Goal: Task Accomplishment & Management: Complete application form

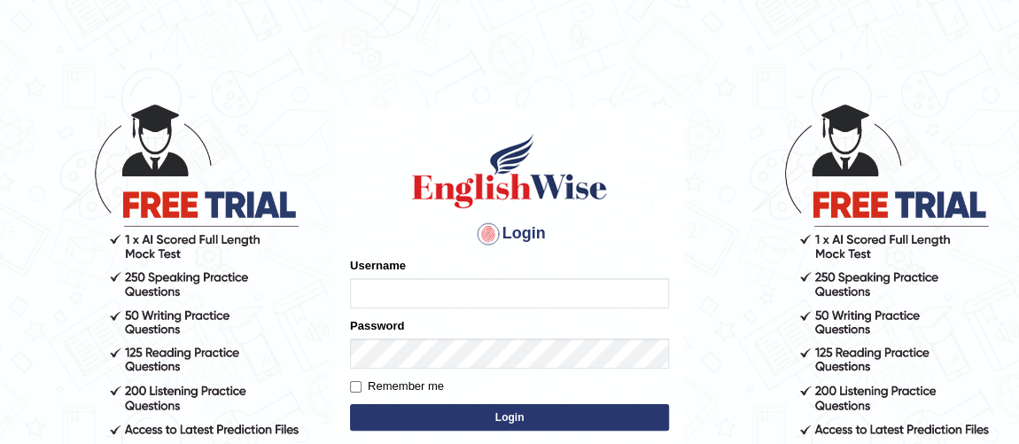
type input "Ferschmall"
click at [437, 413] on button "Login" at bounding box center [509, 417] width 319 height 27
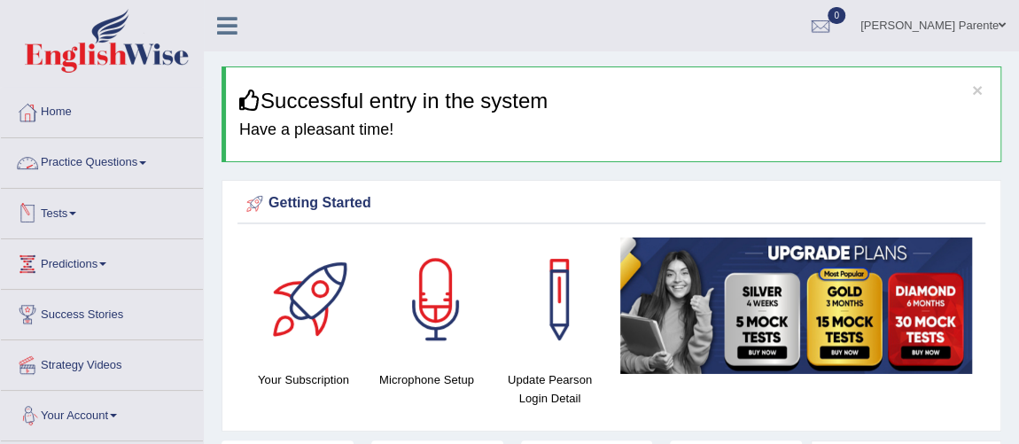
click at [92, 149] on link "Practice Questions" at bounding box center [102, 160] width 202 height 44
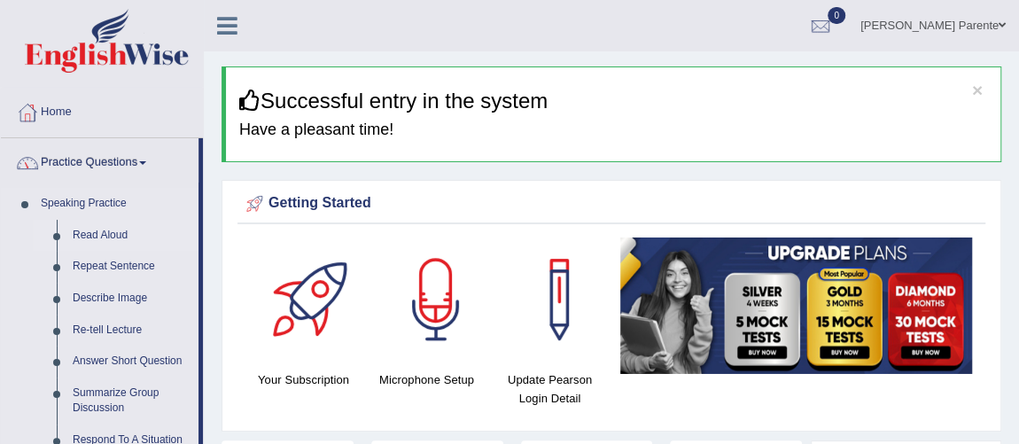
click at [102, 235] on link "Read Aloud" at bounding box center [132, 236] width 134 height 32
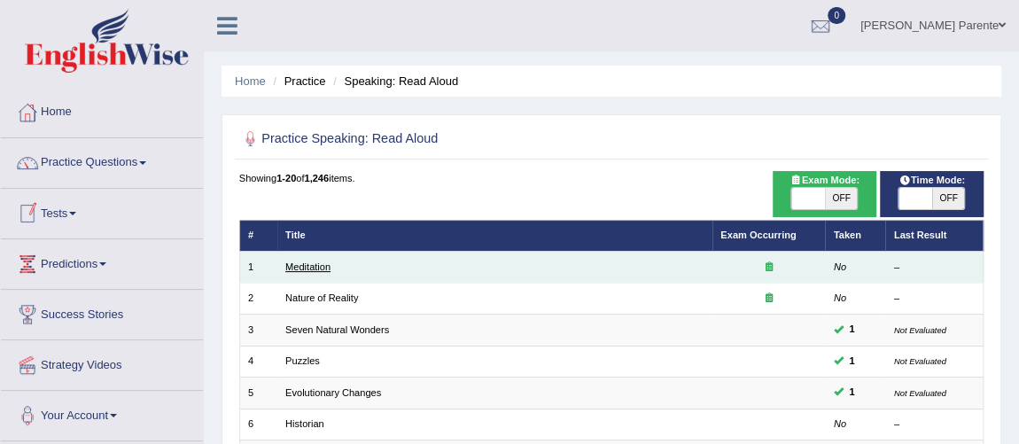
click at [318, 263] on link "Meditation" at bounding box center [307, 266] width 45 height 11
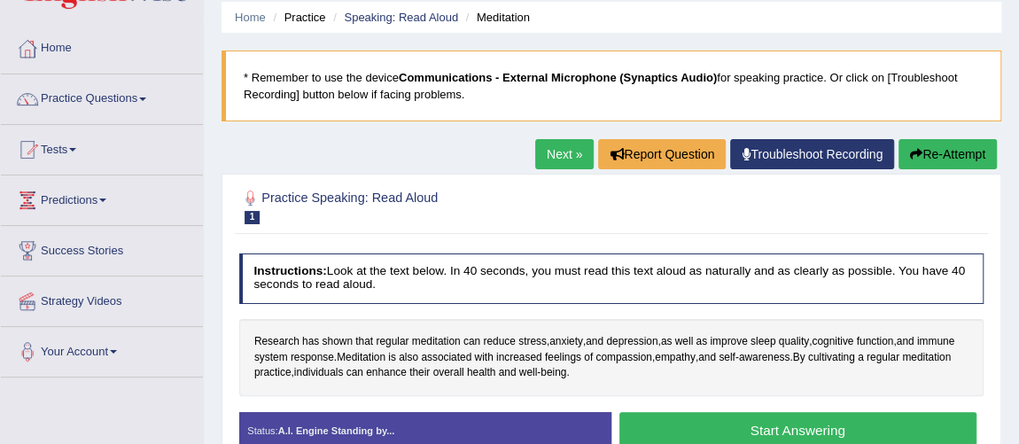
scroll to position [97, 0]
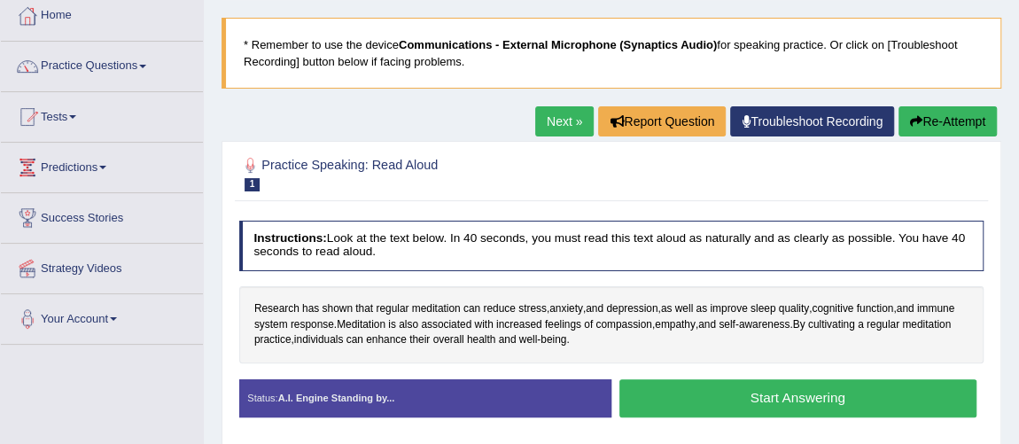
click at [699, 379] on button "Start Answering" at bounding box center [797, 398] width 357 height 38
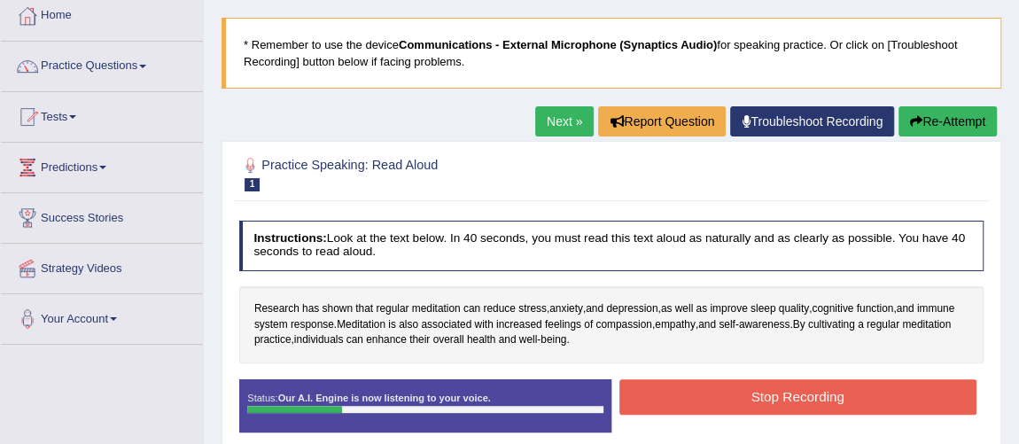
click at [699, 379] on button "Stop Recording" at bounding box center [797, 396] width 357 height 35
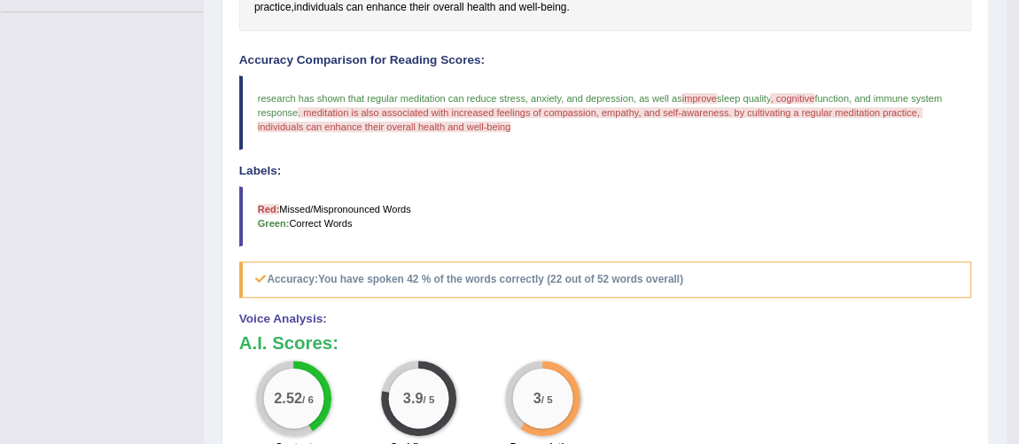
scroll to position [41, 0]
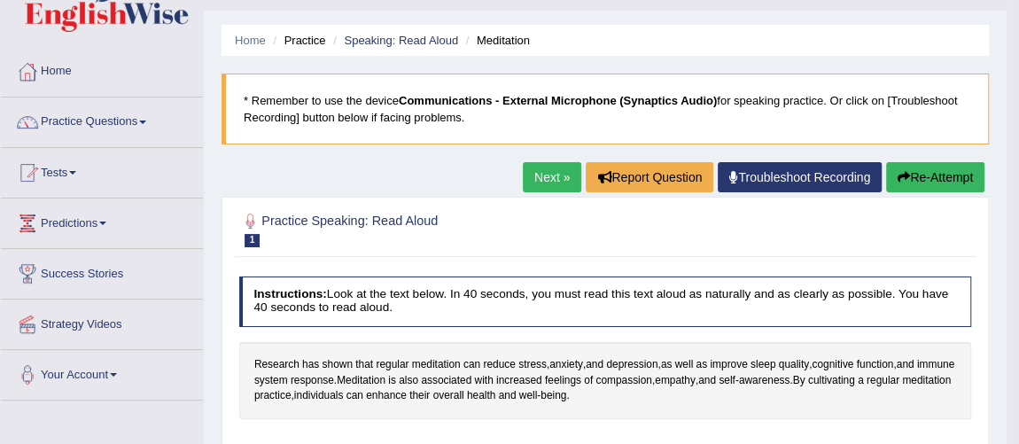
click at [545, 184] on link "Next »" at bounding box center [552, 177] width 58 height 30
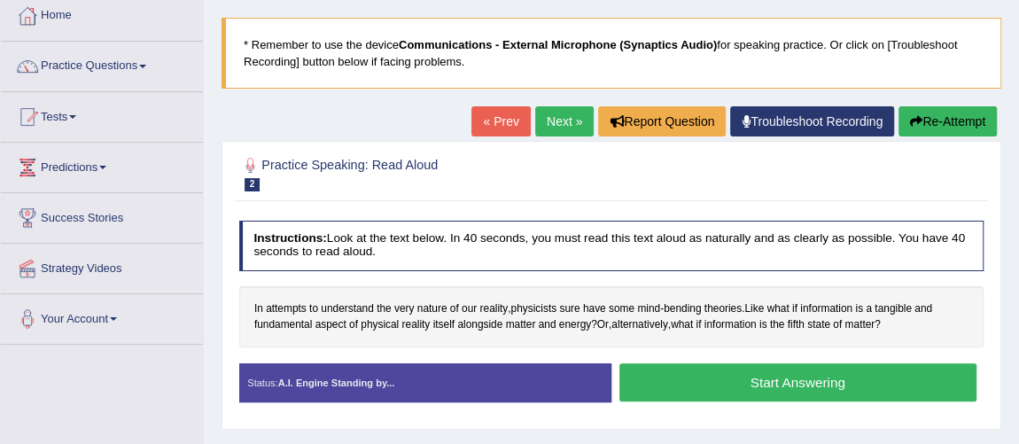
scroll to position [128, 0]
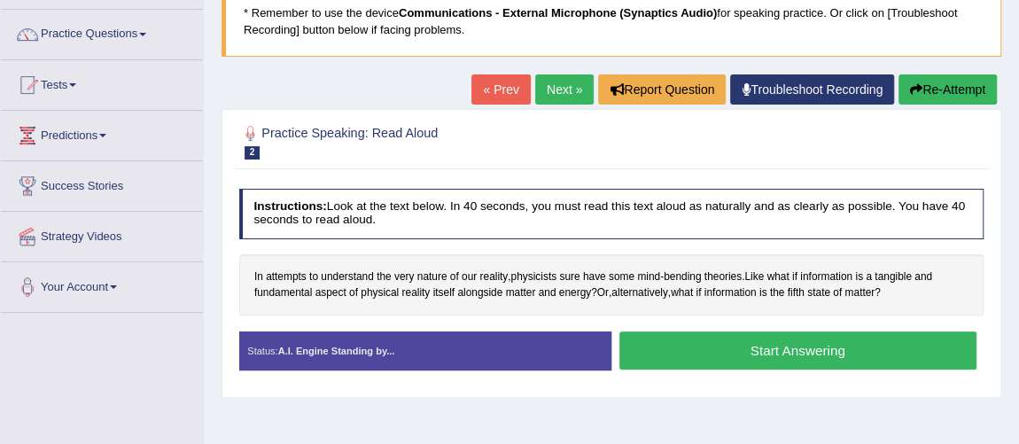
click at [743, 349] on button "Start Answering" at bounding box center [797, 350] width 357 height 38
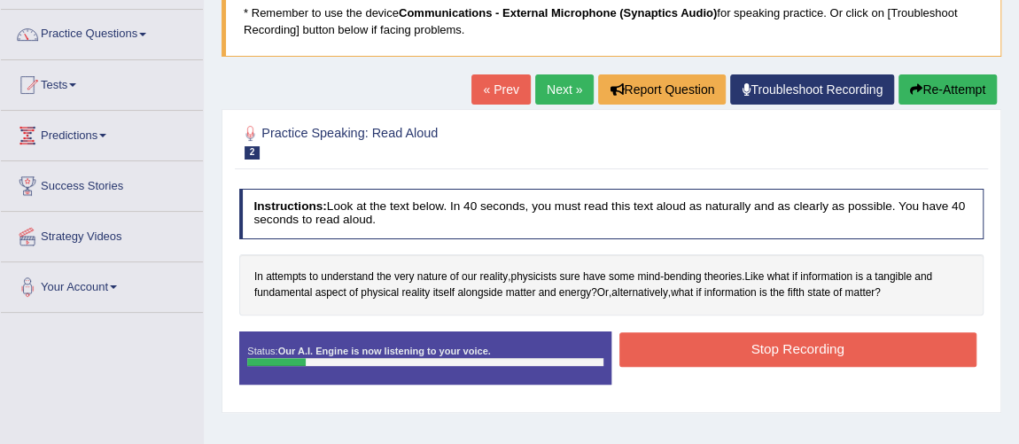
click at [743, 349] on button "Stop Recording" at bounding box center [797, 349] width 357 height 35
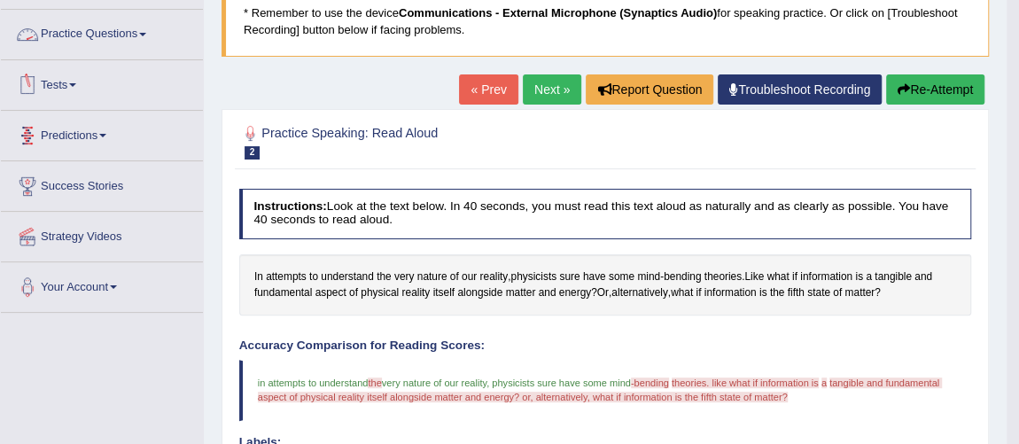
click at [107, 36] on link "Practice Questions" at bounding box center [102, 32] width 202 height 44
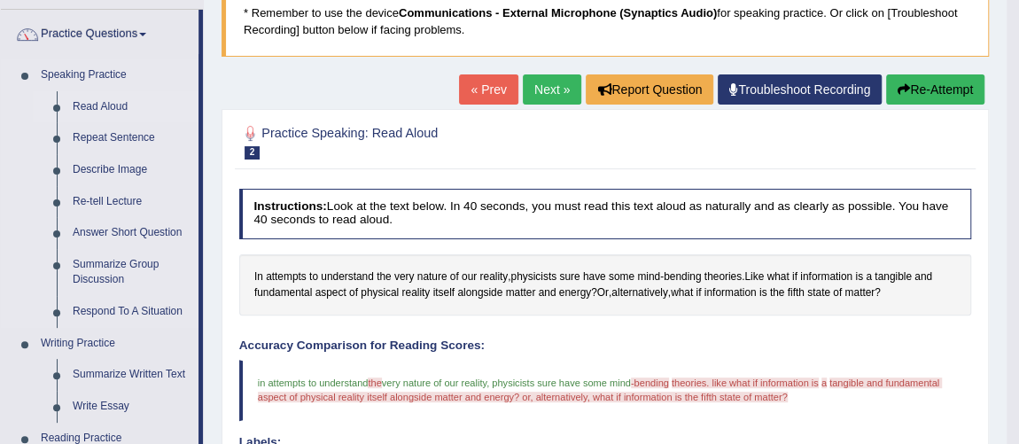
click at [104, 100] on link "Read Aloud" at bounding box center [132, 107] width 134 height 32
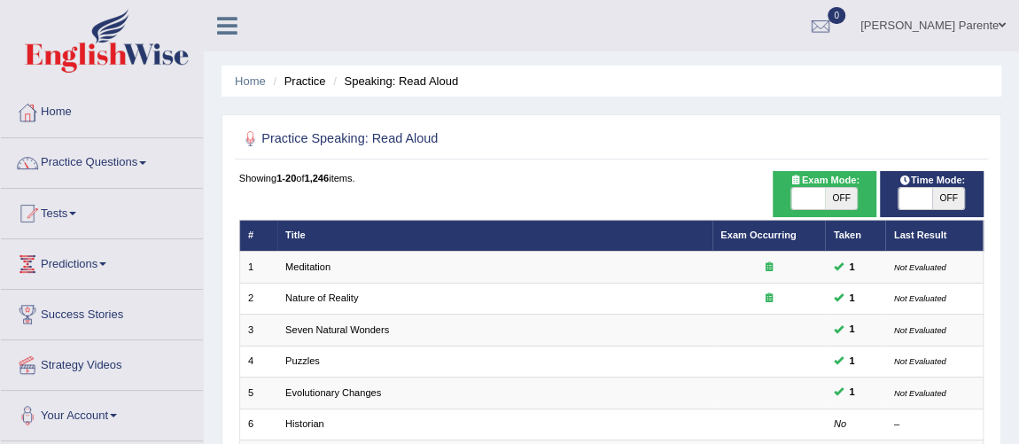
scroll to position [388, 0]
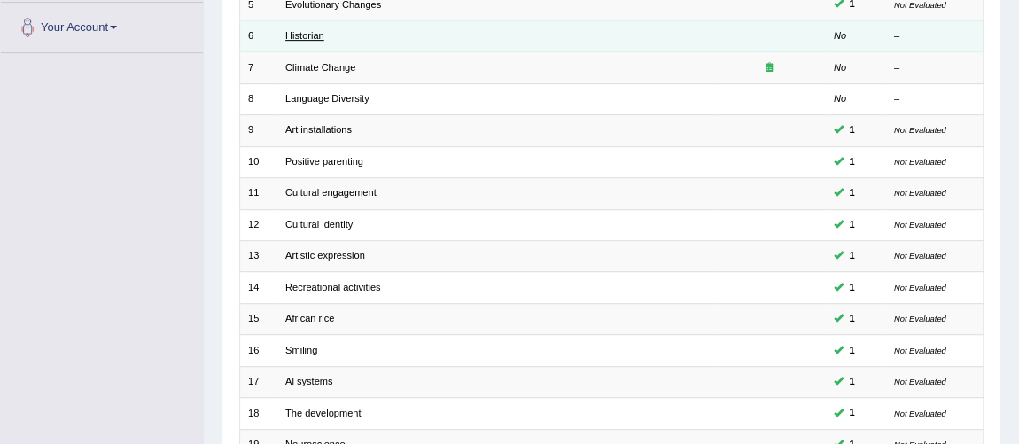
click at [309, 34] on link "Historian" at bounding box center [304, 35] width 39 height 11
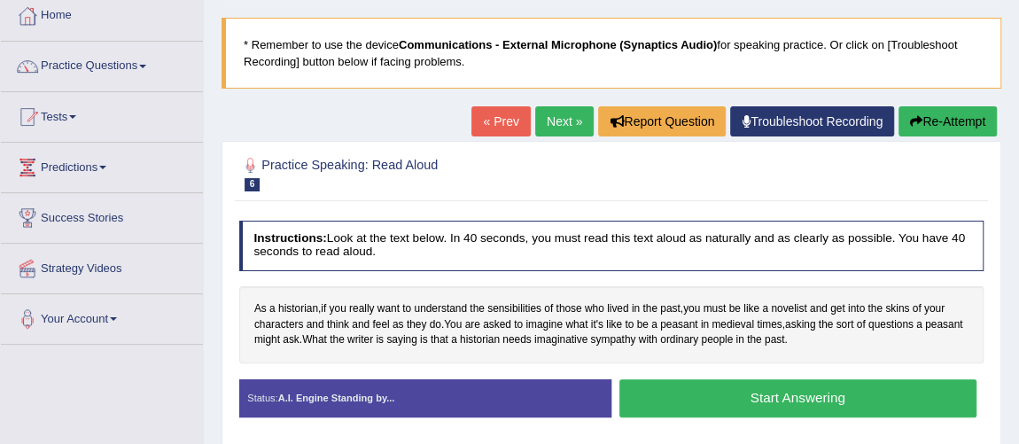
scroll to position [128, 0]
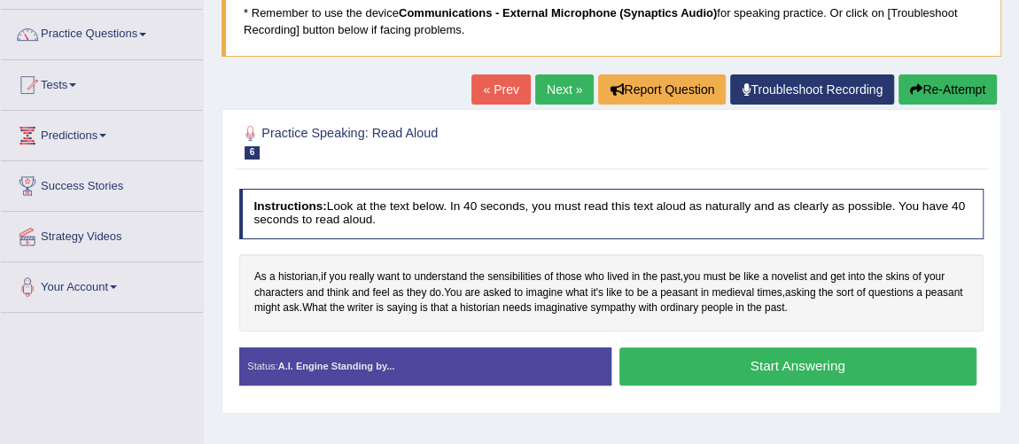
click at [765, 352] on button "Start Answering" at bounding box center [797, 366] width 357 height 38
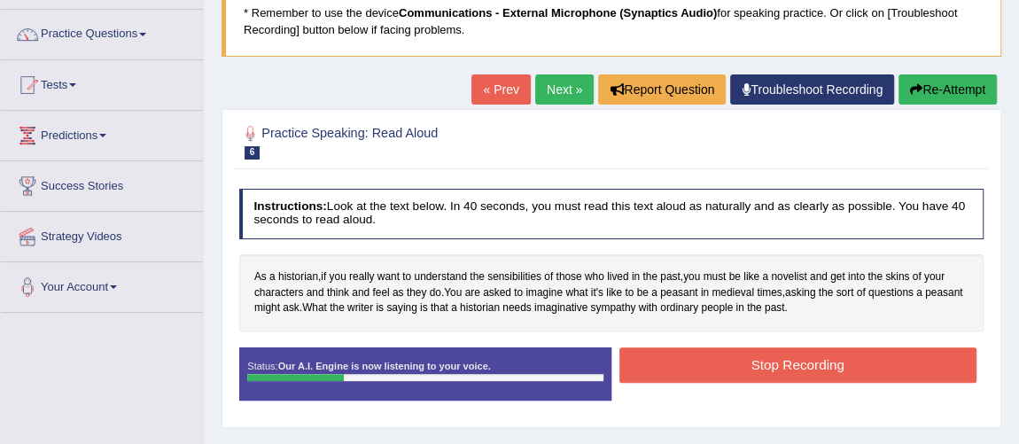
click at [765, 352] on button "Stop Recording" at bounding box center [797, 364] width 357 height 35
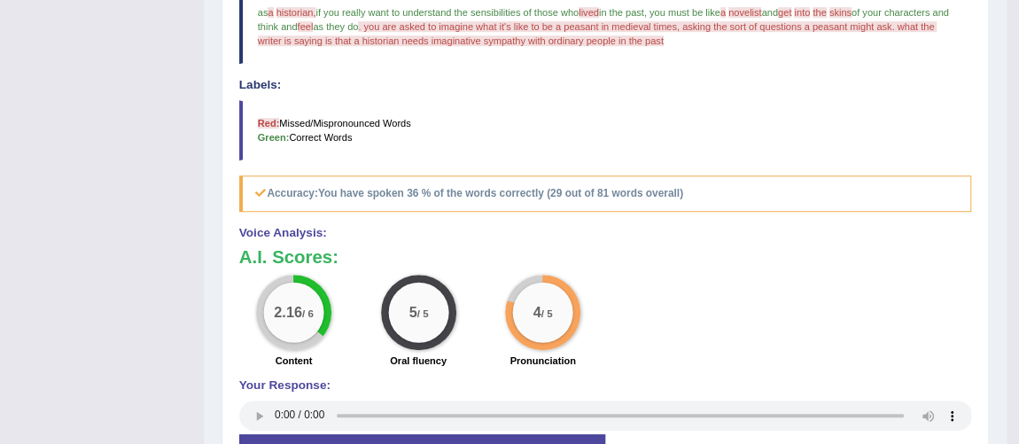
scroll to position [127, 0]
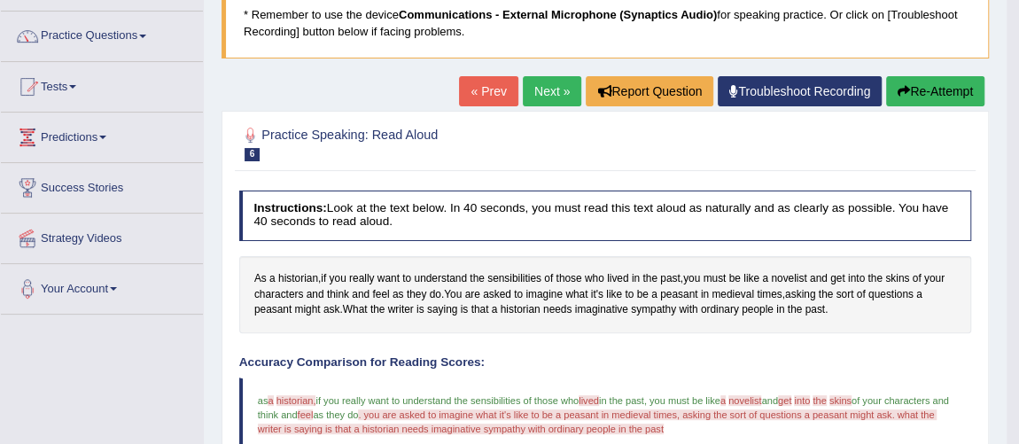
click at [545, 95] on link "Next »" at bounding box center [552, 91] width 58 height 30
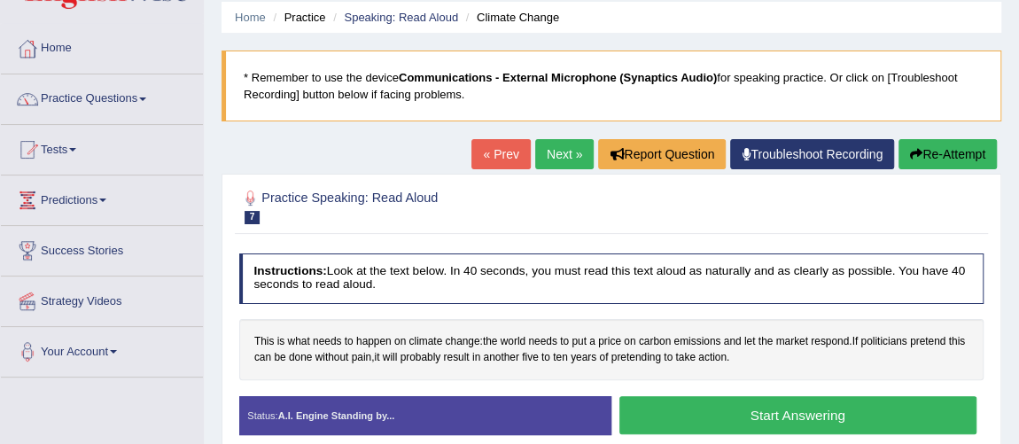
scroll to position [97, 0]
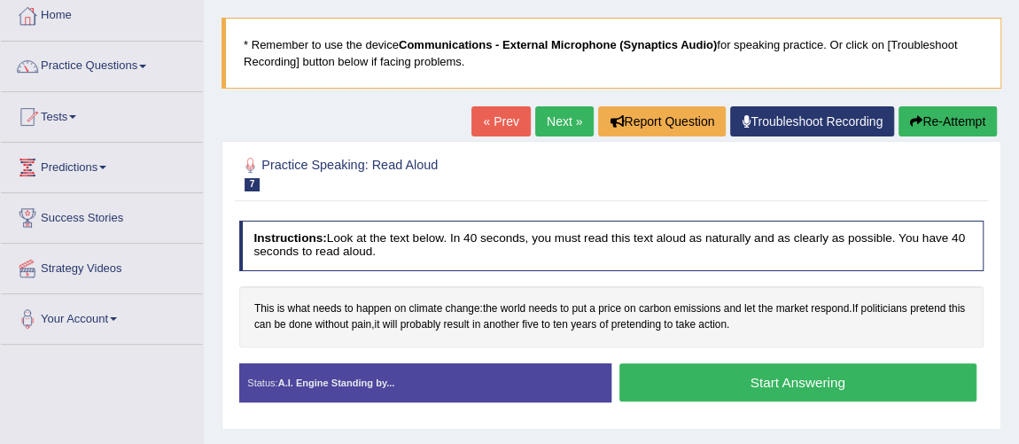
click at [842, 372] on button "Start Answering" at bounding box center [797, 382] width 357 height 38
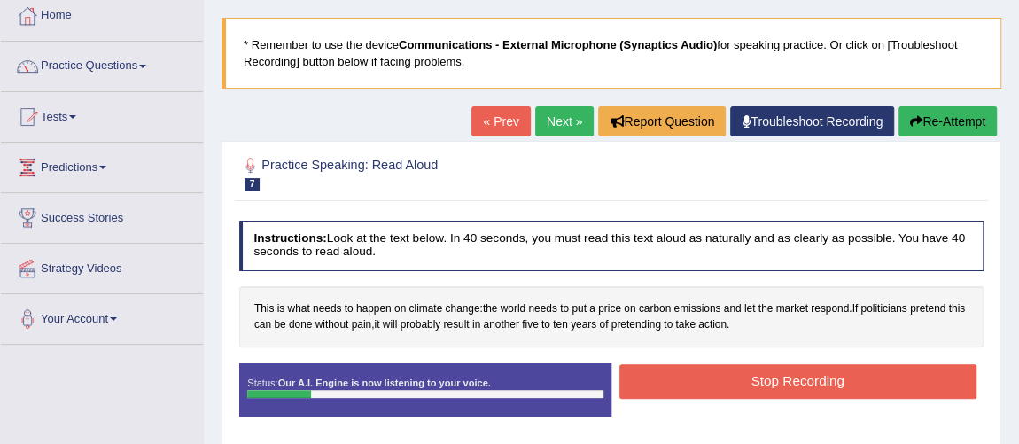
click at [842, 372] on button "Stop Recording" at bounding box center [797, 381] width 357 height 35
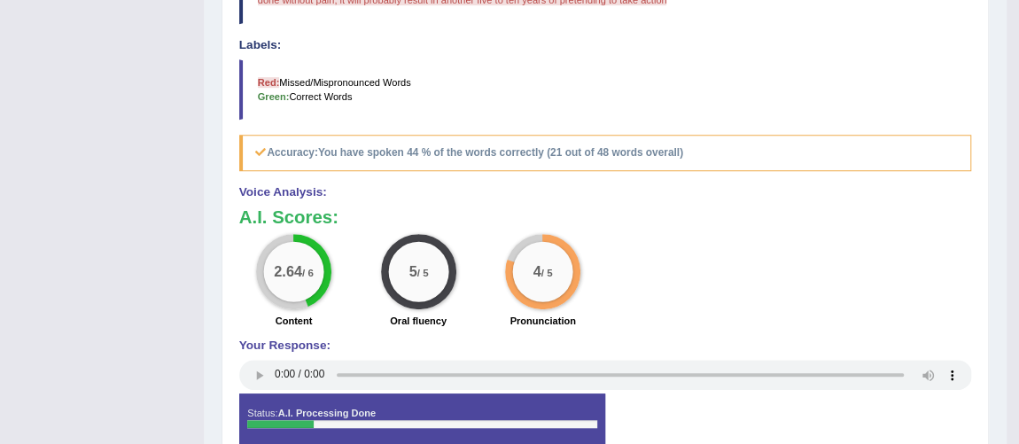
scroll to position [137, 0]
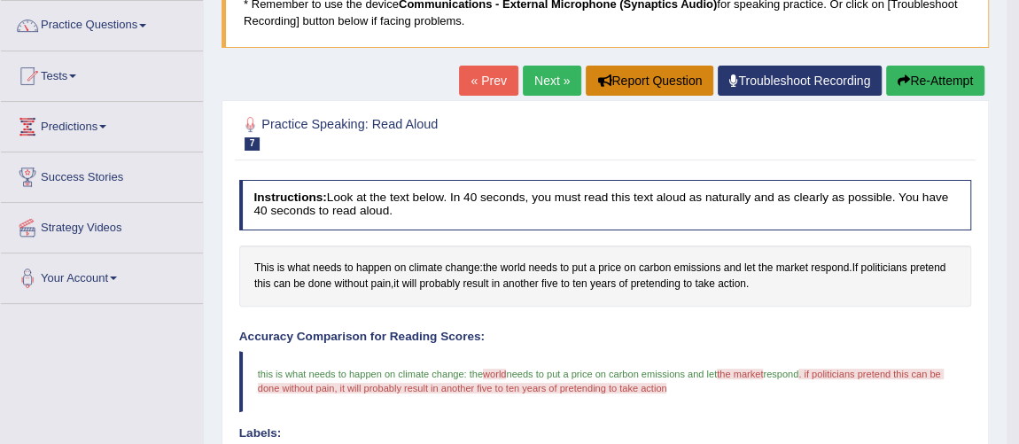
drag, startPoint x: 578, startPoint y: 80, endPoint x: 531, endPoint y: 86, distance: 48.2
click at [531, 86] on div "« Prev Next » Report Question Troubleshoot Recording Re-Attempt" at bounding box center [724, 83] width 530 height 35
click at [531, 86] on link "Next »" at bounding box center [552, 81] width 58 height 30
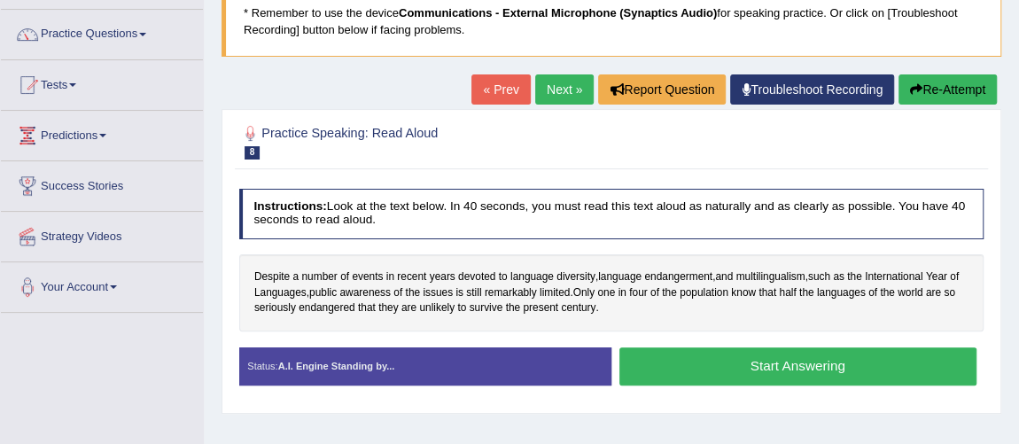
scroll to position [160, 0]
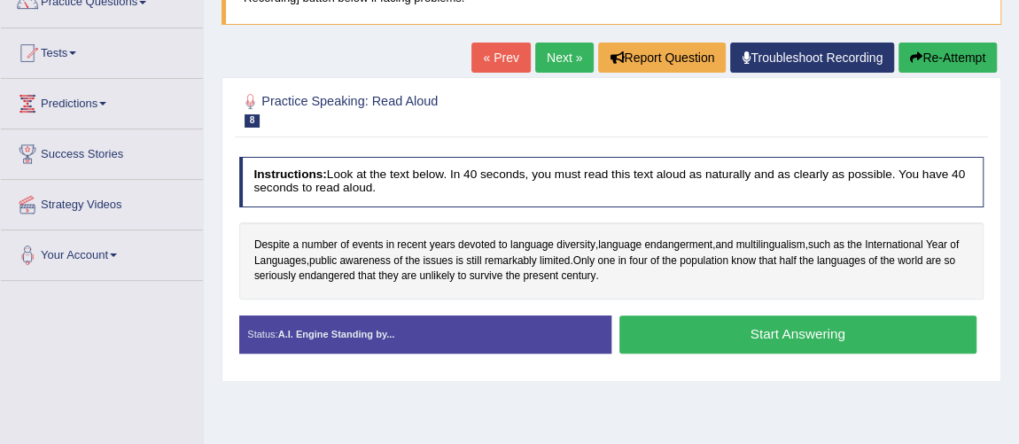
click at [705, 335] on button "Start Answering" at bounding box center [797, 334] width 357 height 38
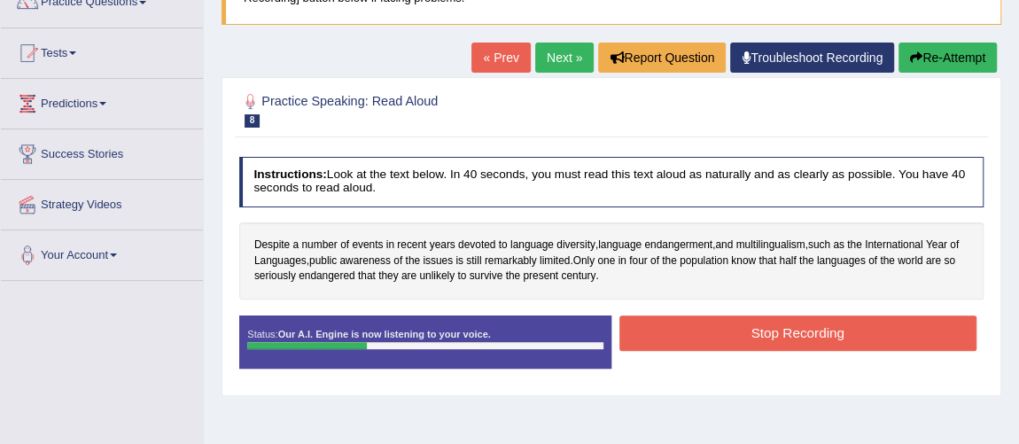
click at [705, 335] on button "Stop Recording" at bounding box center [797, 332] width 357 height 35
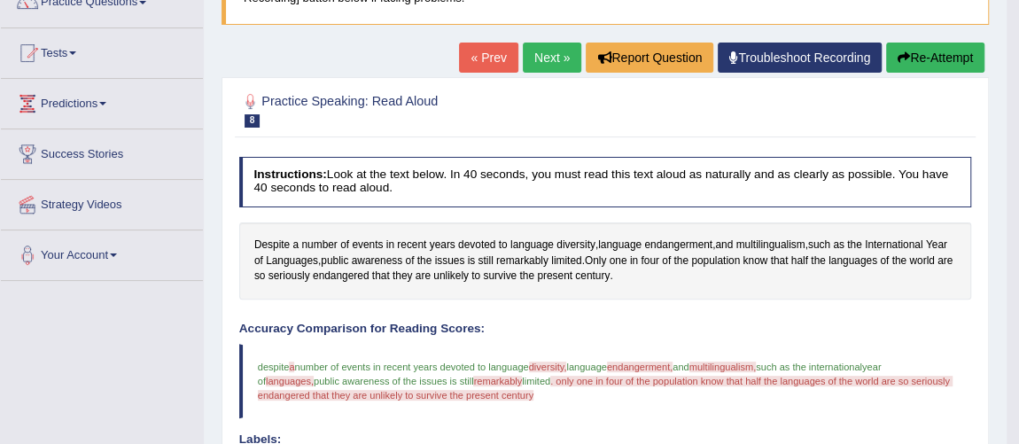
drag, startPoint x: 1026, startPoint y: 442, endPoint x: 1028, endPoint y: 417, distance: 24.9
click at [125, 19] on link "Practice Questions" at bounding box center [102, 0] width 202 height 44
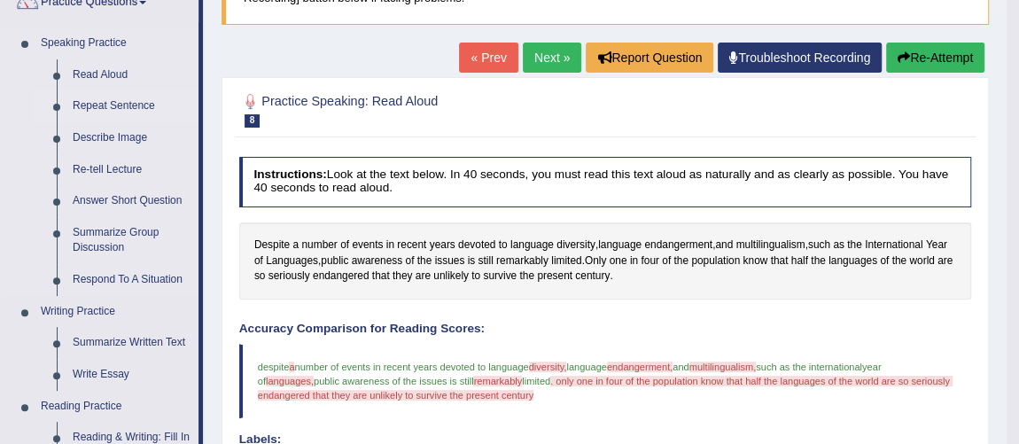
click at [130, 95] on link "Repeat Sentence" at bounding box center [132, 106] width 134 height 32
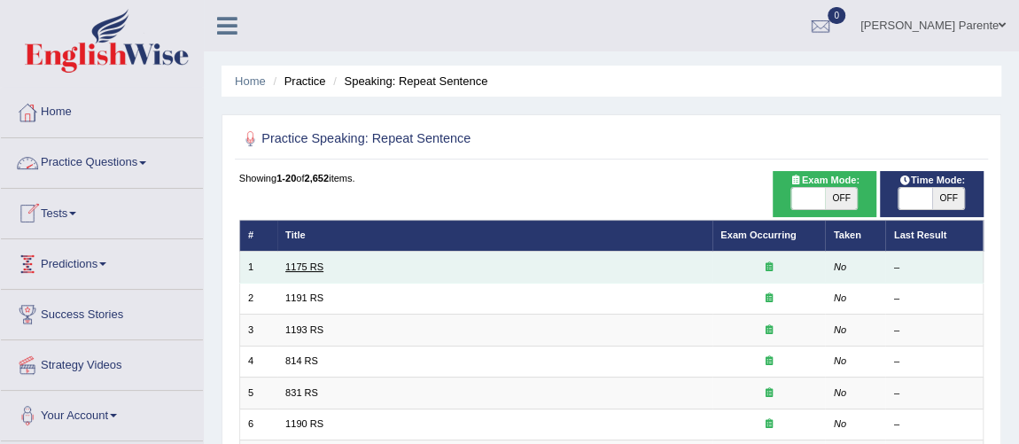
click at [302, 269] on link "1175 RS" at bounding box center [304, 266] width 38 height 11
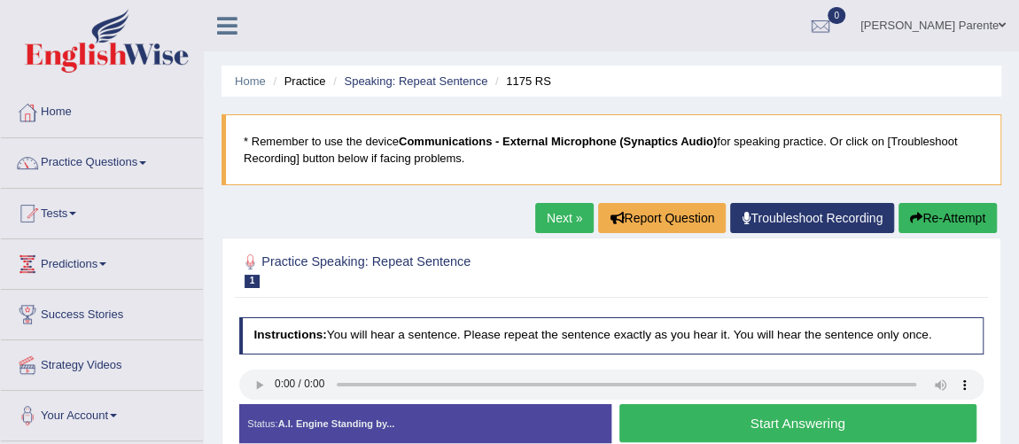
click at [666, 419] on button "Start Answering" at bounding box center [797, 423] width 357 height 38
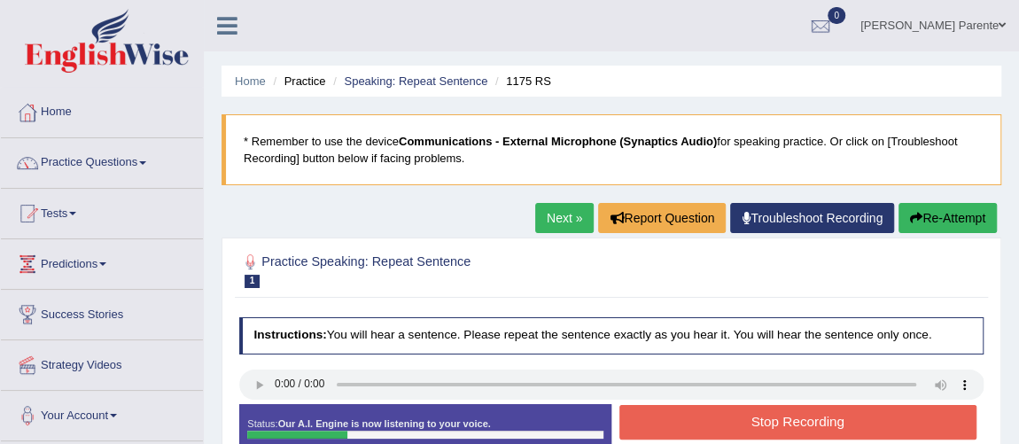
click at [666, 419] on button "Stop Recording" at bounding box center [797, 422] width 357 height 35
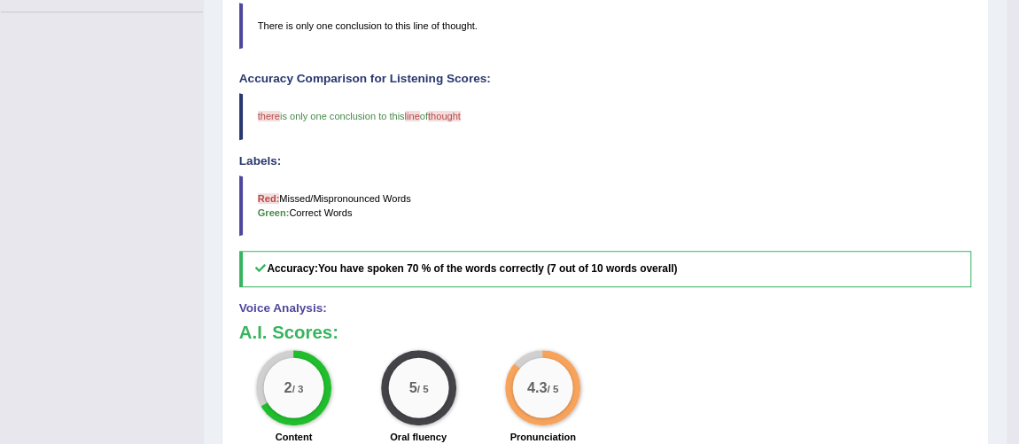
scroll to position [41, 0]
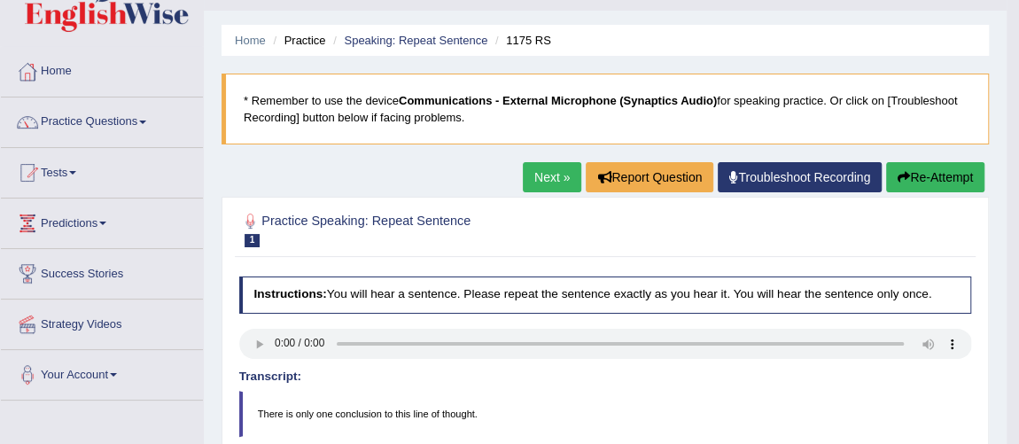
click at [524, 184] on link "Next »" at bounding box center [552, 177] width 58 height 30
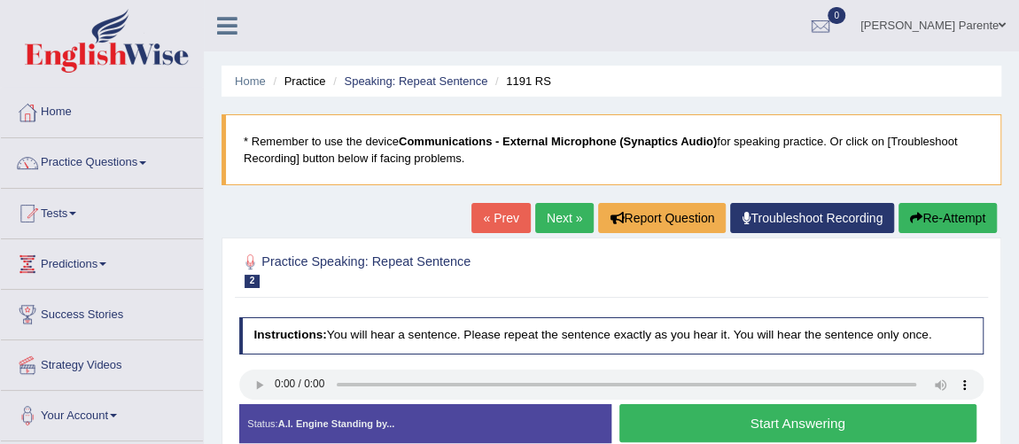
click at [738, 414] on button "Start Answering" at bounding box center [797, 423] width 357 height 38
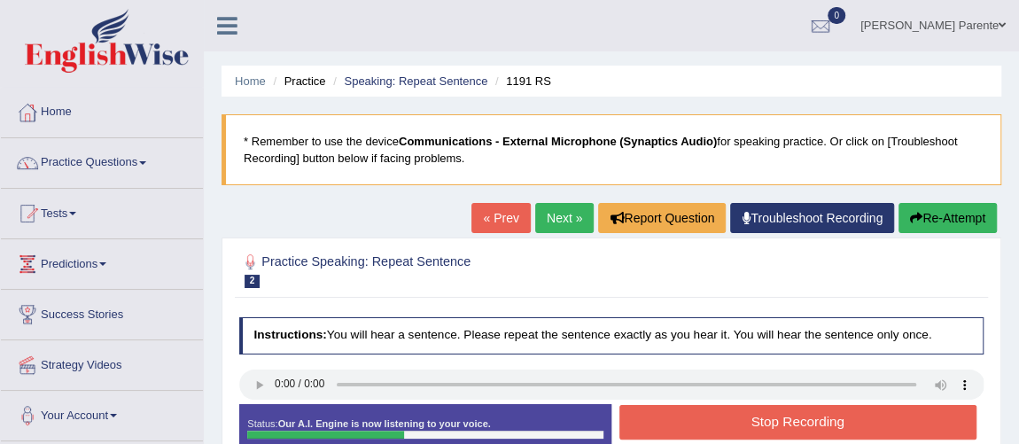
click at [738, 414] on button "Stop Recording" at bounding box center [797, 422] width 357 height 35
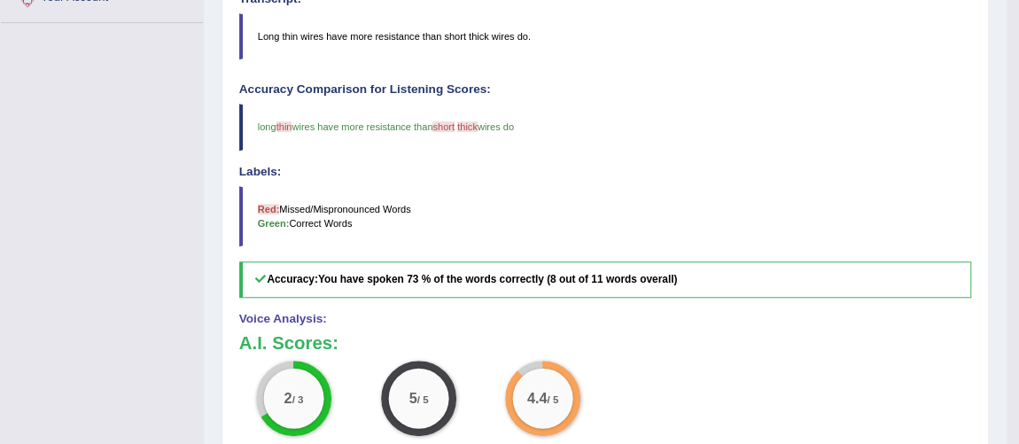
scroll to position [30, 0]
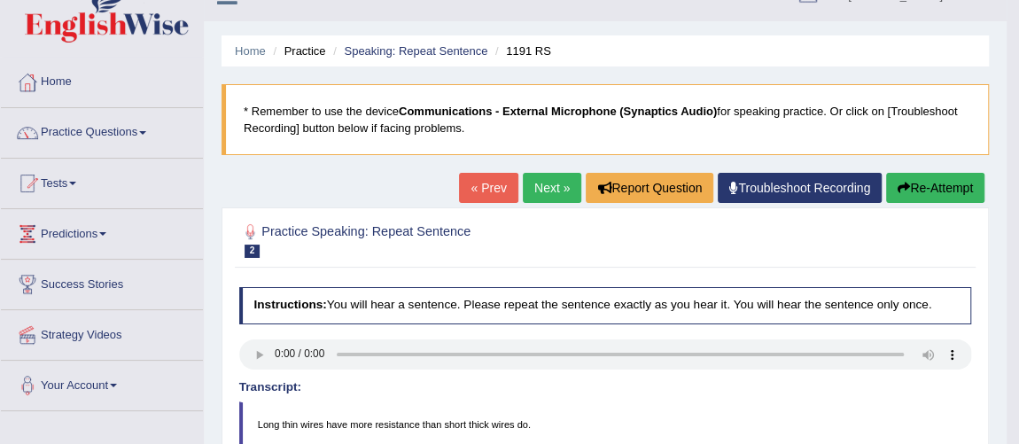
click at [539, 173] on link "Next »" at bounding box center [552, 188] width 58 height 30
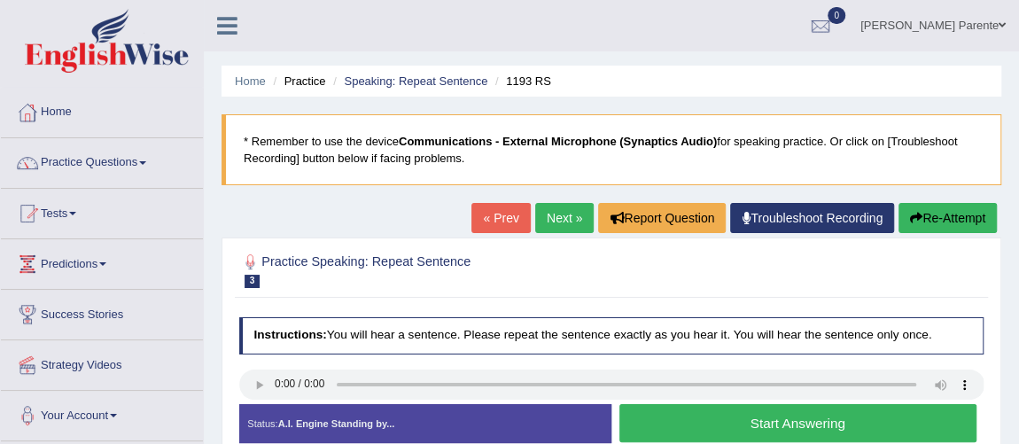
click at [649, 420] on button "Start Answering" at bounding box center [797, 423] width 357 height 38
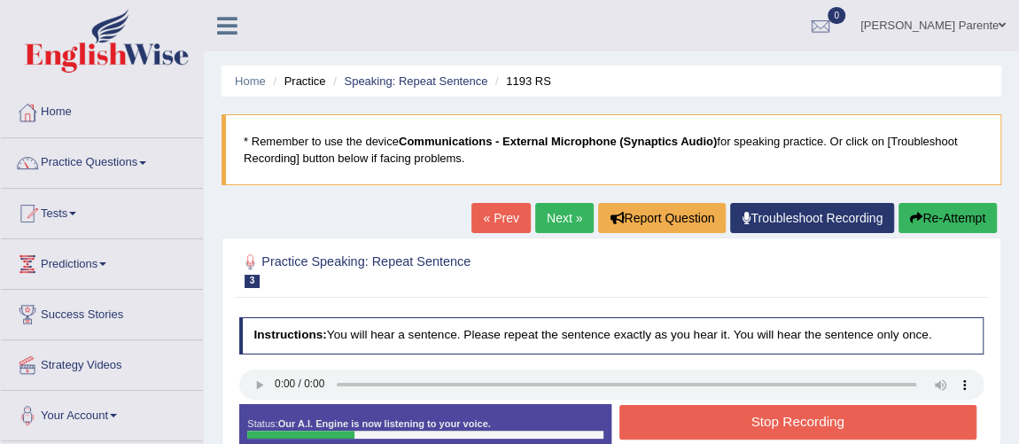
click at [649, 420] on button "Stop Recording" at bounding box center [797, 422] width 357 height 35
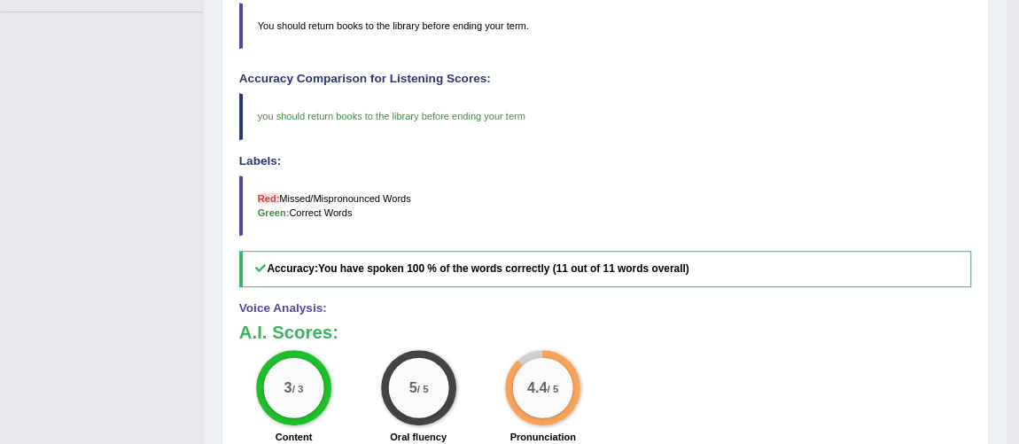
scroll to position [41, 0]
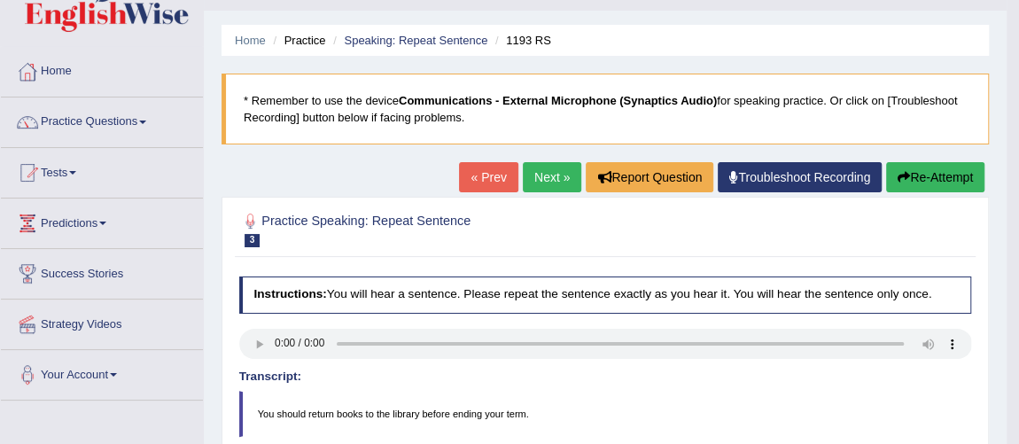
click at [539, 175] on link "Next »" at bounding box center [552, 177] width 58 height 30
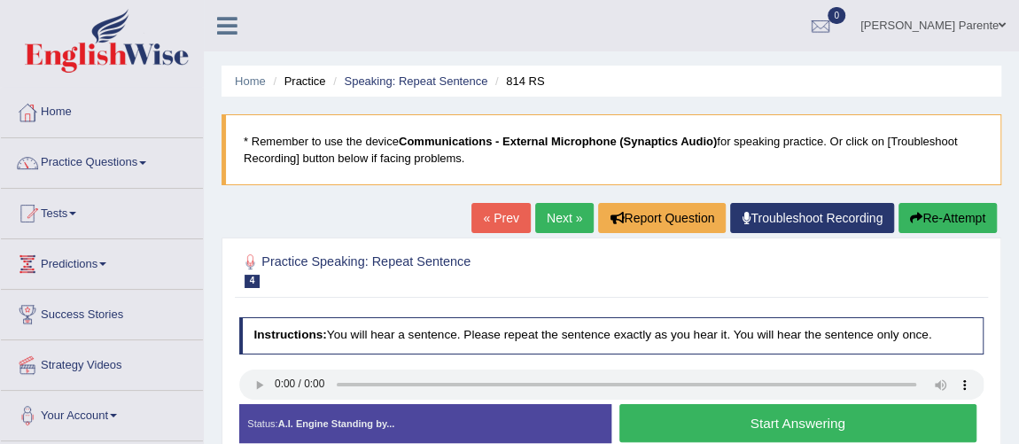
click at [727, 412] on button "Start Answering" at bounding box center [797, 423] width 357 height 38
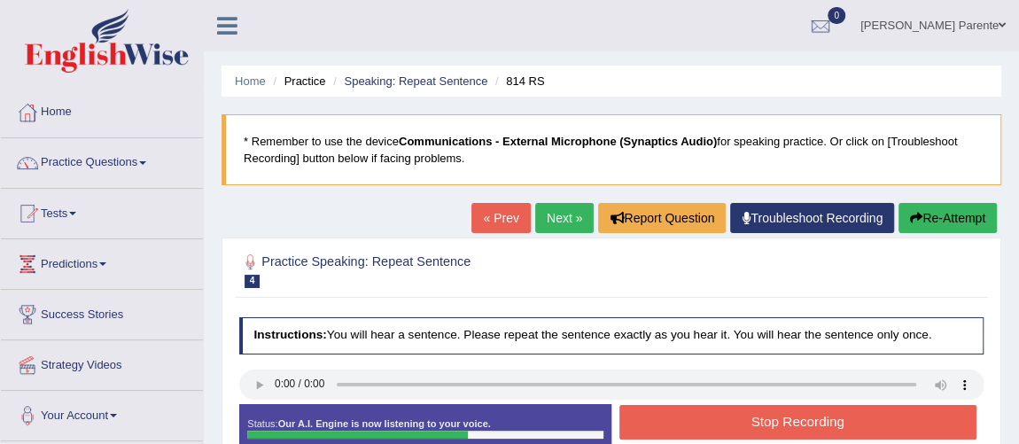
click at [727, 412] on button "Stop Recording" at bounding box center [797, 422] width 357 height 35
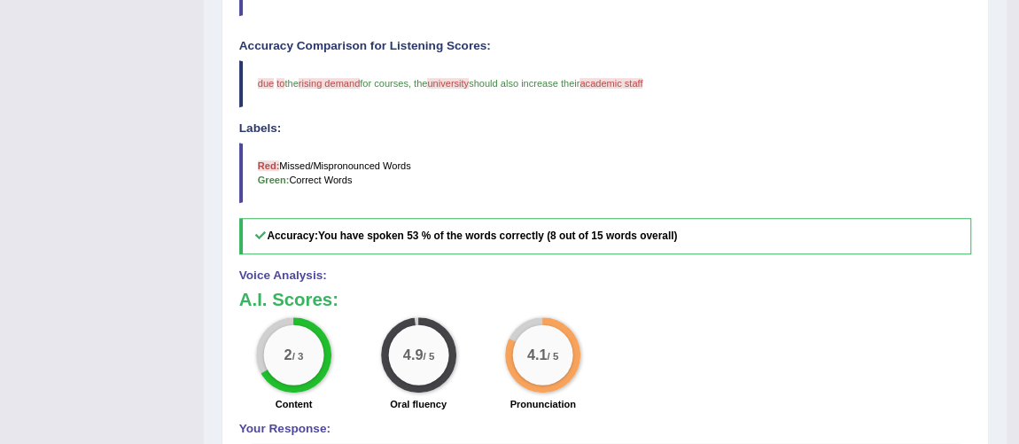
scroll to position [74, 0]
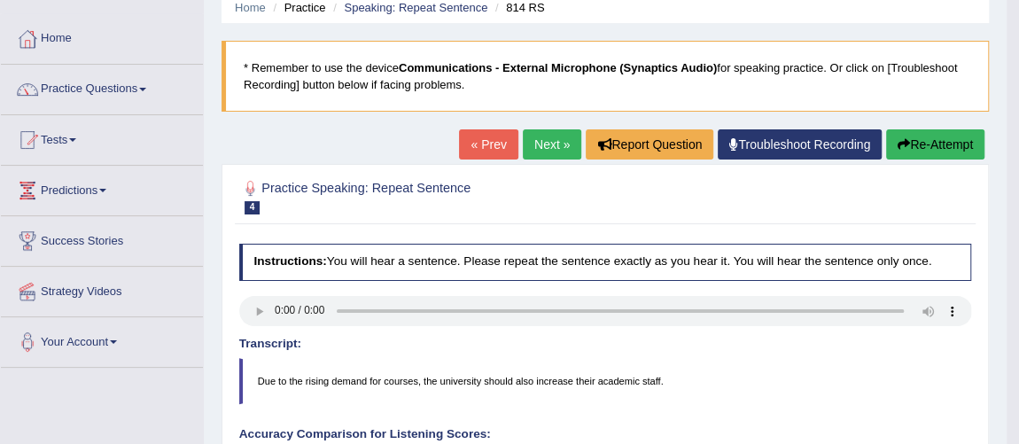
click at [524, 136] on link "Next »" at bounding box center [552, 144] width 58 height 30
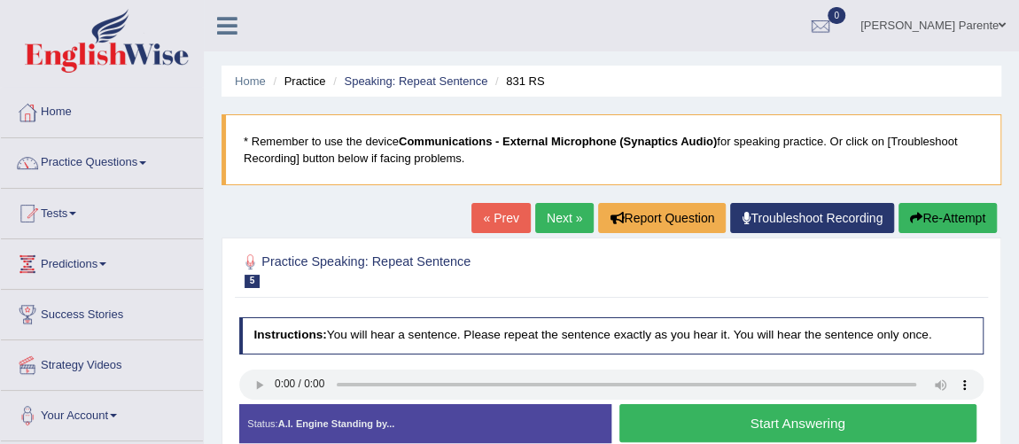
click at [775, 437] on button "Start Answering" at bounding box center [797, 423] width 357 height 38
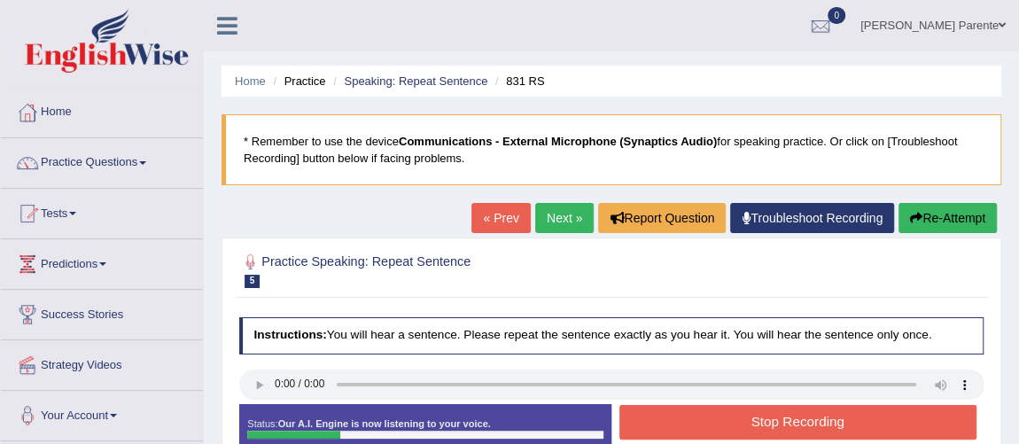
click at [775, 437] on button "Stop Recording" at bounding box center [797, 422] width 357 height 35
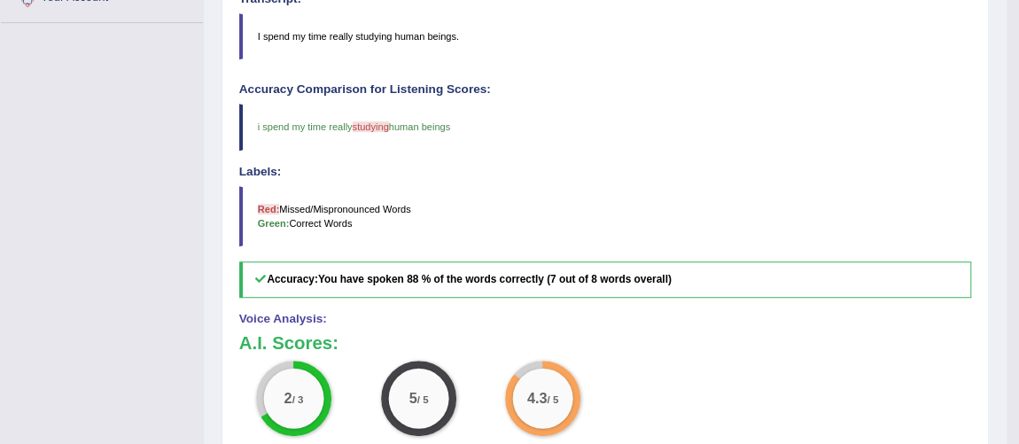
scroll to position [30, 0]
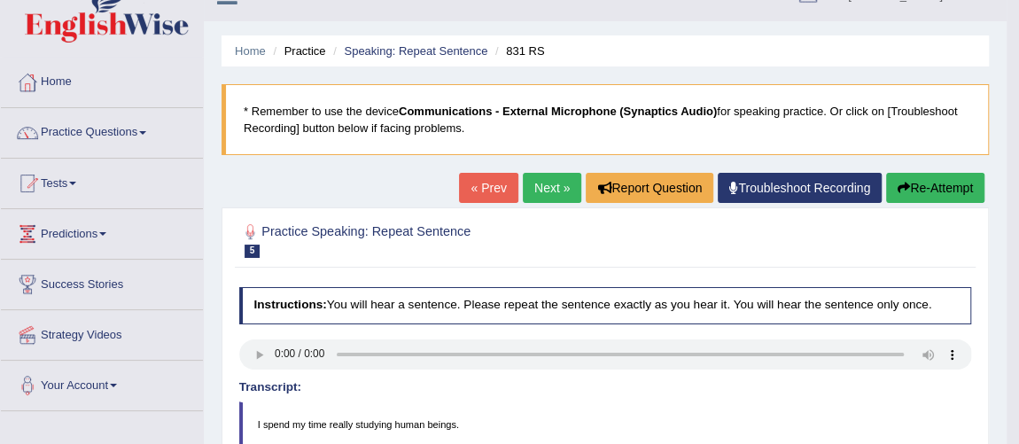
click at [535, 179] on link "Next »" at bounding box center [552, 188] width 58 height 30
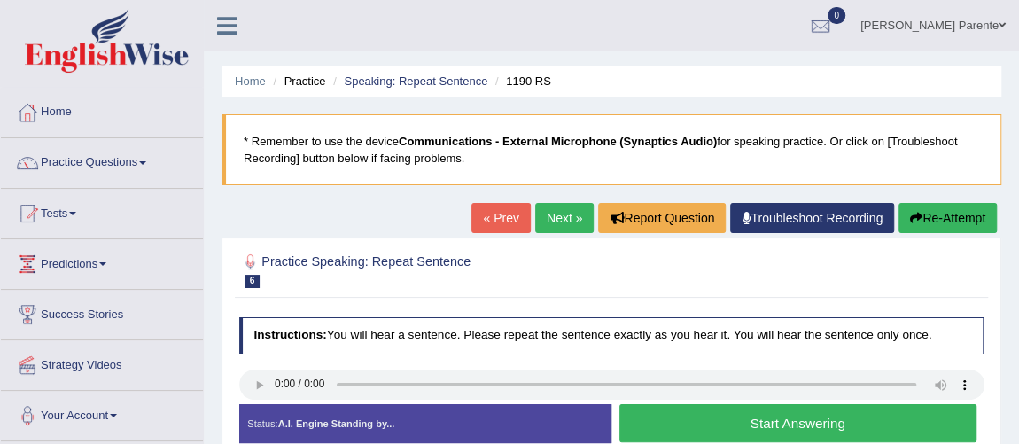
click at [632, 431] on button "Start Answering" at bounding box center [797, 423] width 357 height 38
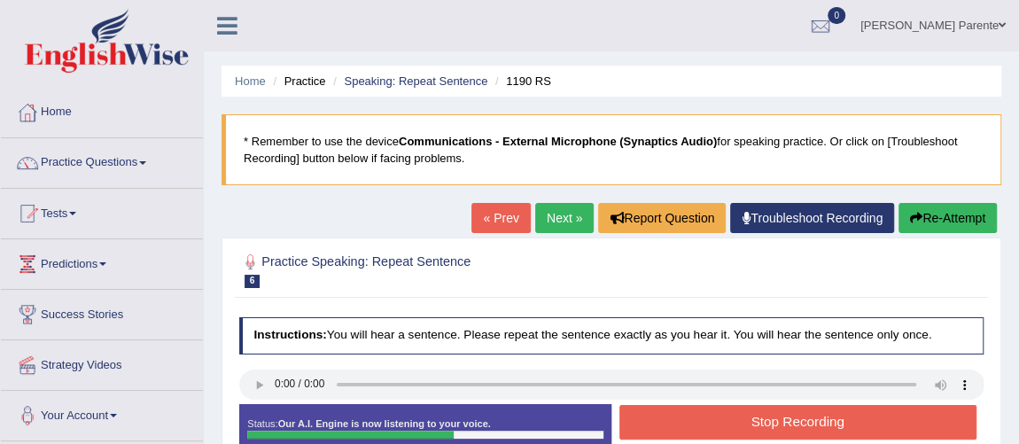
click at [632, 431] on button "Stop Recording" at bounding box center [797, 422] width 357 height 35
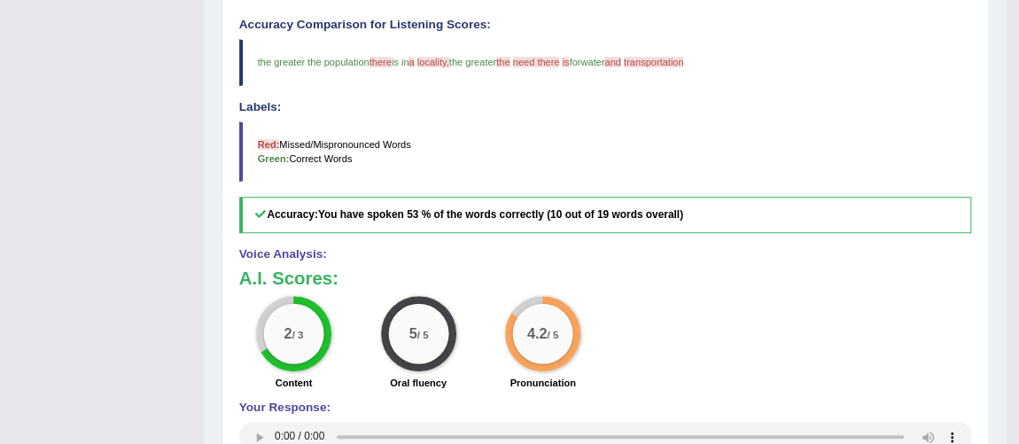
scroll to position [95, 0]
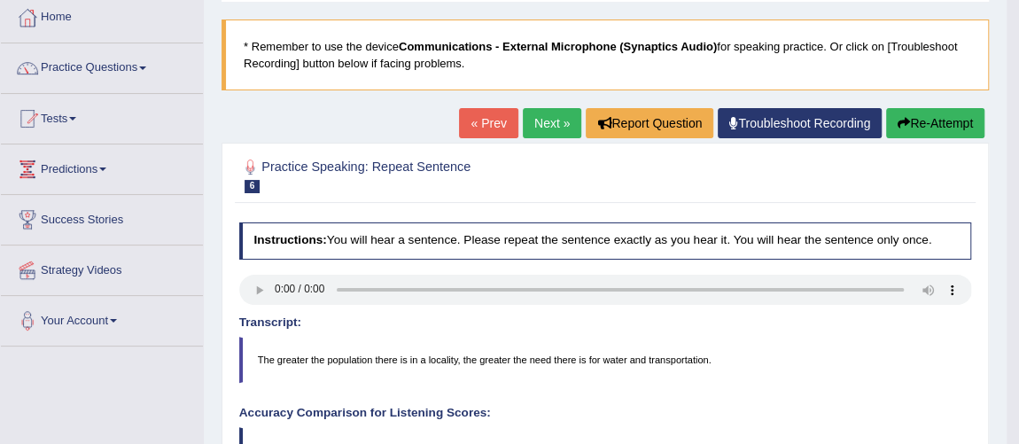
click at [553, 116] on link "Next »" at bounding box center [552, 123] width 58 height 30
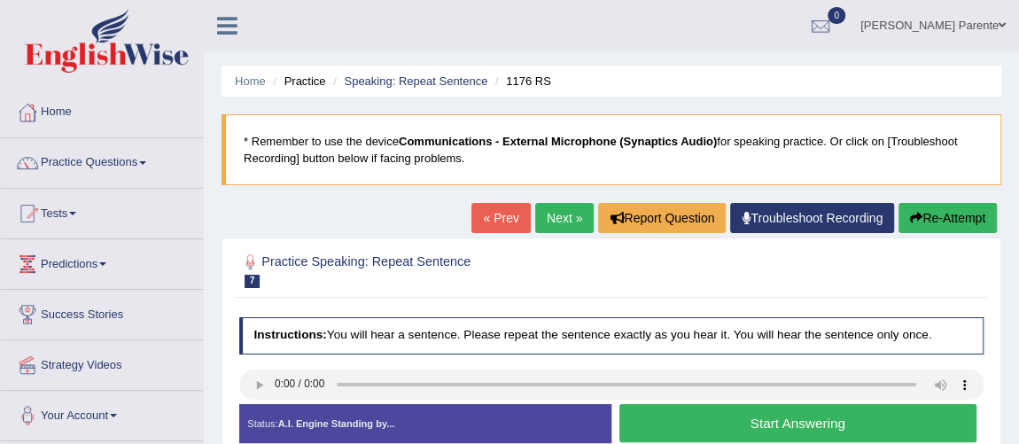
click at [695, 408] on button "Start Answering" at bounding box center [797, 423] width 357 height 38
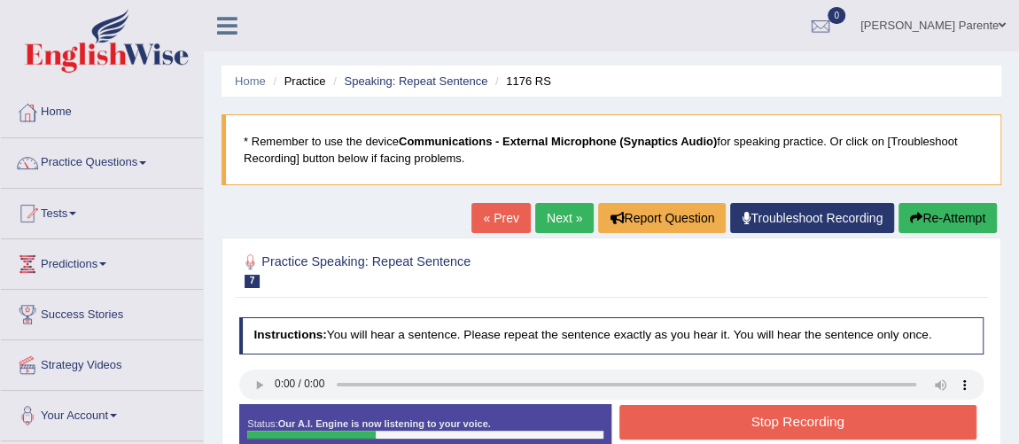
click at [695, 408] on button "Stop Recording" at bounding box center [797, 422] width 357 height 35
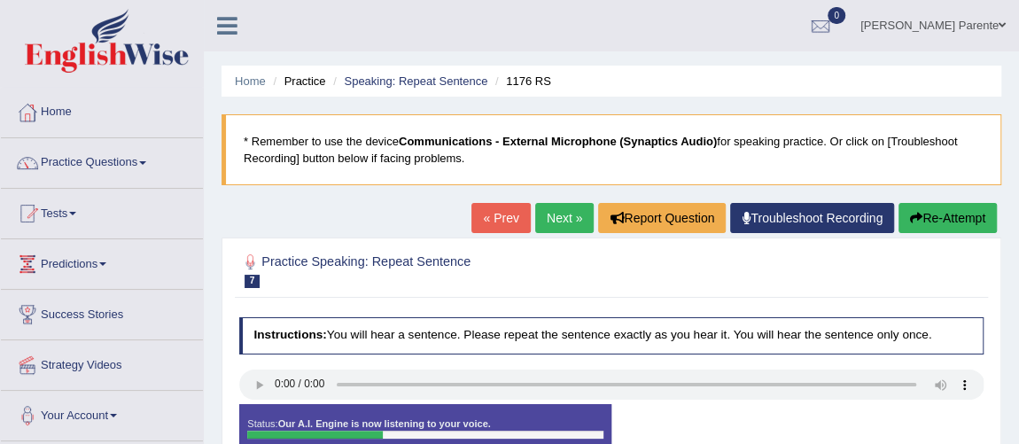
click at [695, 408] on div "Instructions: You will hear a sentence. Please repeat the sentence exactly as y…" at bounding box center [611, 392] width 752 height 167
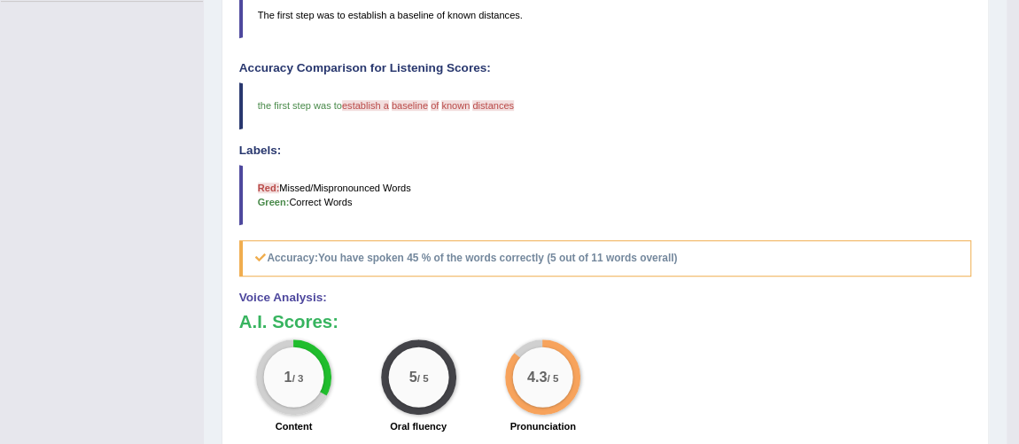
scroll to position [51, 0]
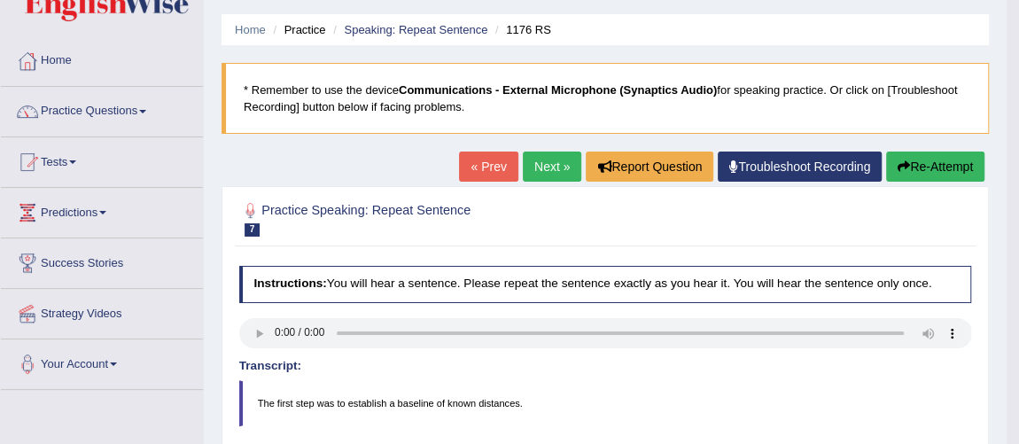
click at [555, 171] on link "Next »" at bounding box center [552, 166] width 58 height 30
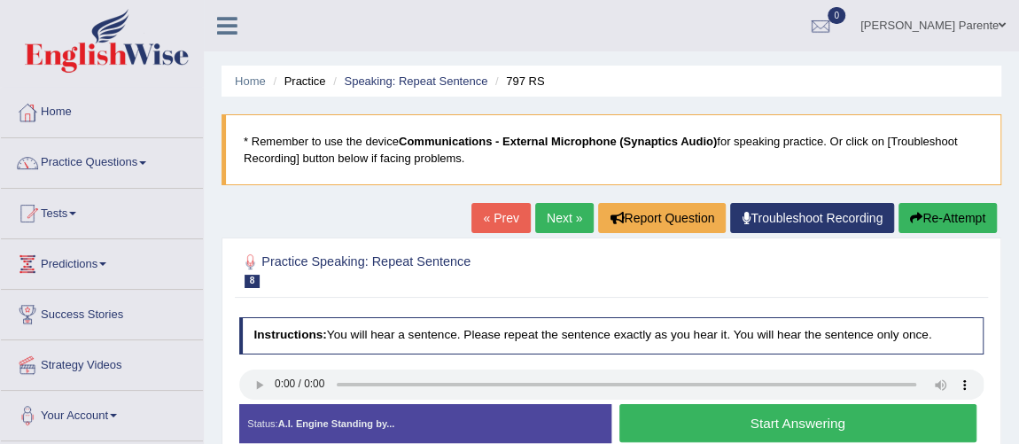
click at [694, 425] on button "Start Answering" at bounding box center [797, 423] width 357 height 38
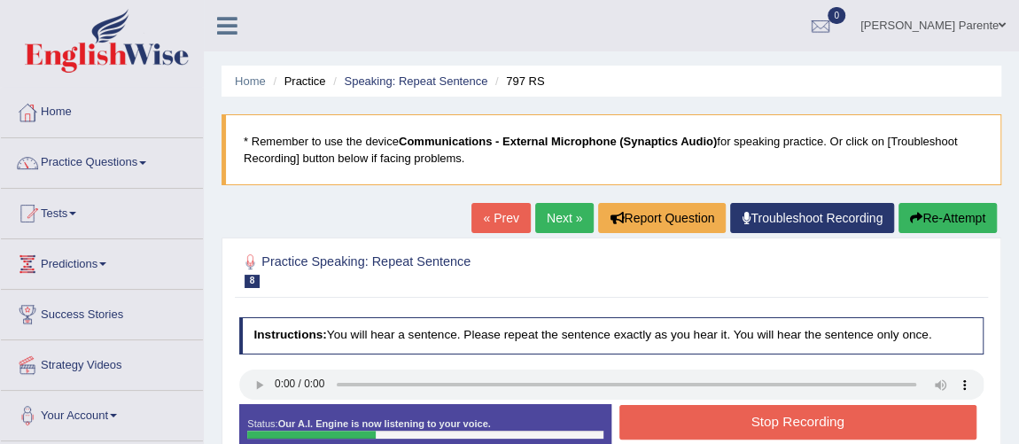
click at [694, 425] on button "Stop Recording" at bounding box center [797, 422] width 357 height 35
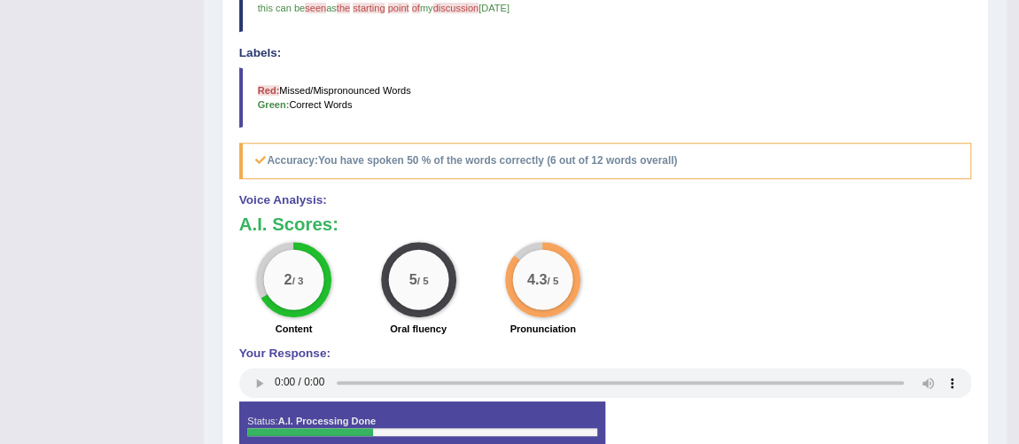
scroll to position [148, 0]
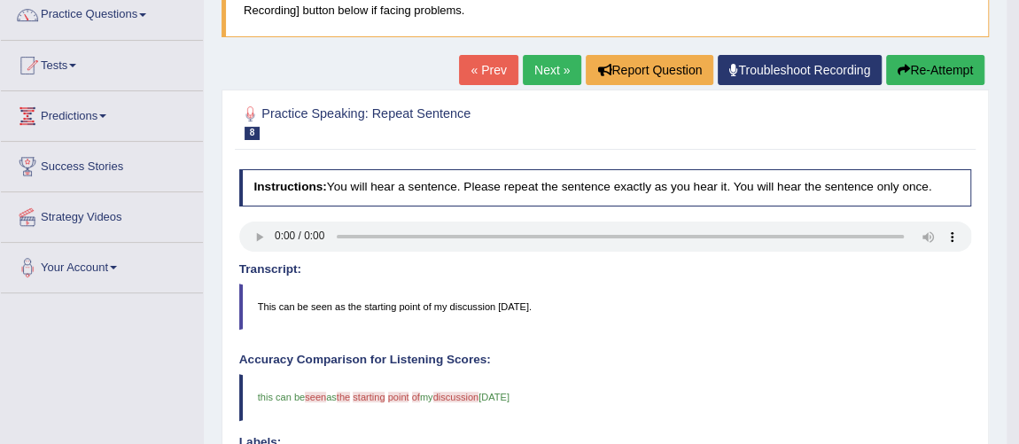
click at [552, 76] on link "Next »" at bounding box center [552, 70] width 58 height 30
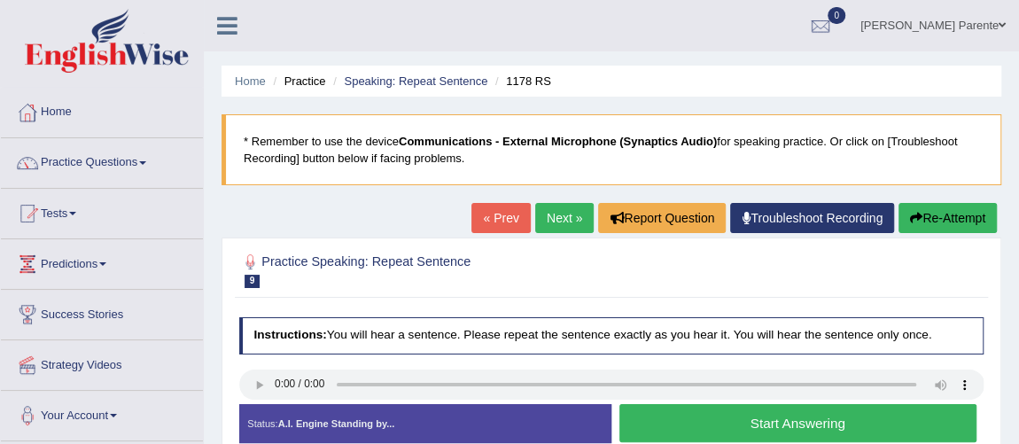
click at [664, 433] on button "Start Answering" at bounding box center [797, 423] width 357 height 38
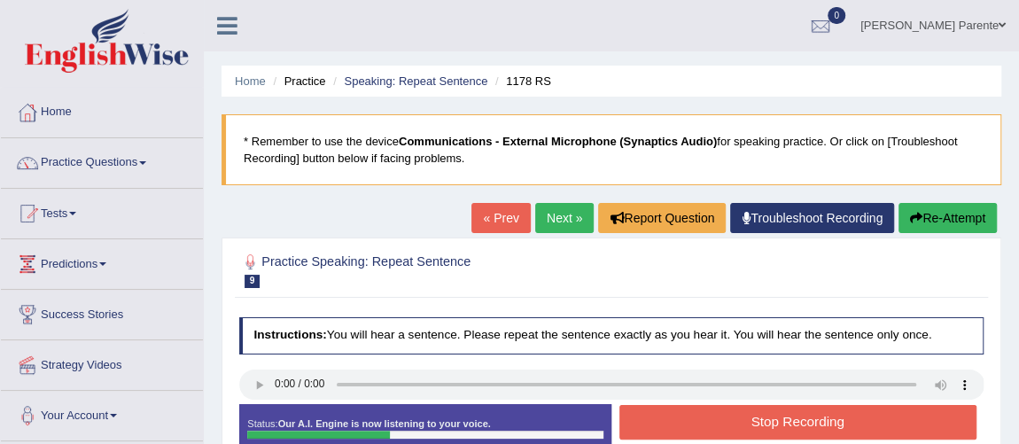
click at [664, 433] on button "Stop Recording" at bounding box center [797, 422] width 357 height 35
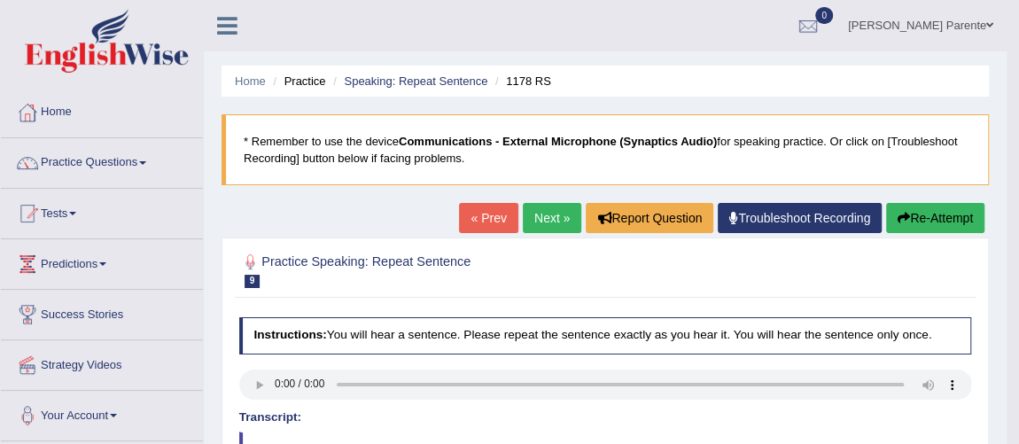
click at [534, 208] on link "Next »" at bounding box center [552, 218] width 58 height 30
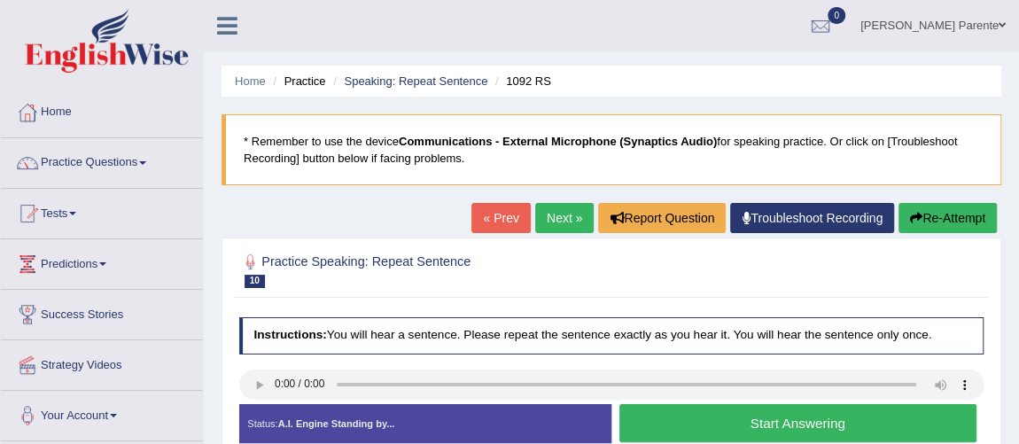
click at [696, 438] on button "Start Answering" at bounding box center [797, 423] width 357 height 38
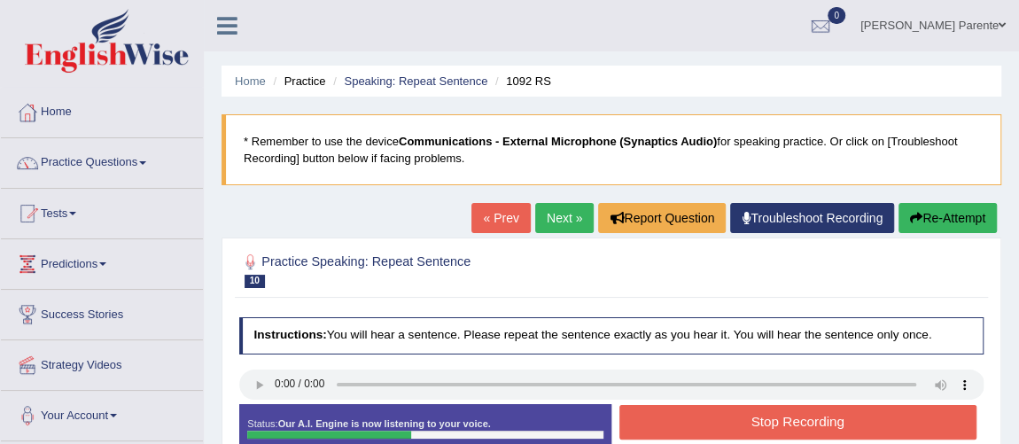
click at [696, 438] on button "Stop Recording" at bounding box center [797, 422] width 357 height 35
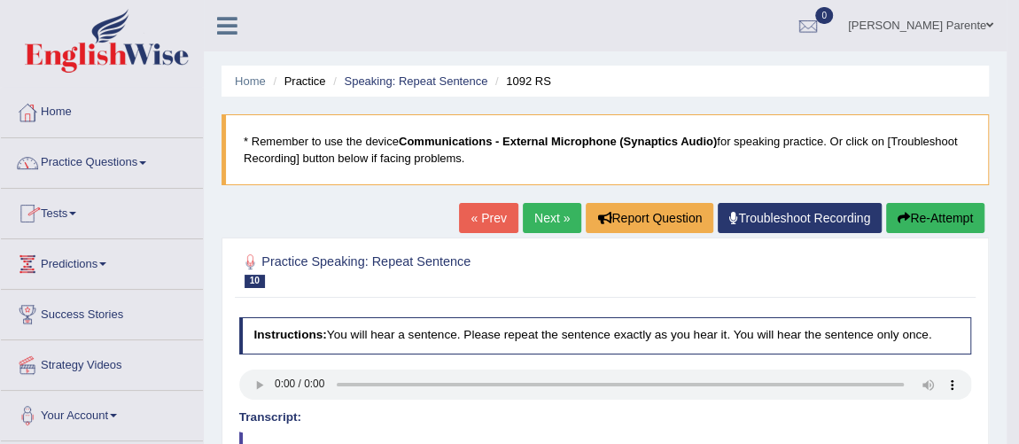
click at [132, 171] on link "Practice Questions" at bounding box center [102, 160] width 202 height 44
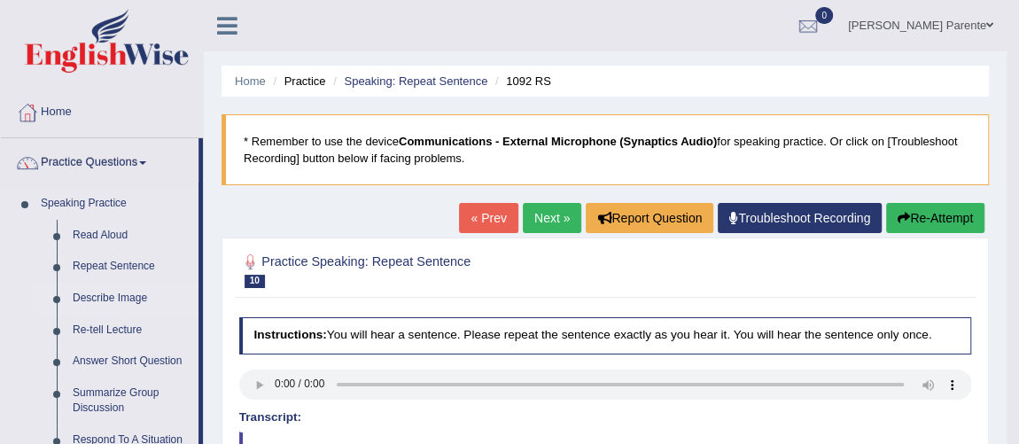
click at [125, 306] on link "Describe Image" at bounding box center [132, 299] width 134 height 32
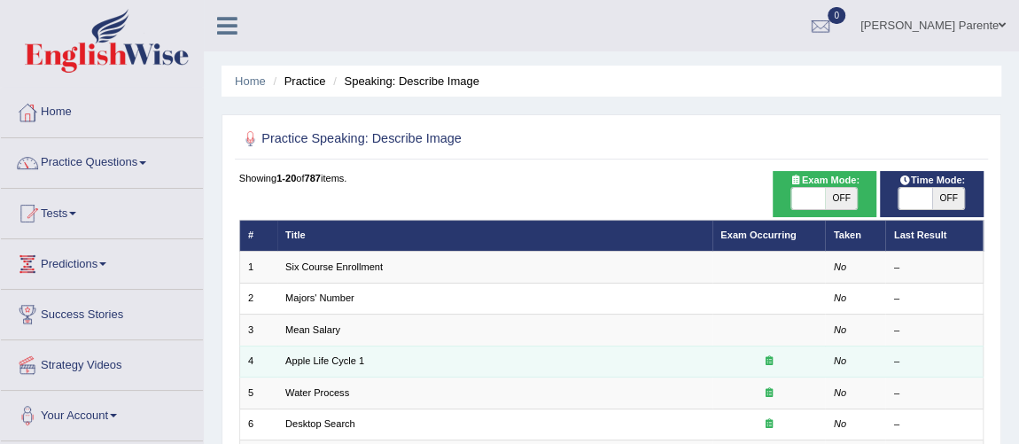
click at [771, 355] on icon at bounding box center [768, 360] width 7 height 10
click at [767, 355] on icon at bounding box center [768, 360] width 7 height 10
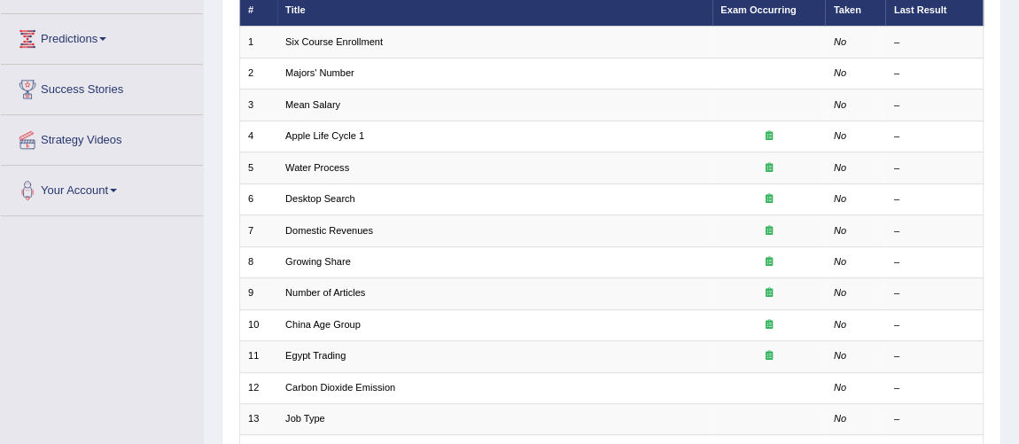
scroll to position [257, 0]
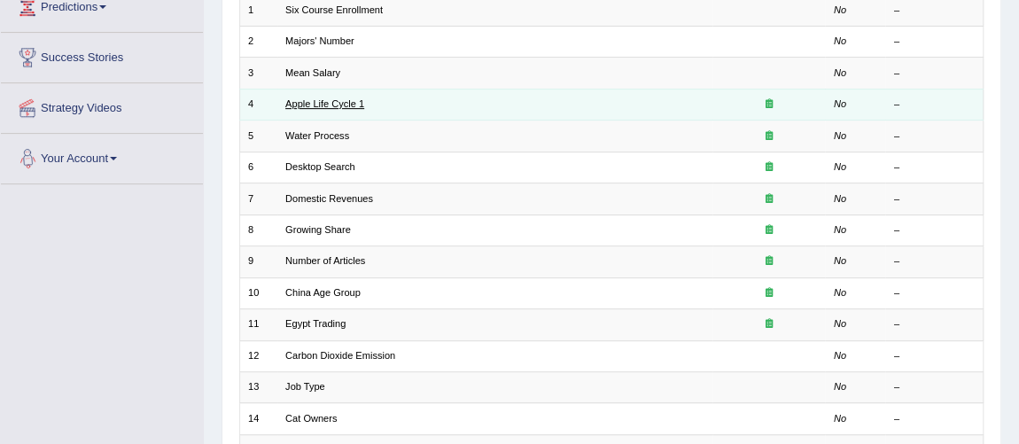
click at [327, 104] on link "Apple Life Cycle 1" at bounding box center [324, 103] width 79 height 11
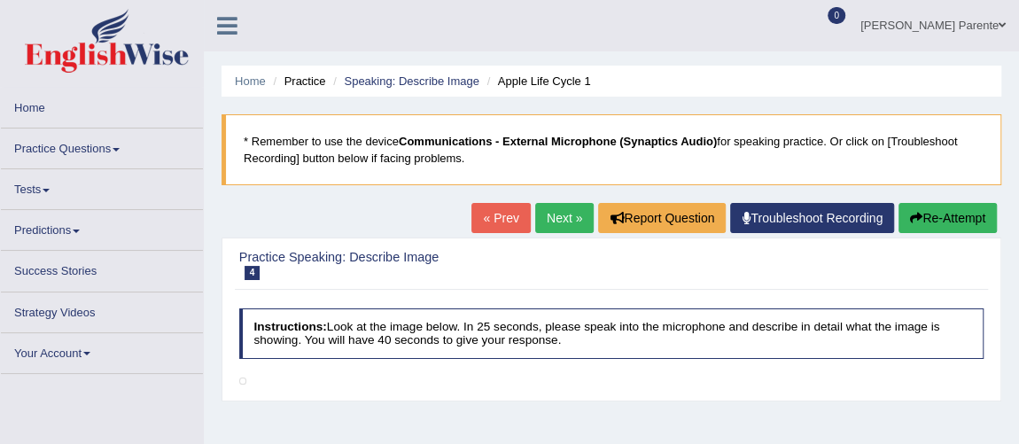
click at [547, 215] on link "Next »" at bounding box center [564, 218] width 58 height 30
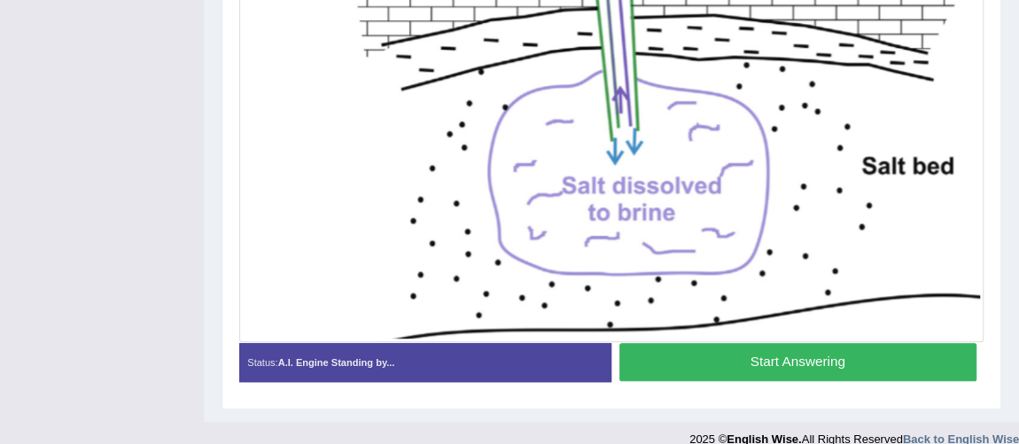
scroll to position [485, 0]
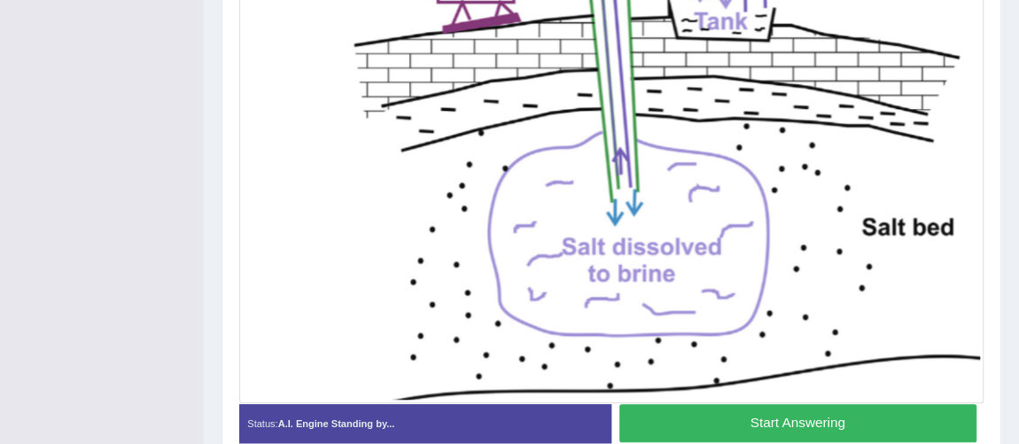
click at [882, 415] on button "Start Answering" at bounding box center [797, 423] width 357 height 38
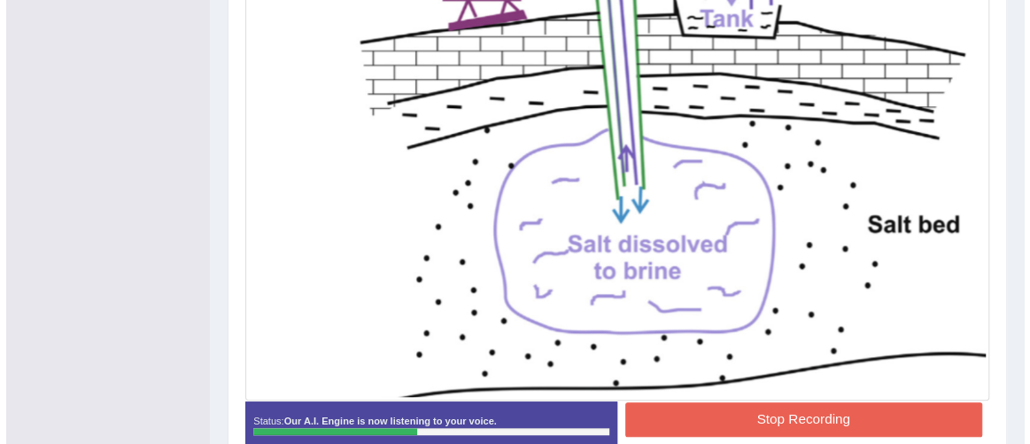
scroll to position [518, 0]
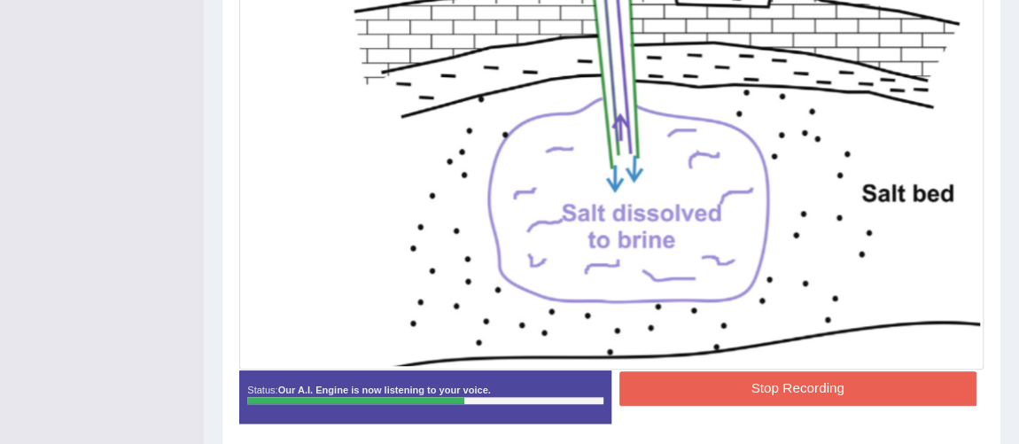
click at [740, 376] on button "Stop Recording" at bounding box center [797, 388] width 357 height 35
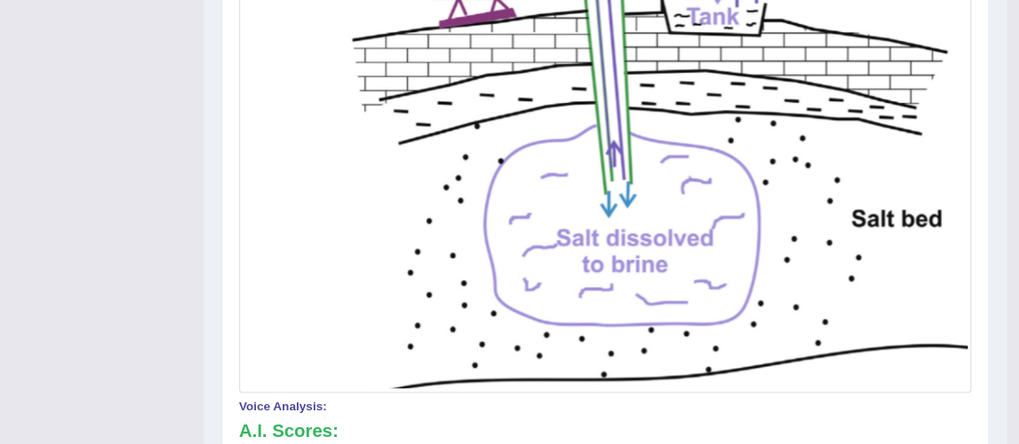
scroll to position [99, 0]
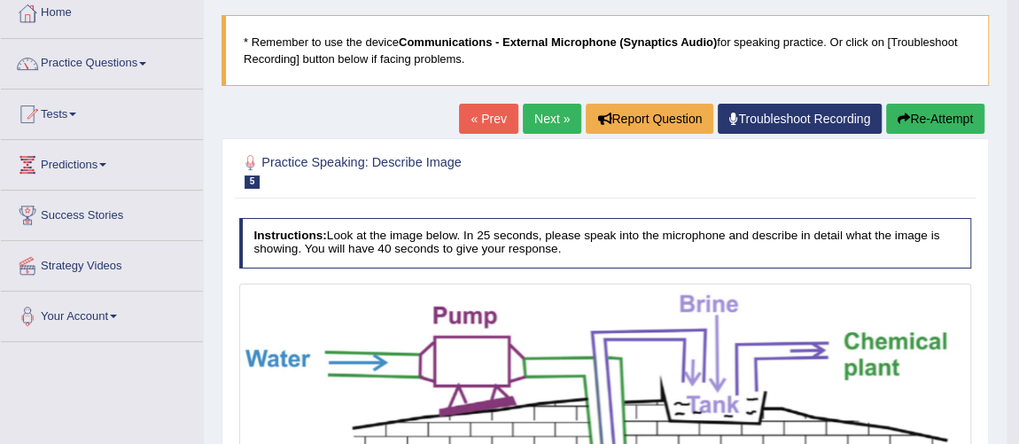
click at [530, 125] on link "Next »" at bounding box center [552, 119] width 58 height 30
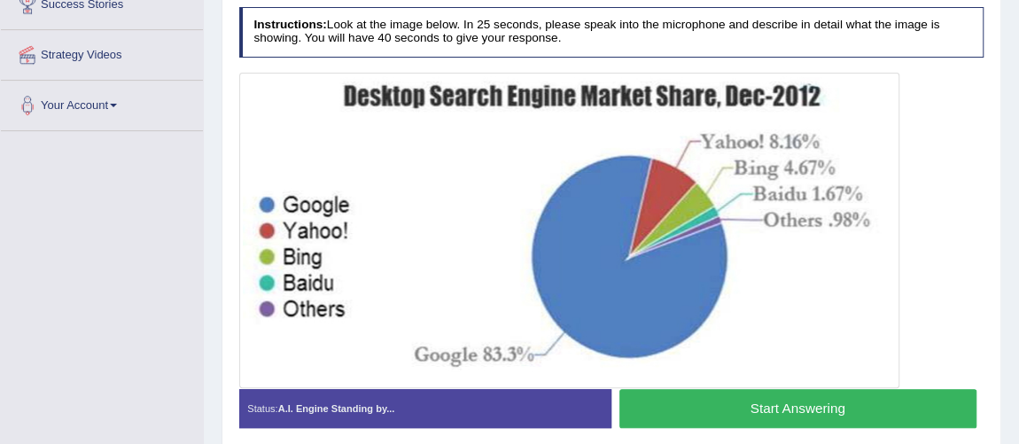
scroll to position [343, 0]
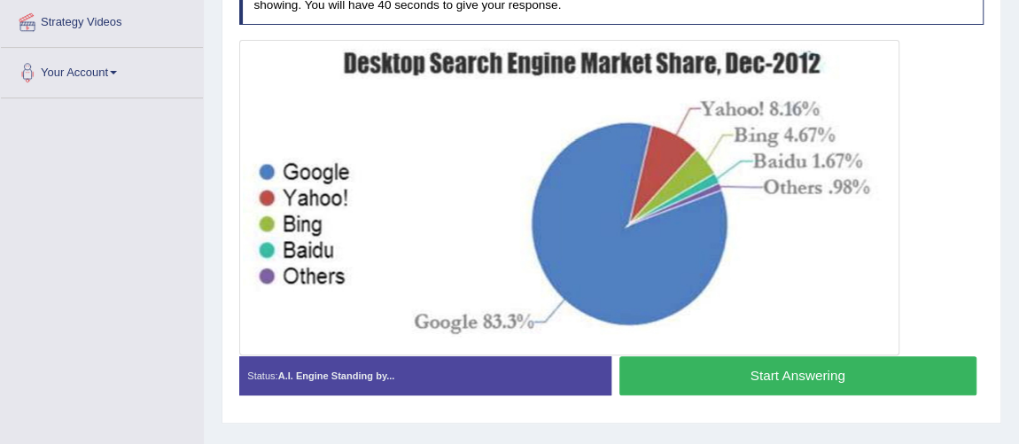
click at [816, 367] on button "Start Answering" at bounding box center [797, 375] width 357 height 38
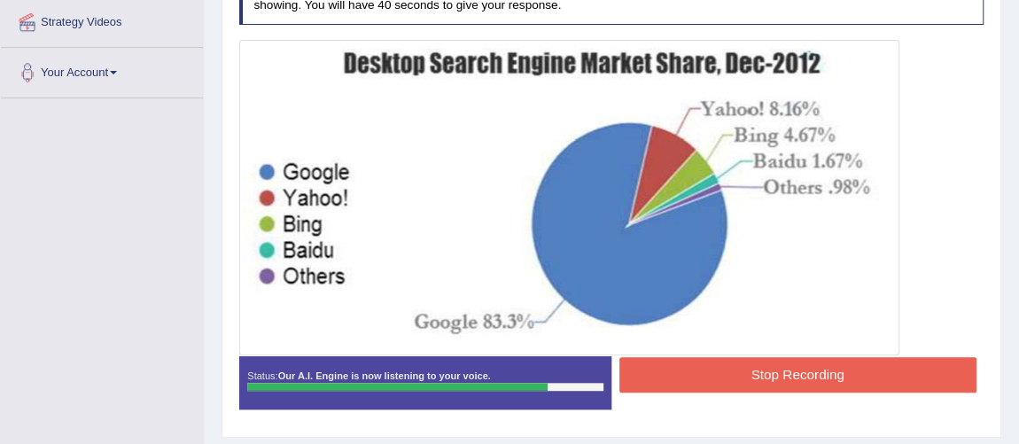
click at [816, 367] on button "Stop Recording" at bounding box center [797, 374] width 357 height 35
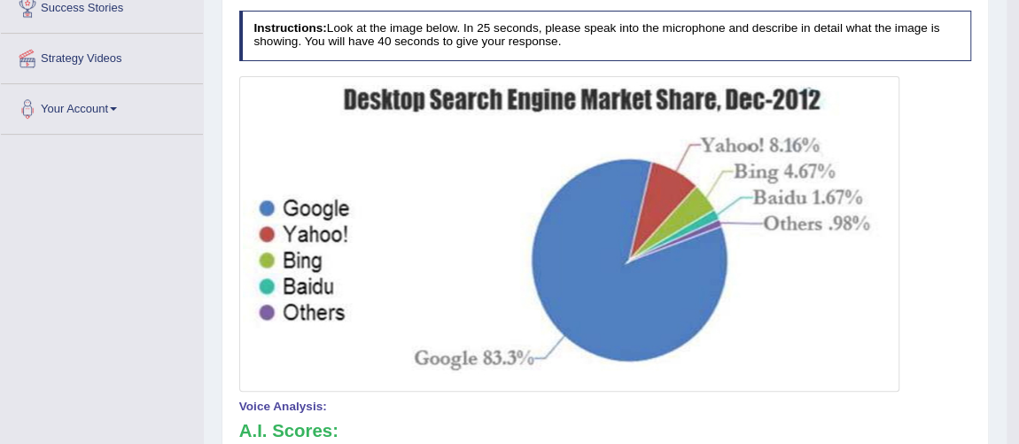
scroll to position [0, 0]
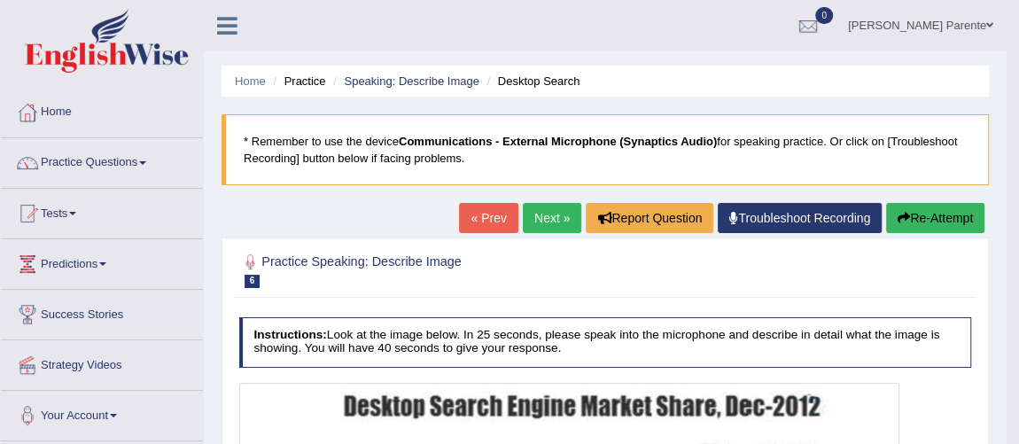
click at [539, 231] on link "Next »" at bounding box center [552, 218] width 58 height 30
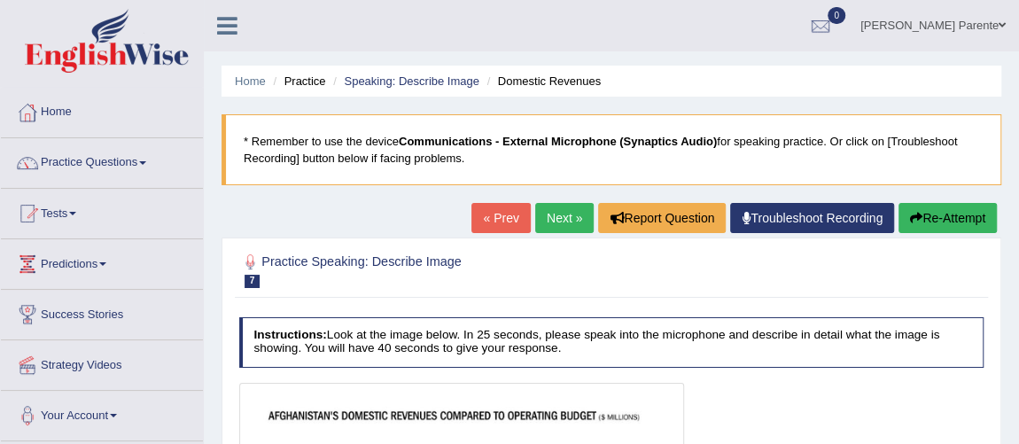
scroll to position [388, 0]
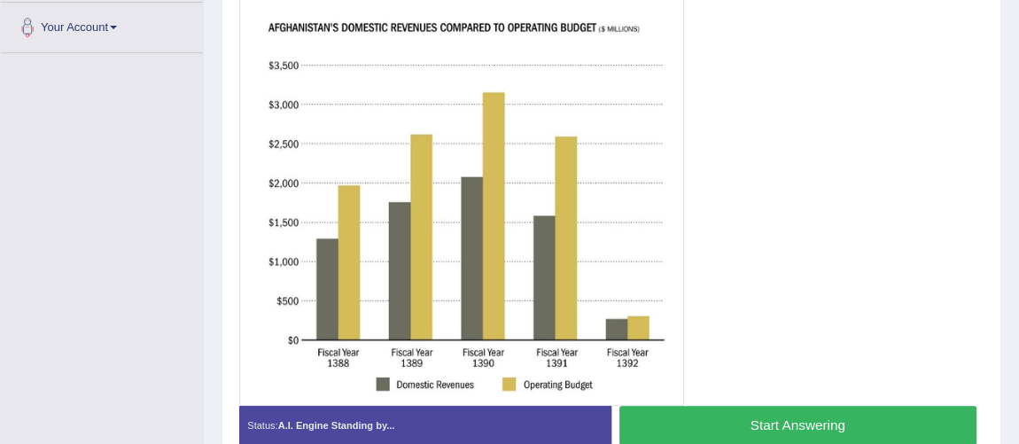
click at [700, 418] on button "Start Answering" at bounding box center [797, 425] width 357 height 38
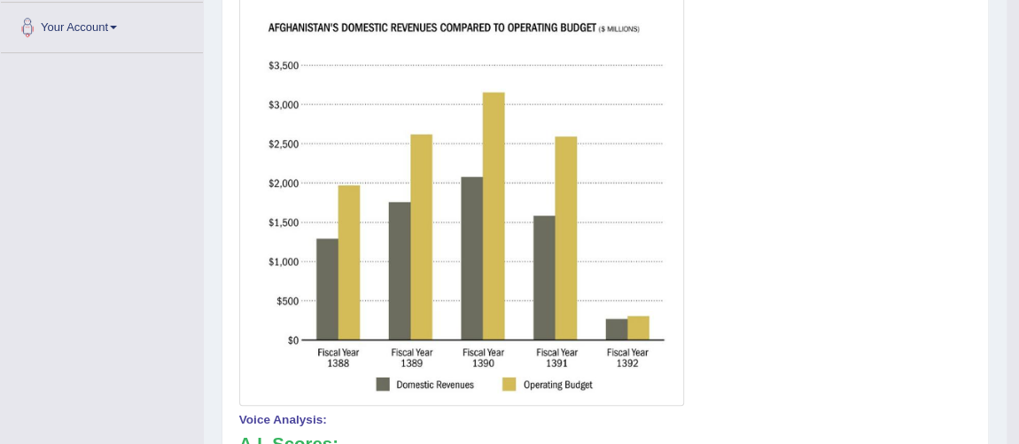
scroll to position [0, 0]
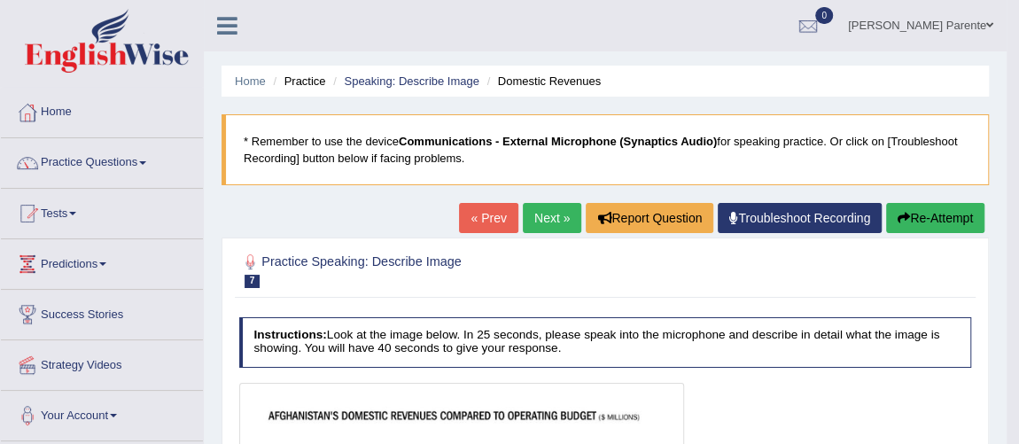
click at [540, 224] on link "Next »" at bounding box center [552, 218] width 58 height 30
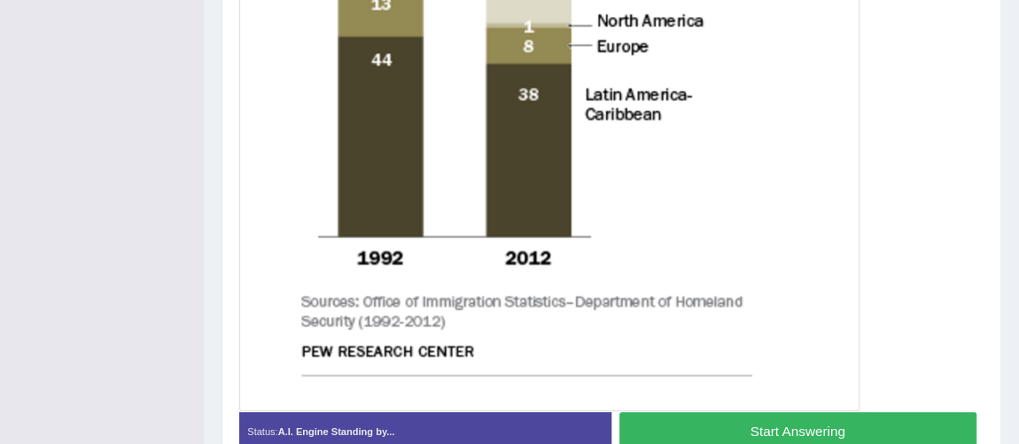
scroll to position [808, 0]
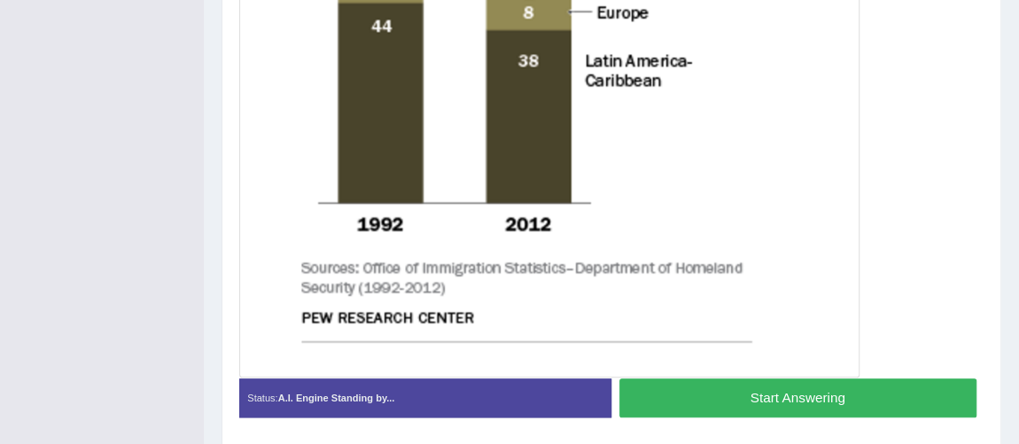
click at [767, 402] on button "Start Answering" at bounding box center [797, 397] width 357 height 38
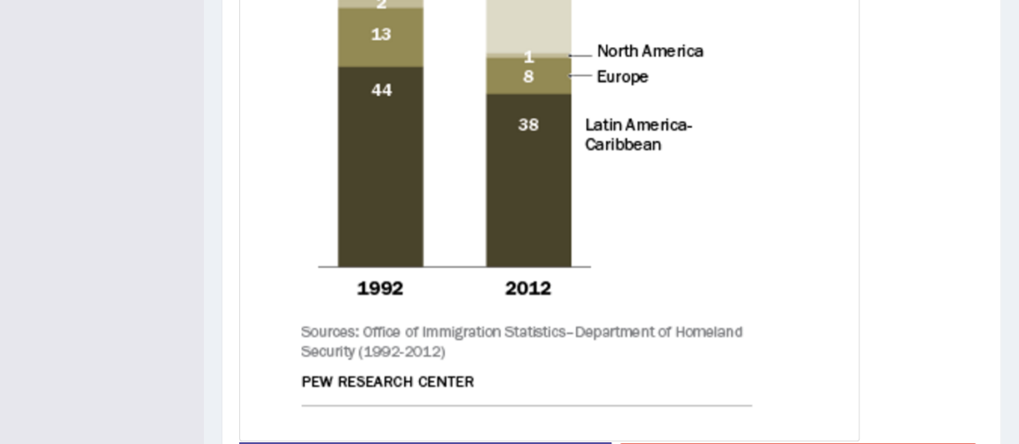
scroll to position [877, 0]
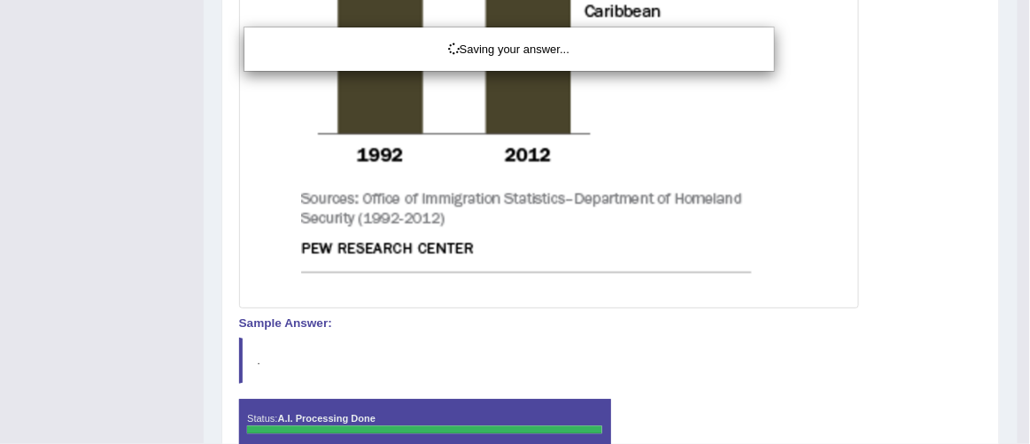
click at [1029, 203] on div "Saving your answer..." at bounding box center [515, 222] width 1030 height 444
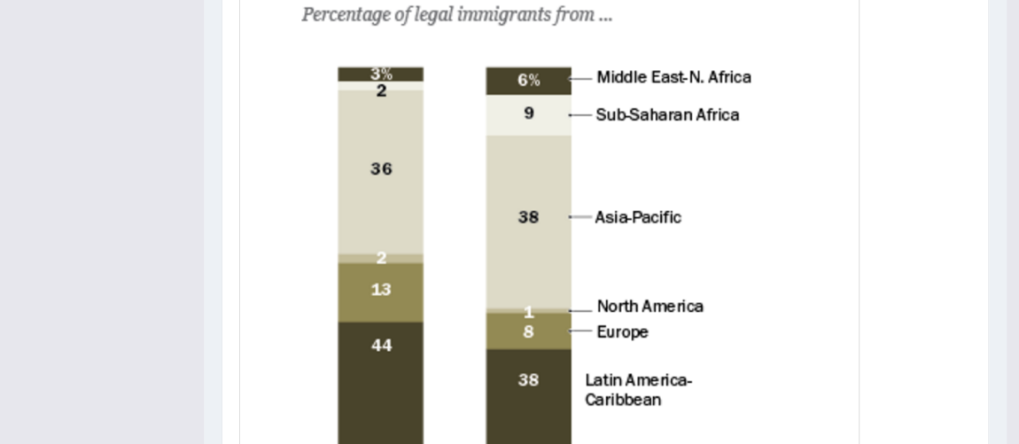
scroll to position [97, 0]
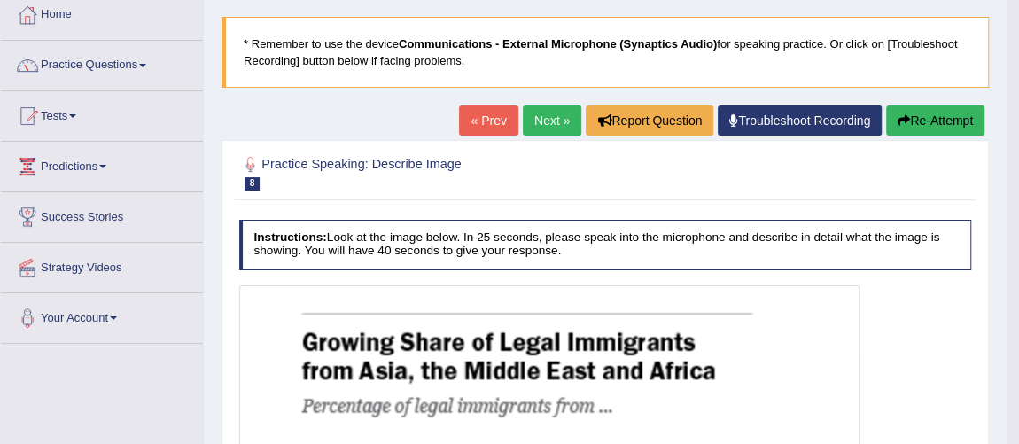
click at [550, 118] on link "Next »" at bounding box center [552, 120] width 58 height 30
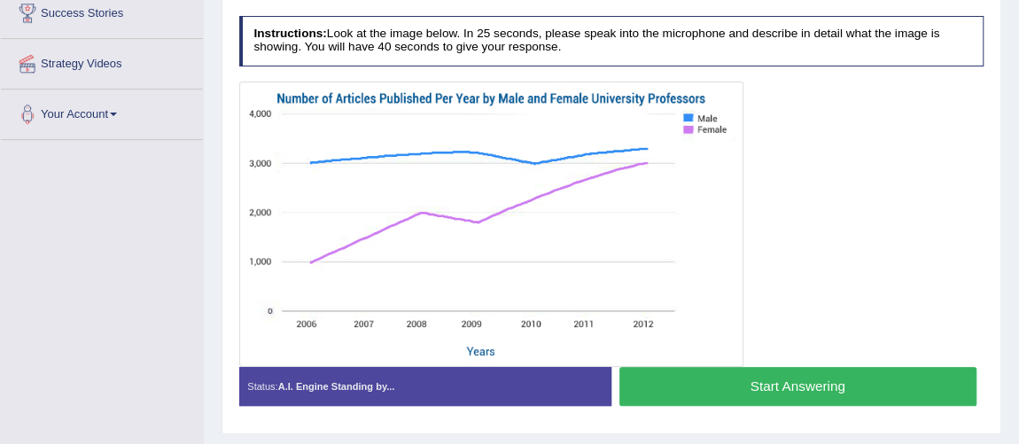
scroll to position [302, 0]
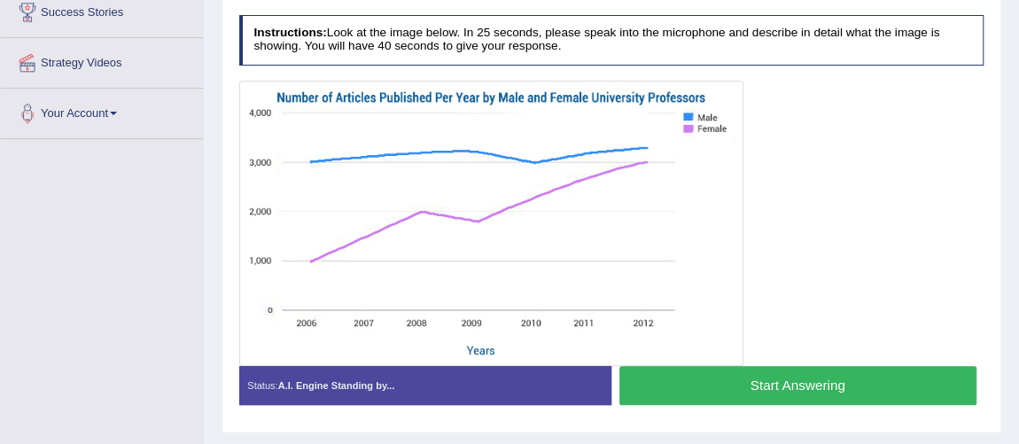
click at [711, 379] on button "Start Answering" at bounding box center [797, 385] width 357 height 38
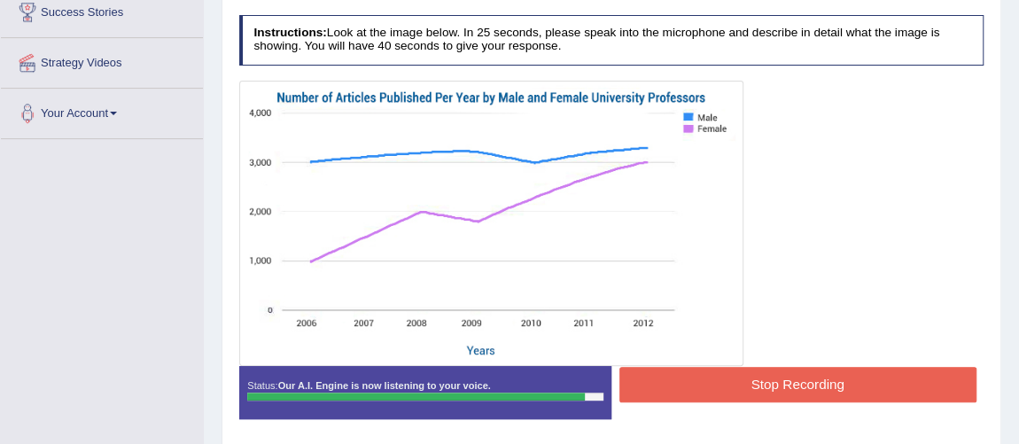
click at [810, 392] on button "Stop Recording" at bounding box center [797, 384] width 357 height 35
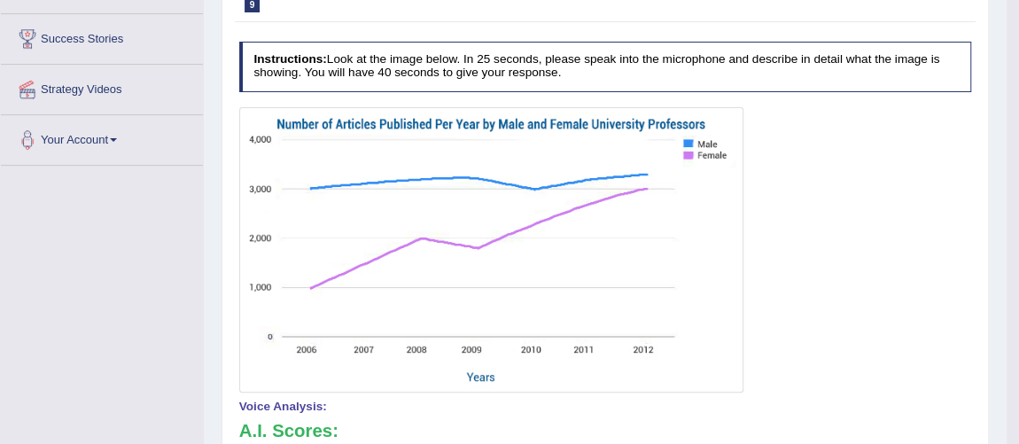
scroll to position [0, 0]
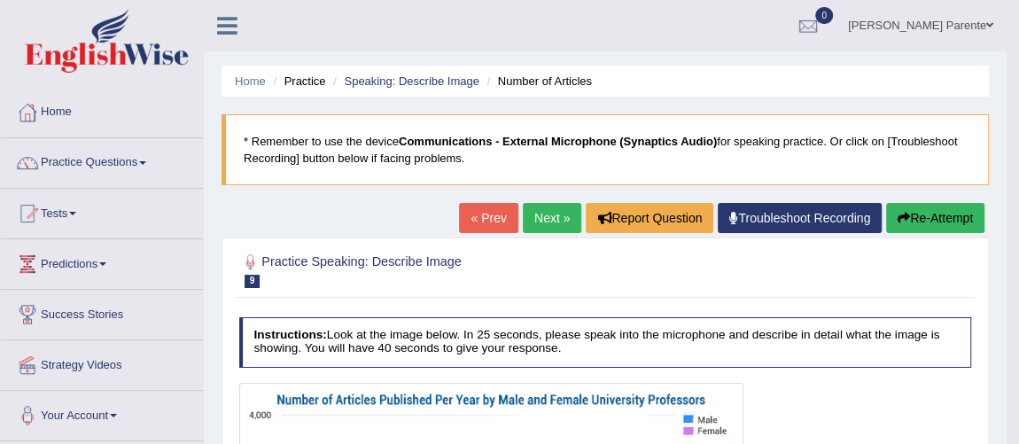
click at [539, 215] on link "Next »" at bounding box center [552, 218] width 58 height 30
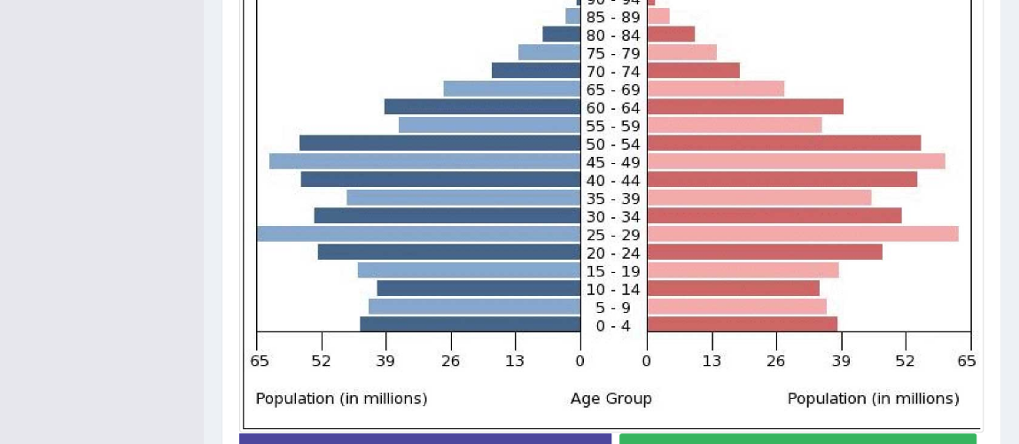
scroll to position [491, 0]
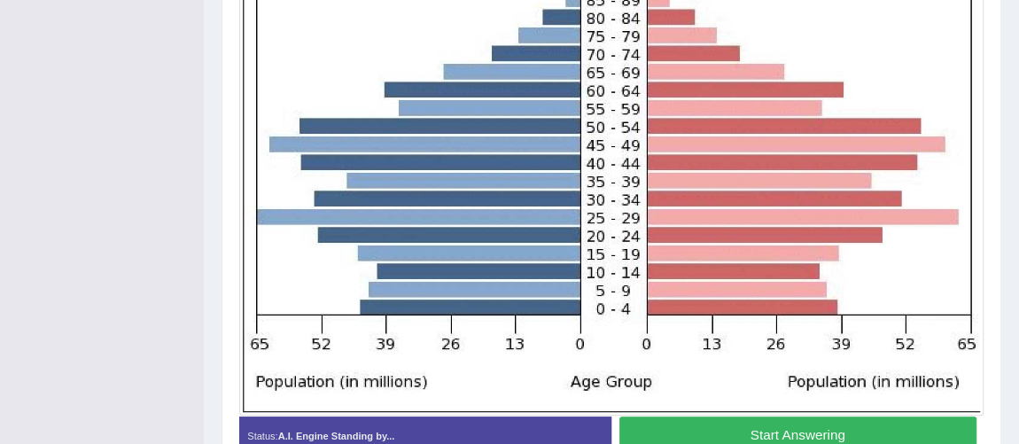
click at [765, 433] on button "Start Answering" at bounding box center [797, 435] width 357 height 38
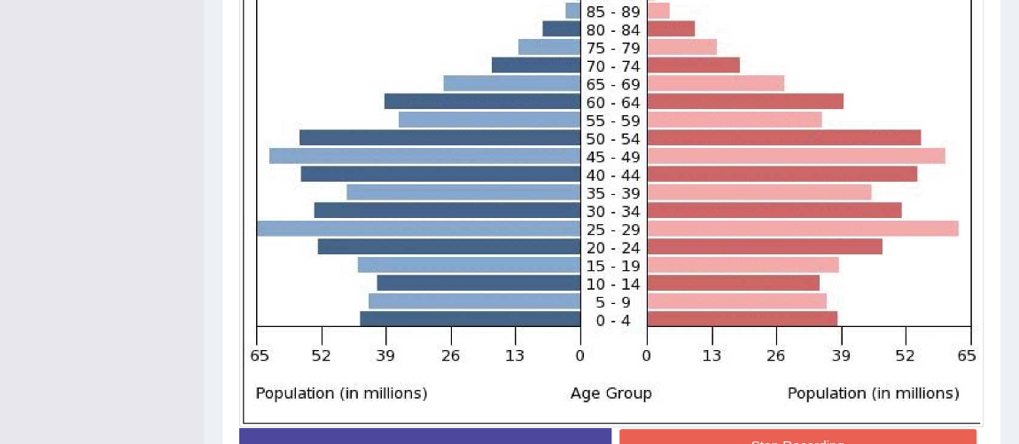
scroll to position [499, 0]
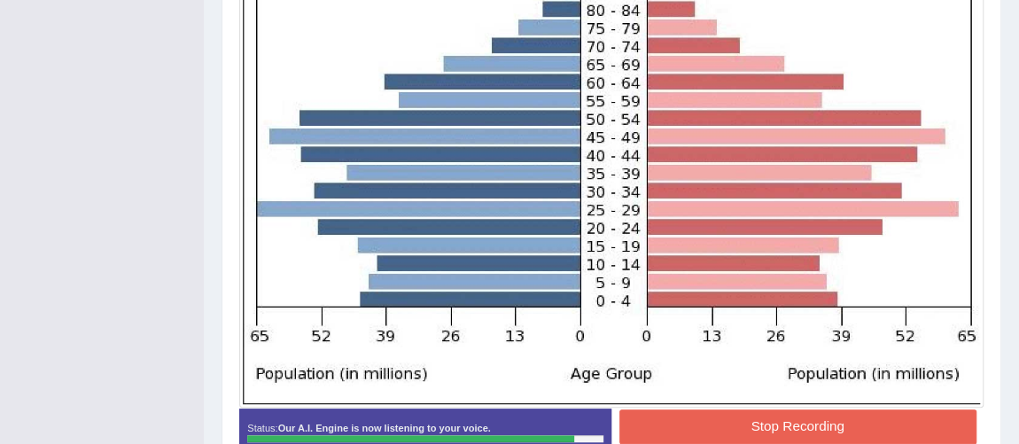
click at [750, 420] on button "Stop Recording" at bounding box center [797, 426] width 357 height 35
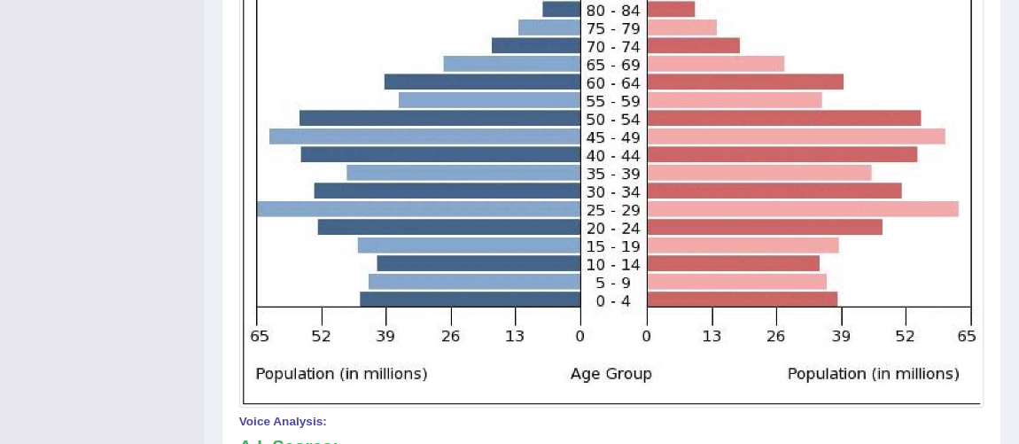
drag, startPoint x: 1018, startPoint y: 254, endPoint x: 1030, endPoint y: 329, distance: 75.4
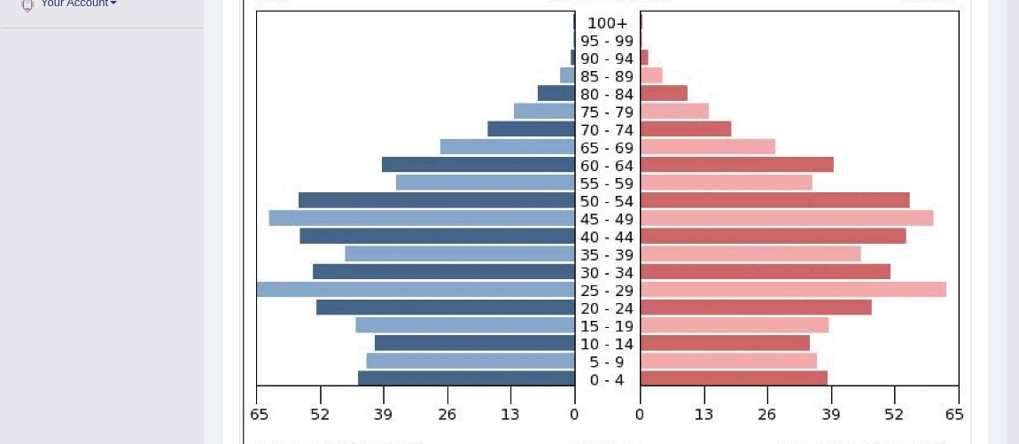
scroll to position [0, 0]
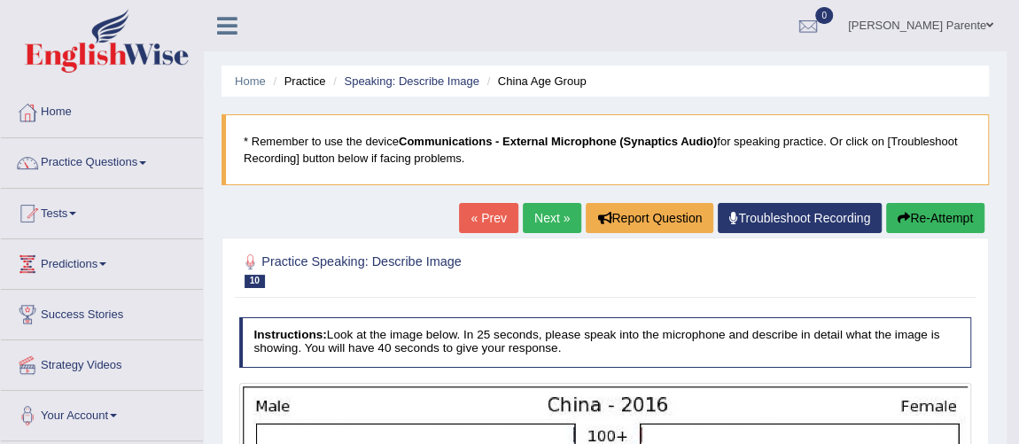
click at [539, 203] on link "Next »" at bounding box center [552, 218] width 58 height 30
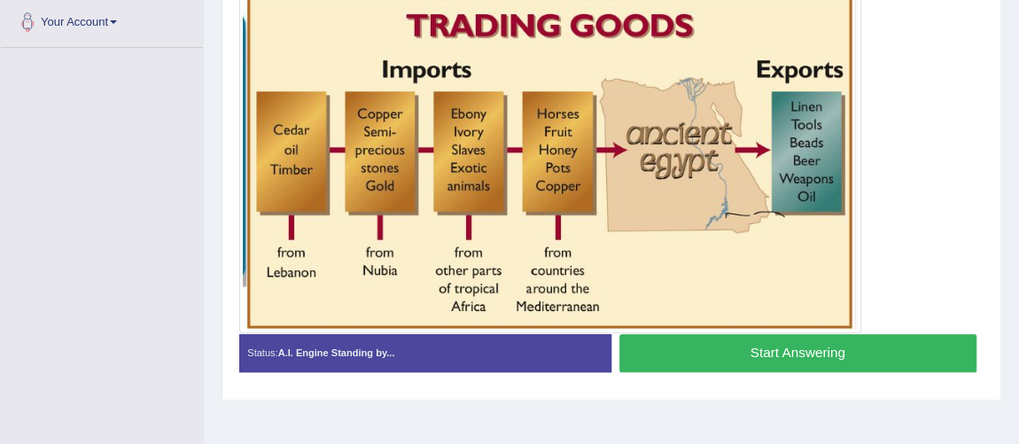
scroll to position [391, 0]
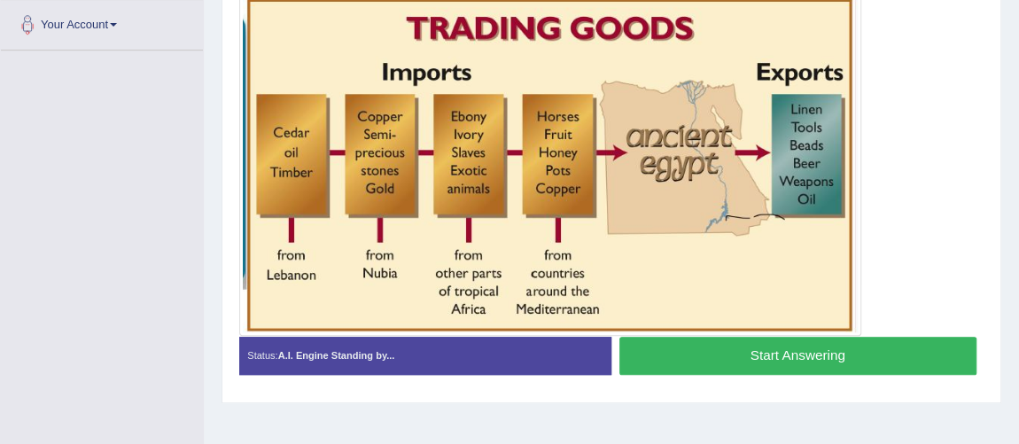
click at [757, 351] on button "Start Answering" at bounding box center [797, 356] width 357 height 38
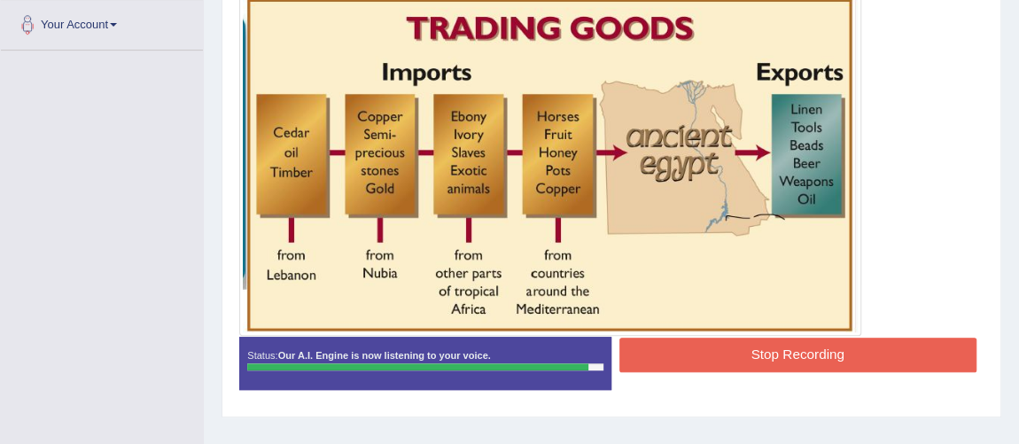
click at [780, 353] on button "Stop Recording" at bounding box center [797, 355] width 357 height 35
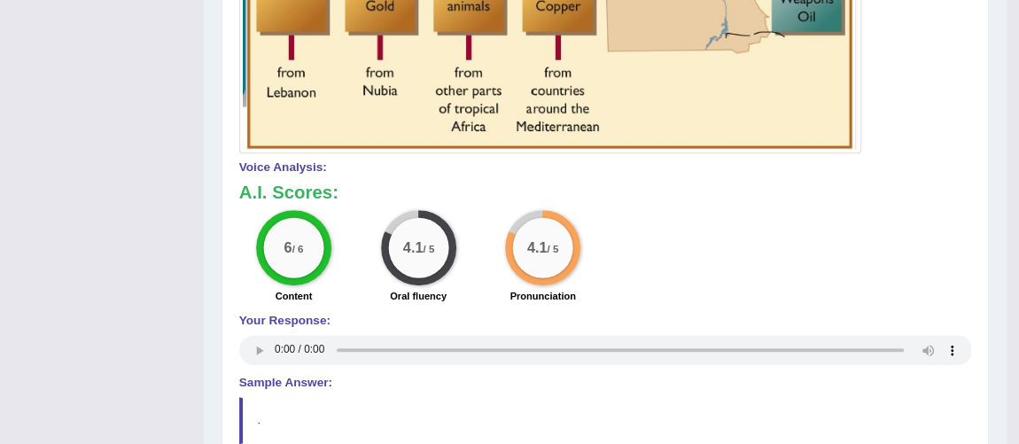
scroll to position [0, 0]
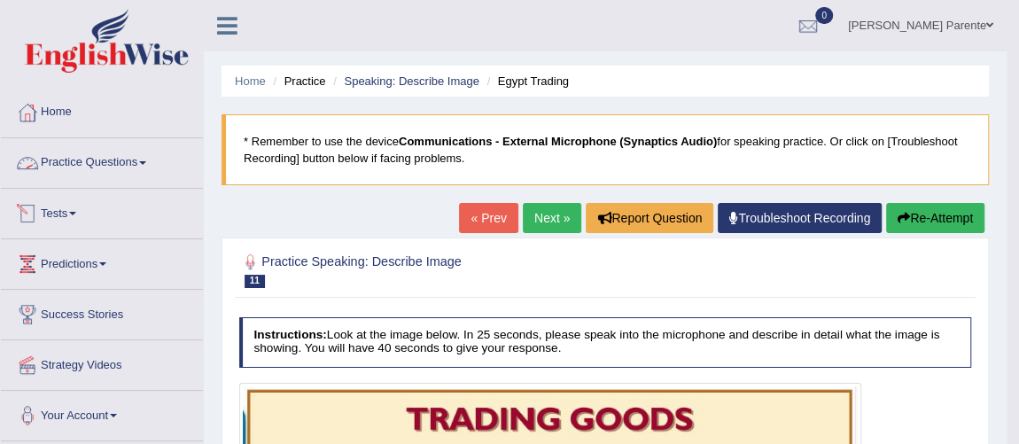
click at [112, 169] on link "Practice Questions" at bounding box center [102, 160] width 202 height 44
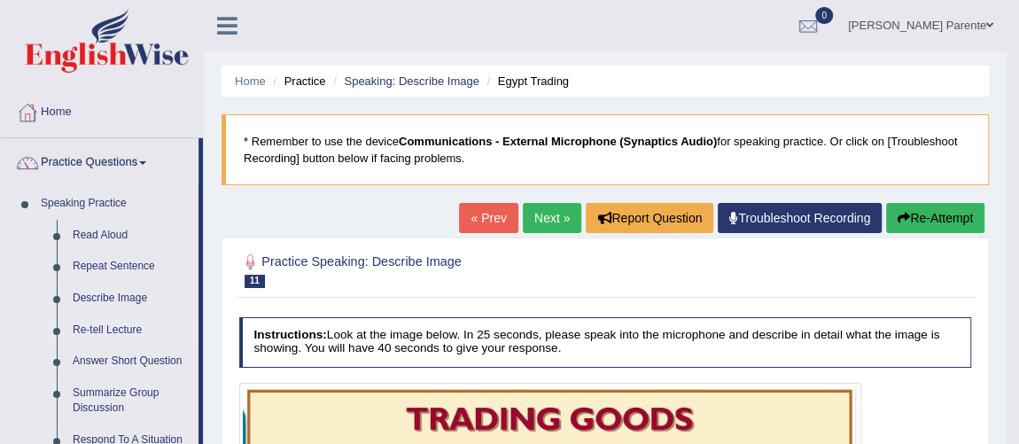
click at [128, 330] on link "Re-tell Lecture" at bounding box center [132, 330] width 134 height 32
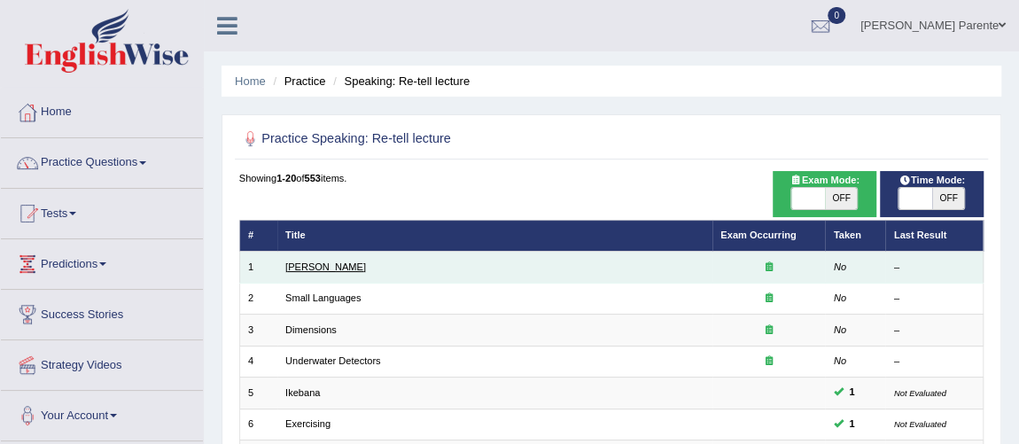
click at [315, 268] on link "[PERSON_NAME]" at bounding box center [325, 266] width 81 height 11
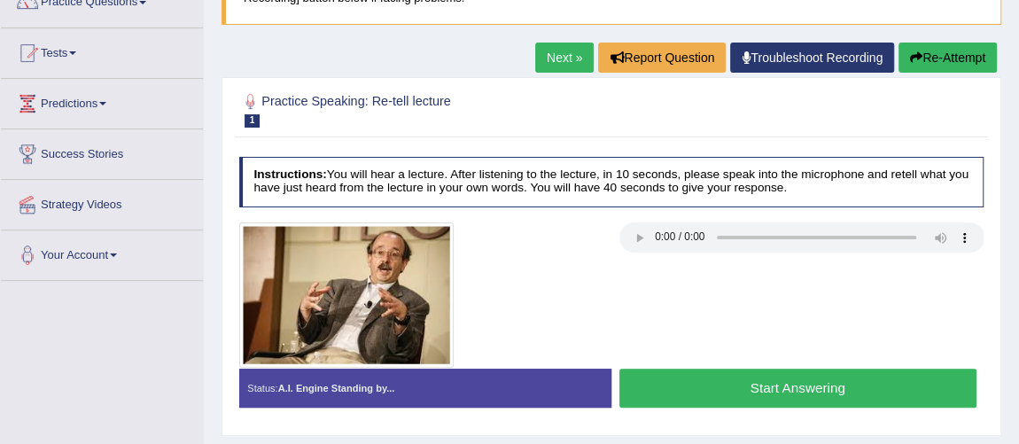
scroll to position [193, 0]
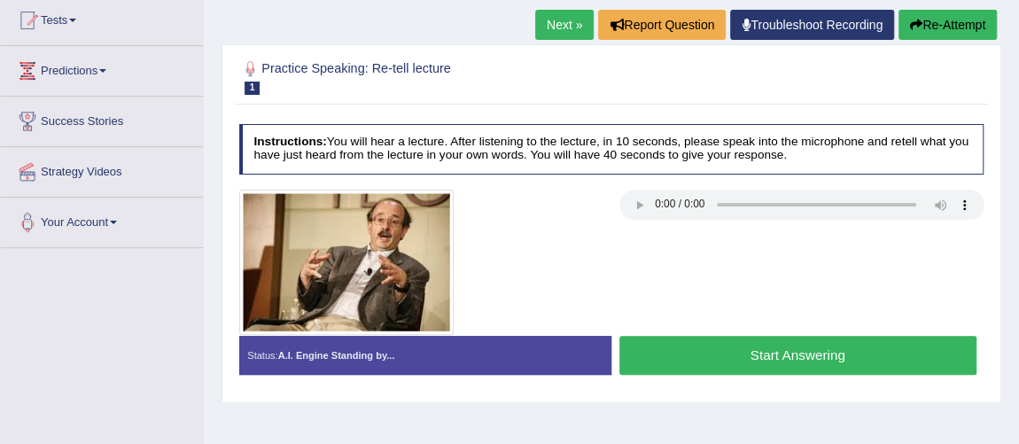
click at [790, 342] on button "Start Answering" at bounding box center [797, 355] width 357 height 38
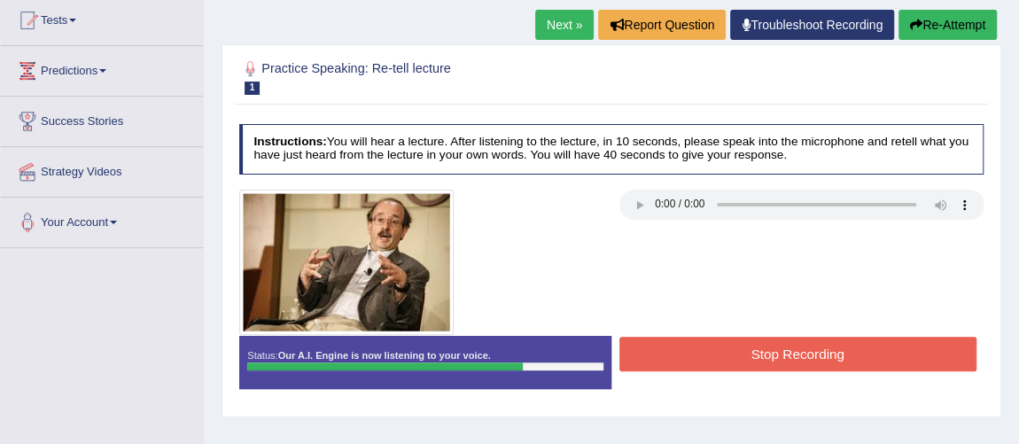
click at [809, 364] on button "Stop Recording" at bounding box center [797, 354] width 357 height 35
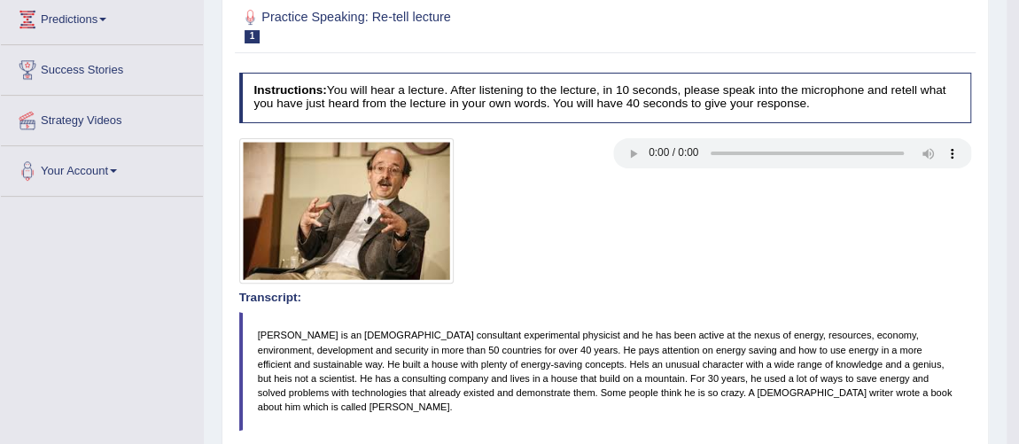
scroll to position [0, 0]
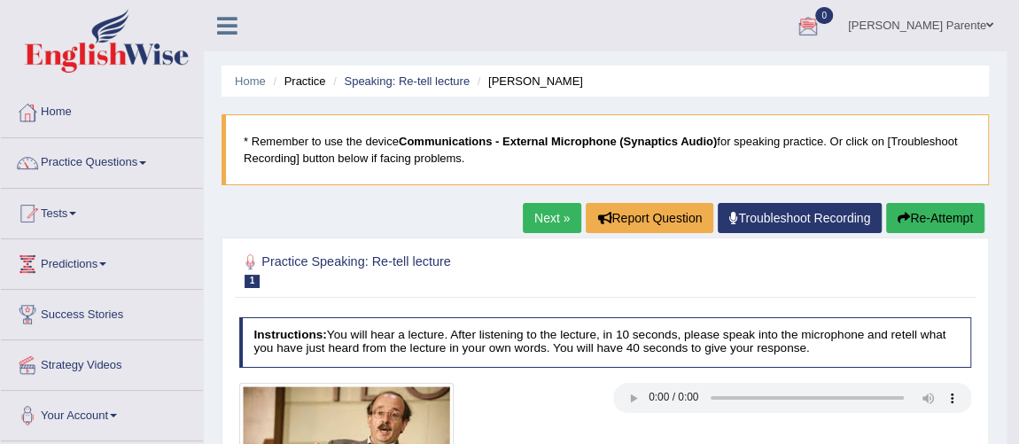
click at [527, 221] on link "Next »" at bounding box center [552, 218] width 58 height 30
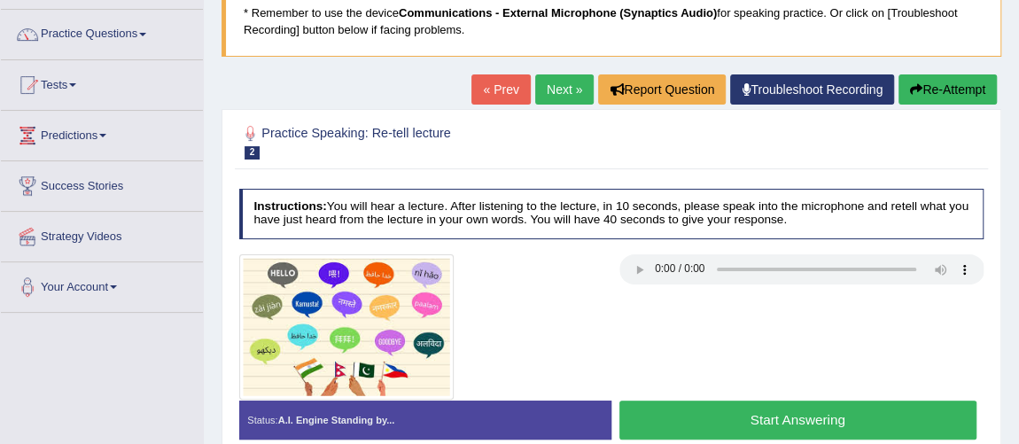
scroll to position [160, 0]
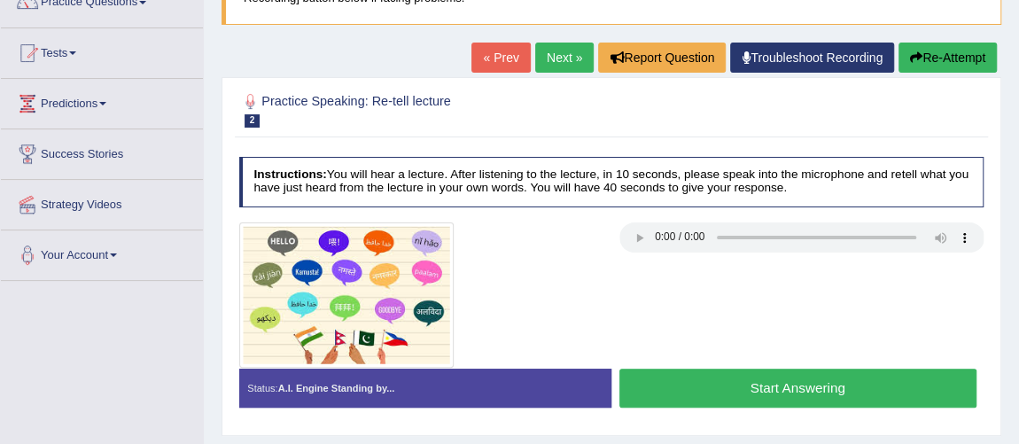
click at [790, 375] on button "Start Answering" at bounding box center [797, 388] width 357 height 38
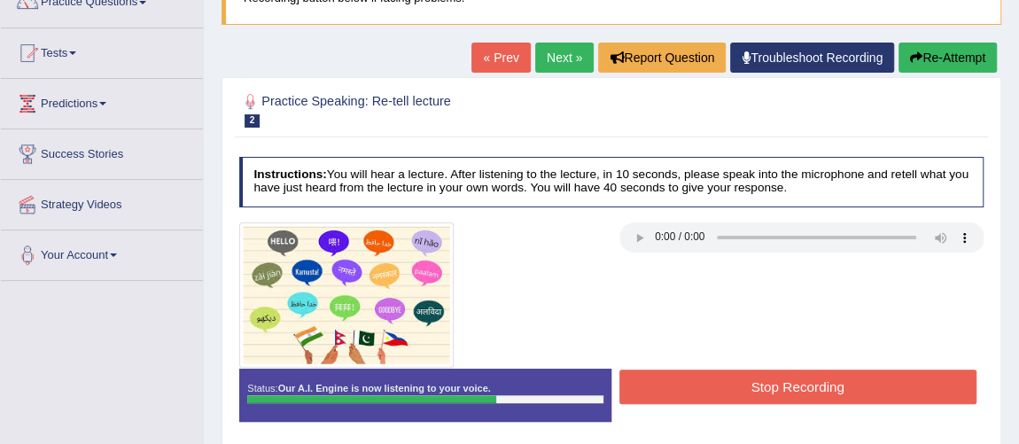
click at [790, 375] on button "Stop Recording" at bounding box center [797, 386] width 357 height 35
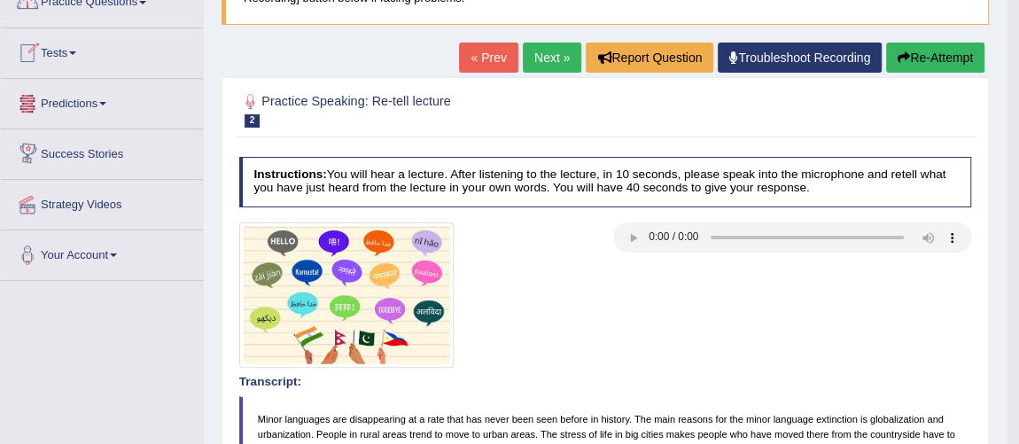
scroll to position [0, 0]
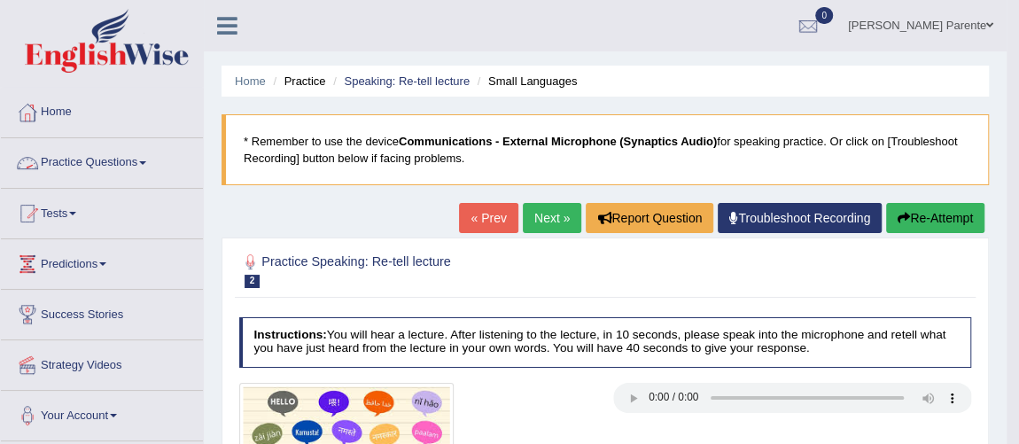
click at [57, 162] on link "Practice Questions" at bounding box center [102, 160] width 202 height 44
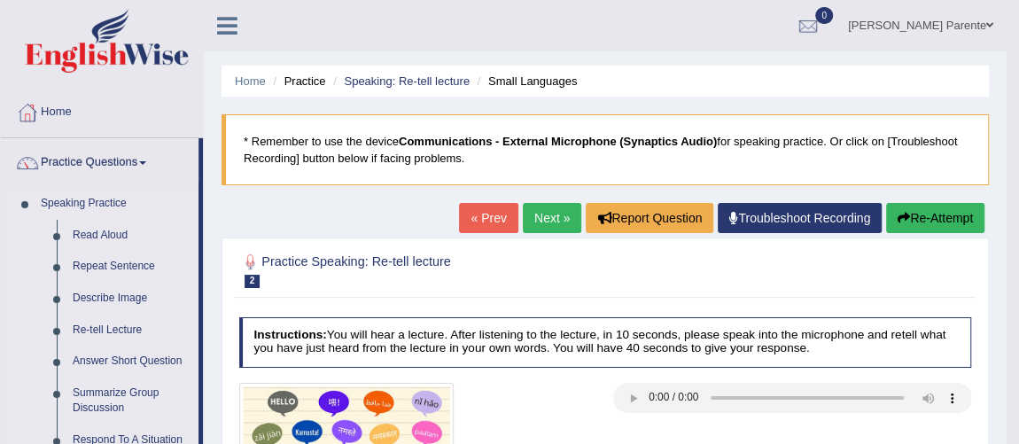
click at [109, 395] on link "Summarize Group Discussion" at bounding box center [132, 400] width 134 height 47
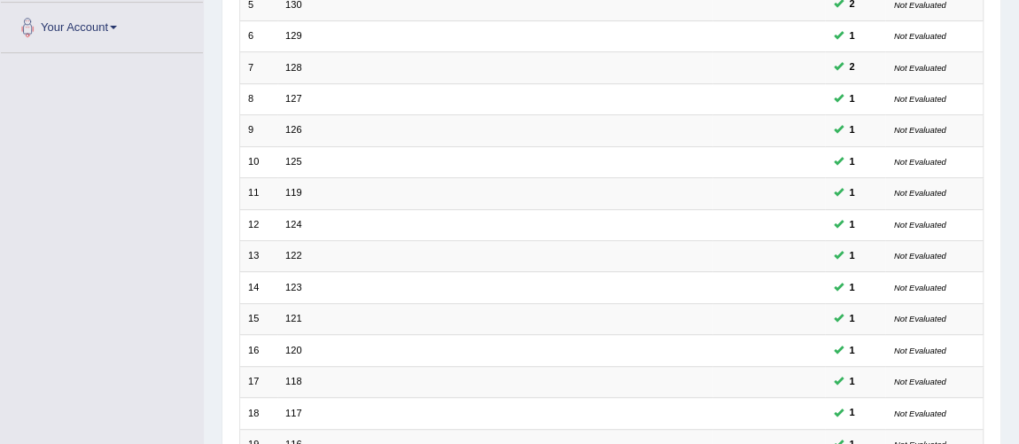
scroll to position [571, 0]
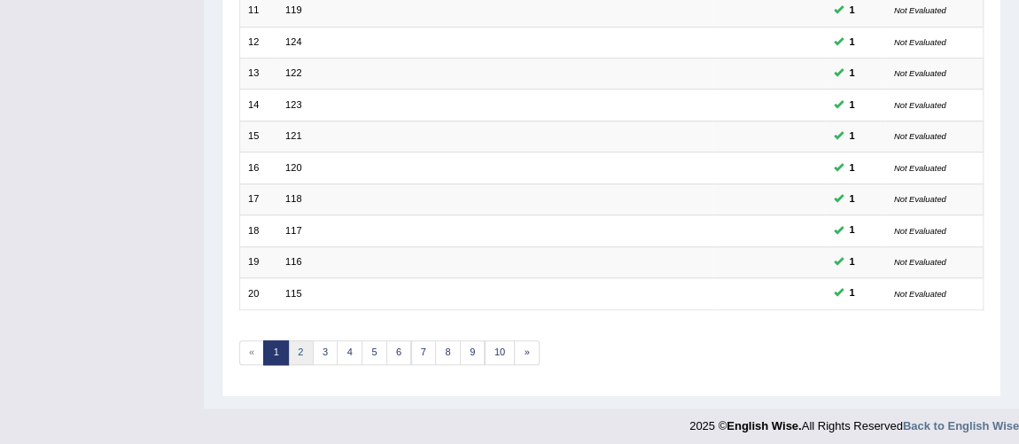
click at [304, 351] on link "2" at bounding box center [301, 352] width 26 height 25
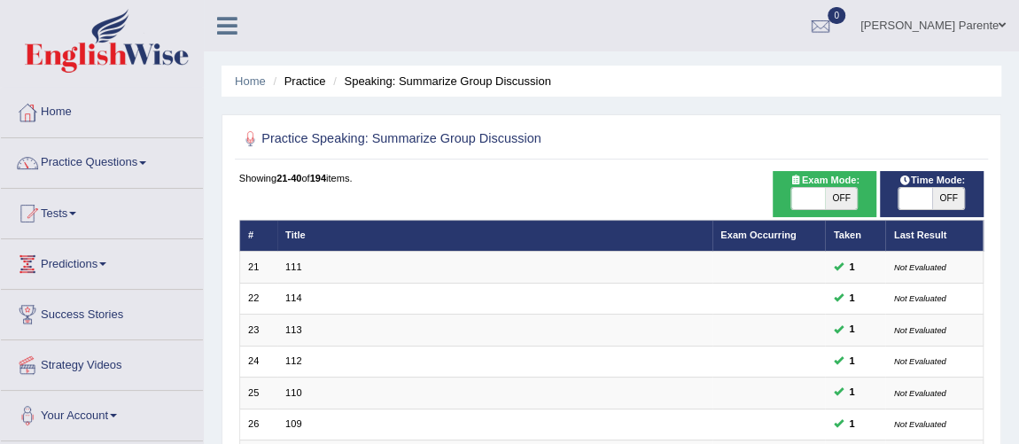
scroll to position [388, 0]
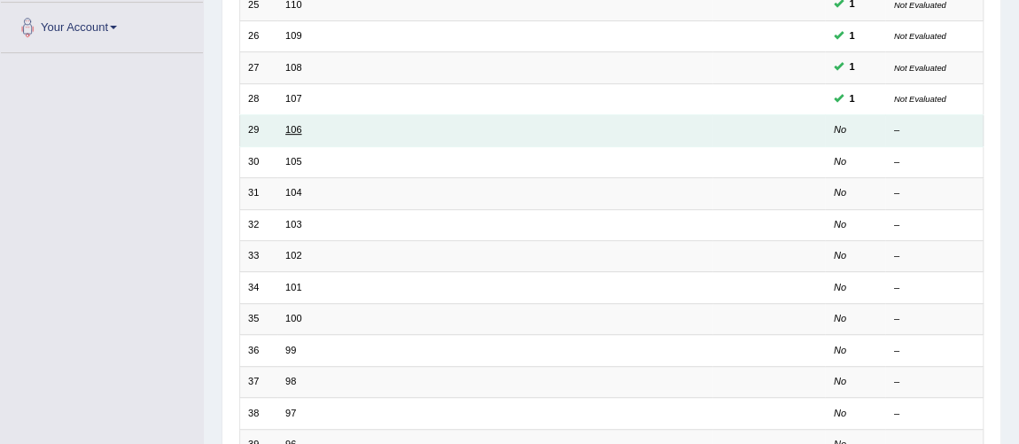
click at [288, 128] on link "106" at bounding box center [293, 129] width 16 height 11
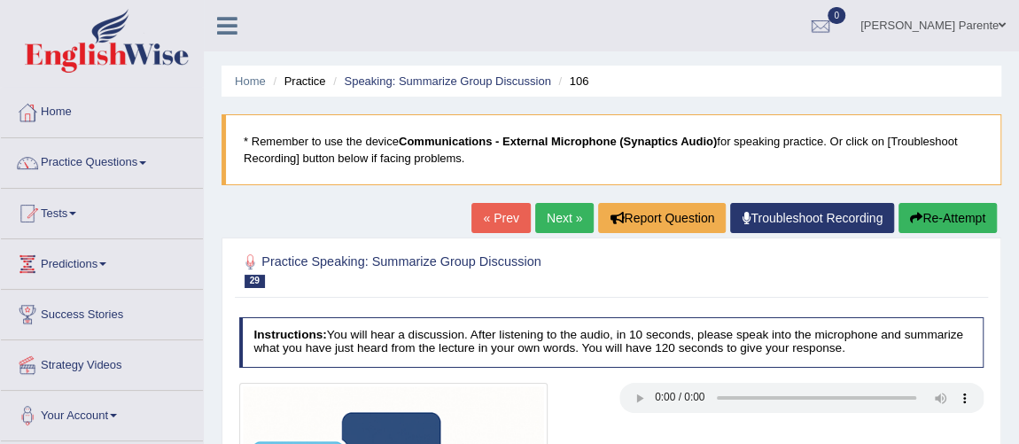
scroll to position [388, 0]
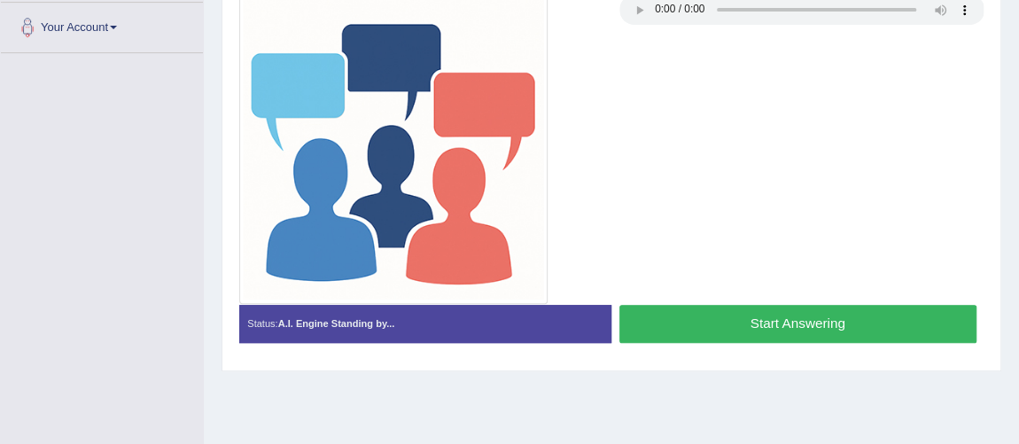
click at [700, 312] on button "Start Answering" at bounding box center [797, 324] width 357 height 38
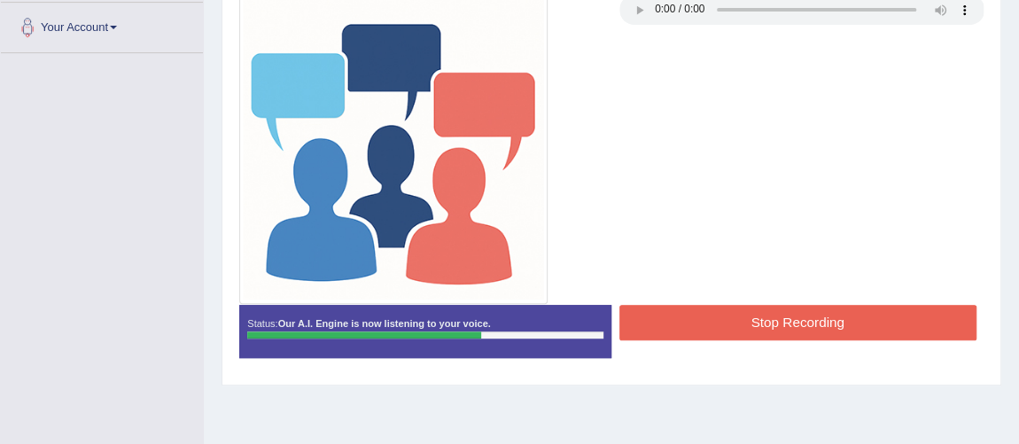
click at [700, 312] on button "Stop Recording" at bounding box center [797, 322] width 357 height 35
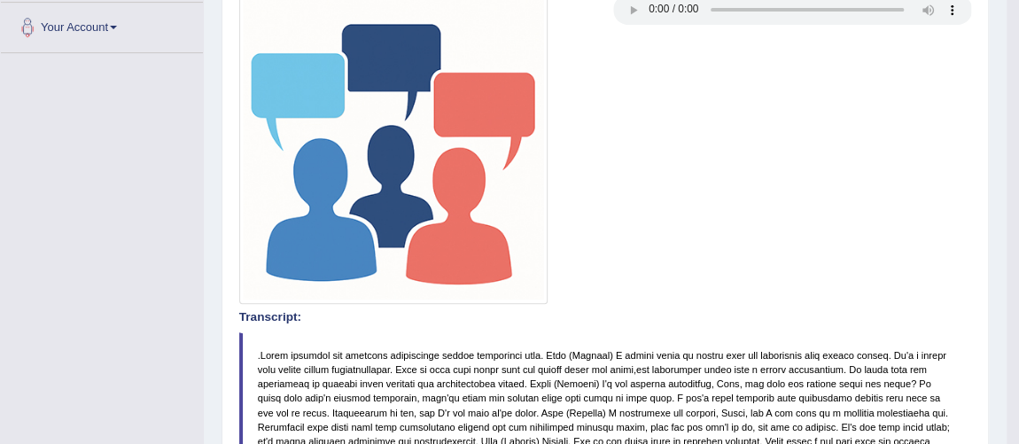
scroll to position [0, 0]
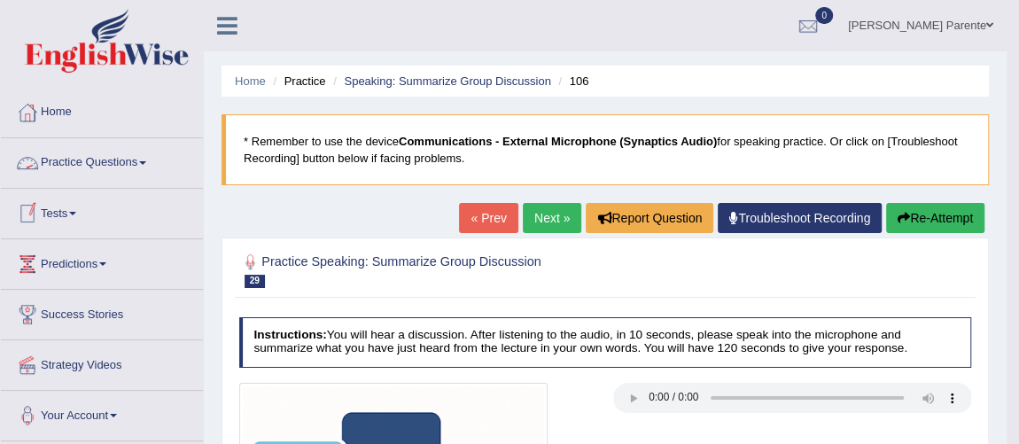
click at [136, 161] on link "Practice Questions" at bounding box center [102, 160] width 202 height 44
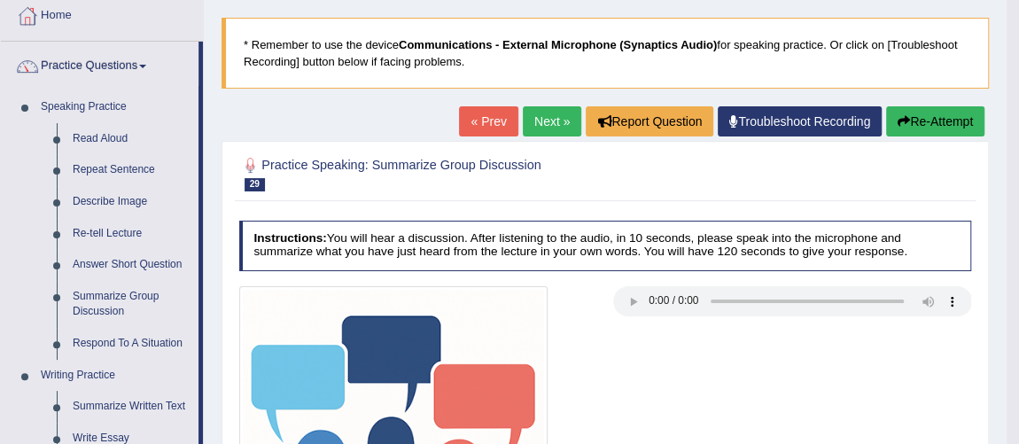
scroll to position [128, 0]
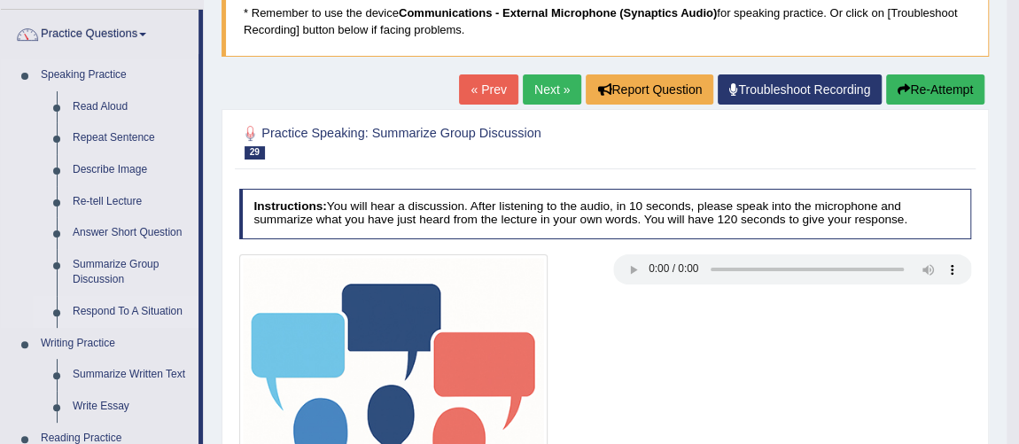
click at [168, 310] on link "Respond To A Situation" at bounding box center [132, 312] width 134 height 32
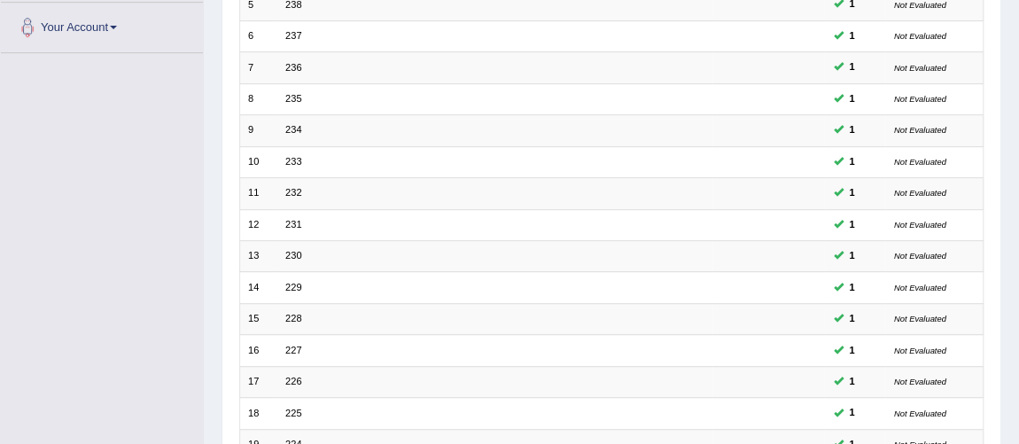
scroll to position [571, 0]
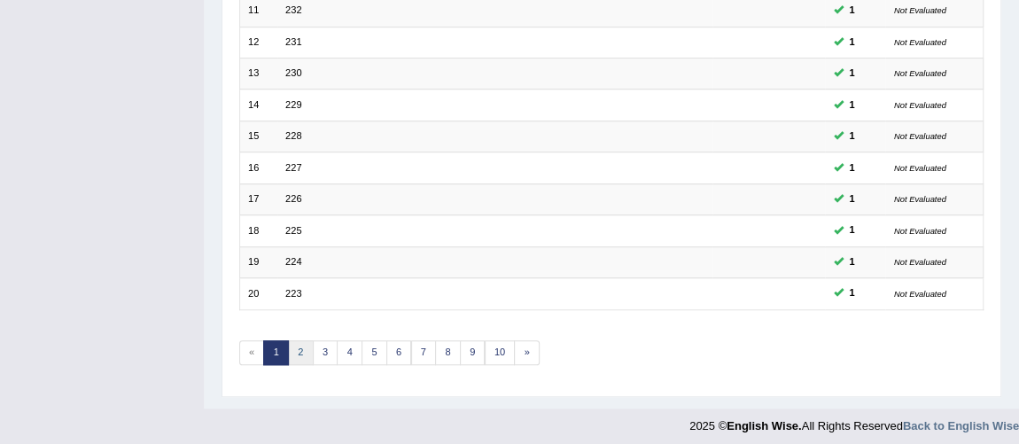
click at [301, 346] on link "2" at bounding box center [301, 352] width 26 height 25
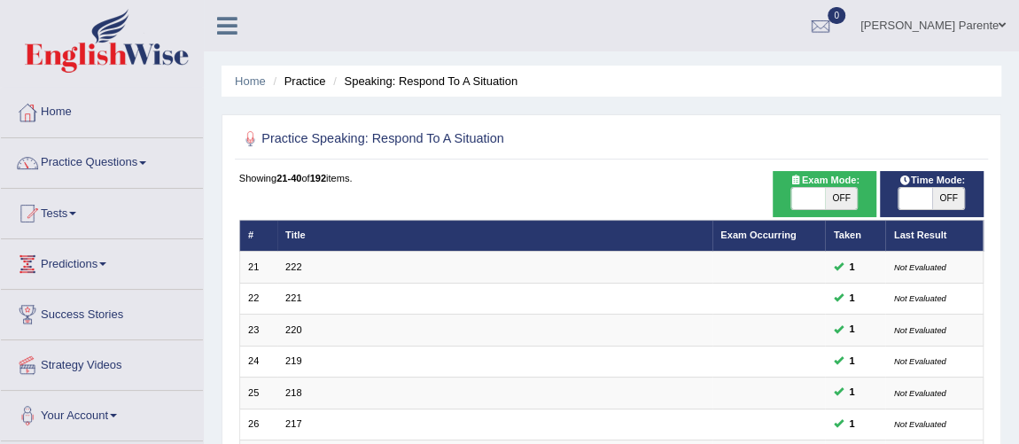
scroll to position [388, 0]
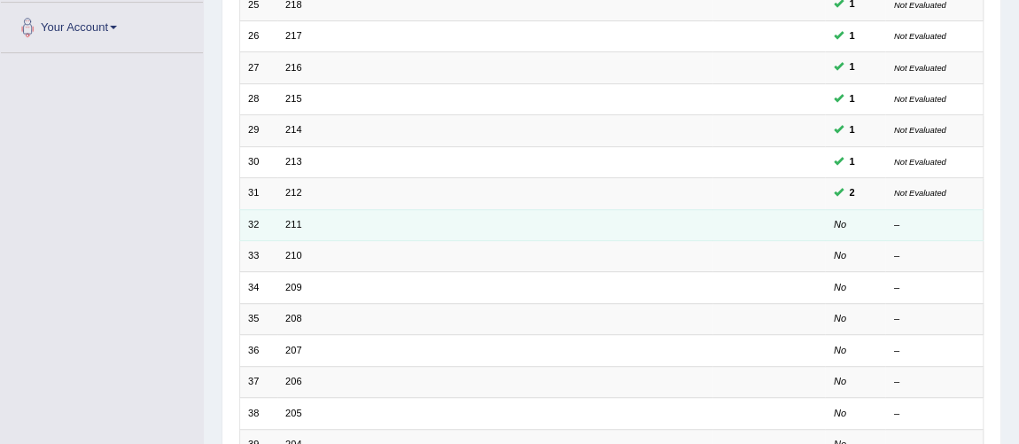
click at [279, 215] on td "211" at bounding box center [494, 224] width 435 height 31
click at [285, 219] on link "211" at bounding box center [293, 224] width 16 height 11
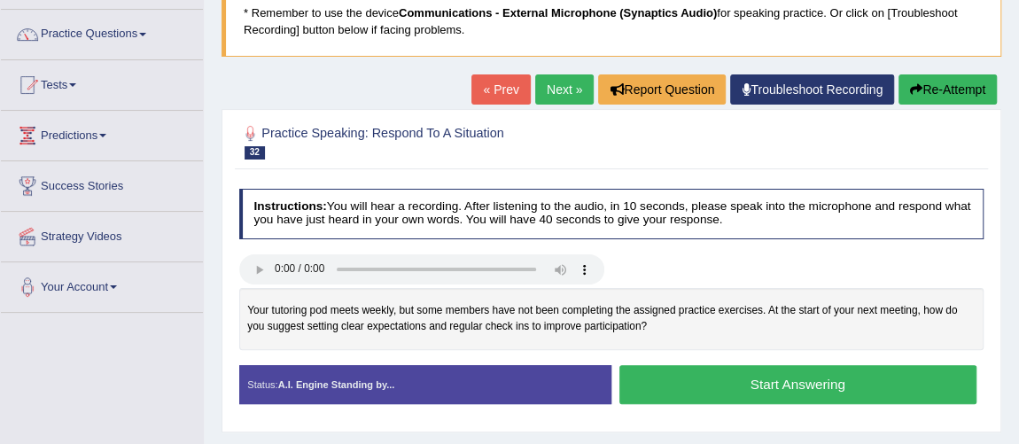
scroll to position [160, 0]
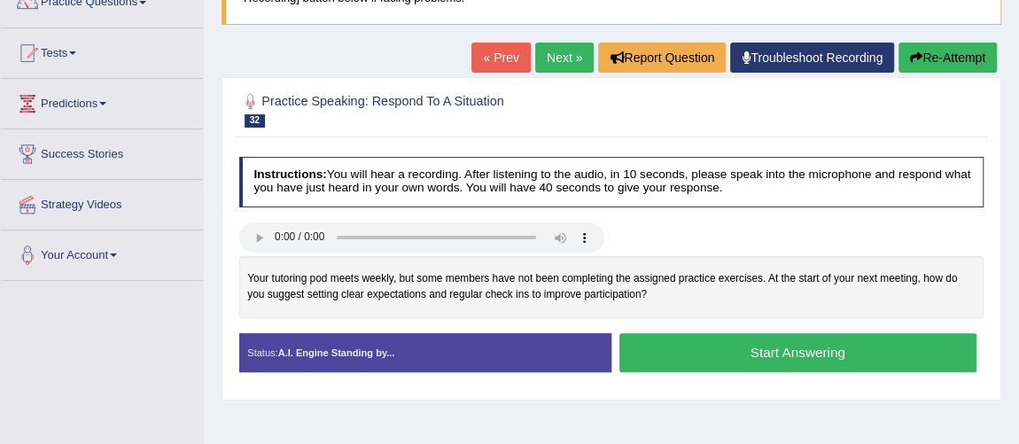
click at [662, 338] on button "Start Answering" at bounding box center [797, 352] width 357 height 38
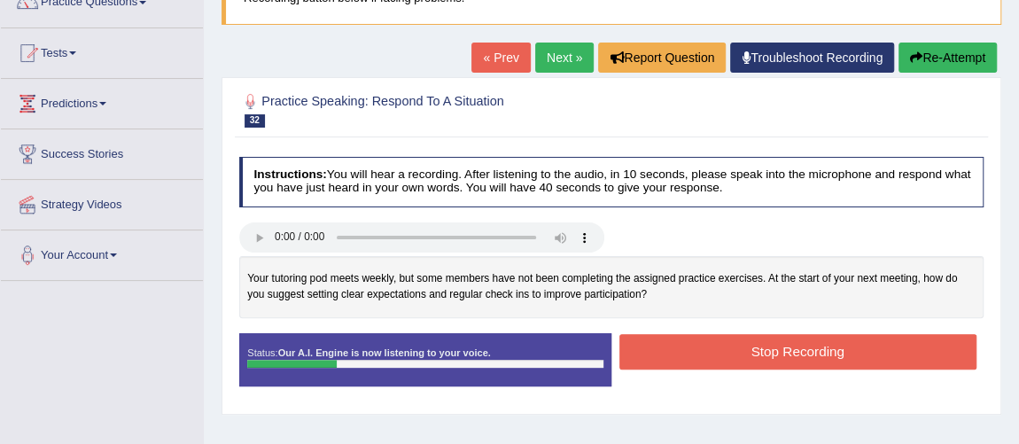
click at [916, 348] on button "Stop Recording" at bounding box center [797, 351] width 357 height 35
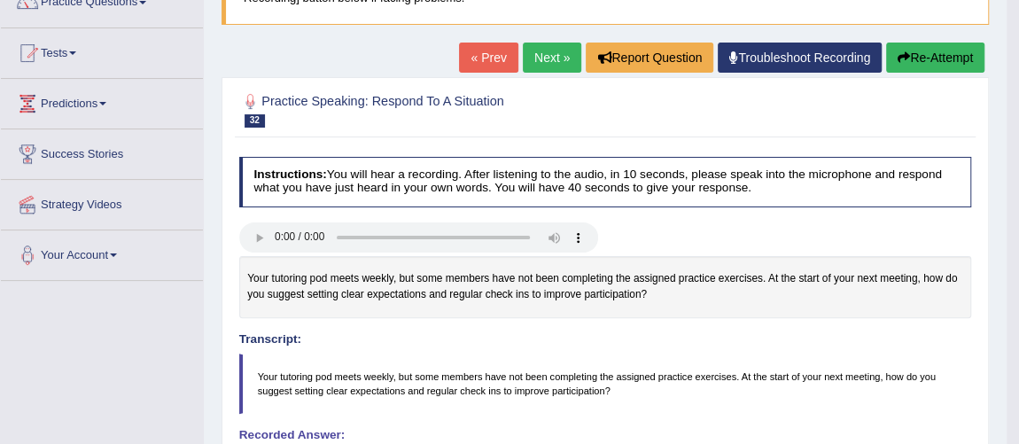
scroll to position [0, 0]
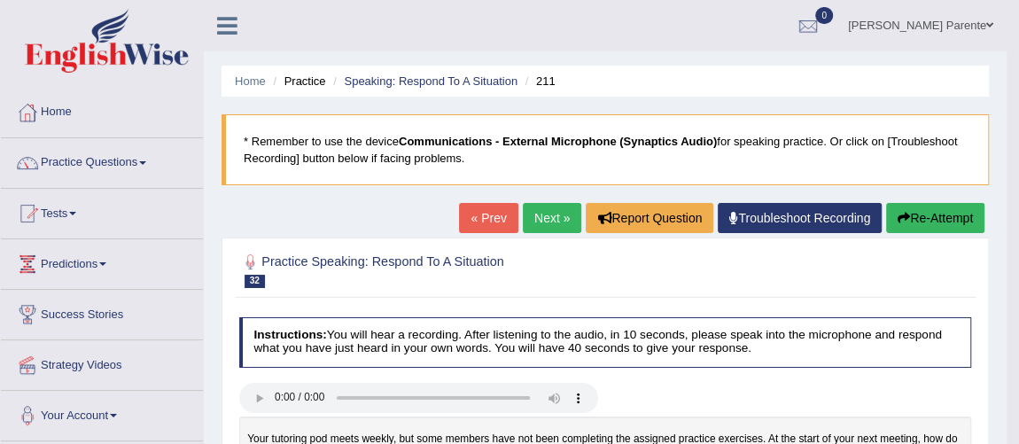
click at [937, 222] on button "Re-Attempt" at bounding box center [935, 218] width 98 height 30
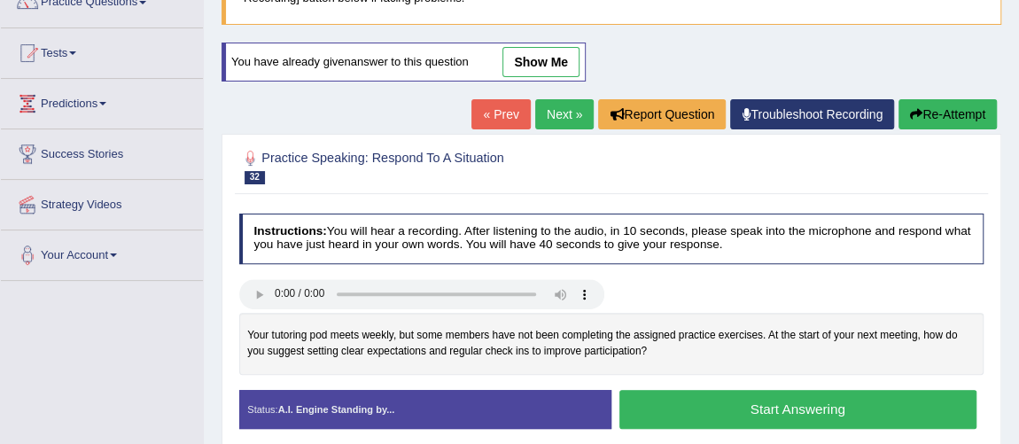
scroll to position [193, 0]
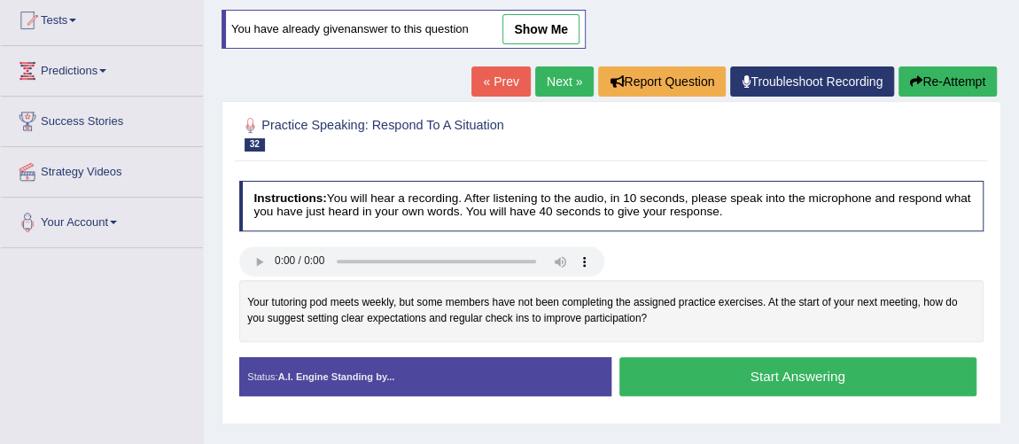
click at [760, 369] on button "Start Answering" at bounding box center [797, 376] width 357 height 38
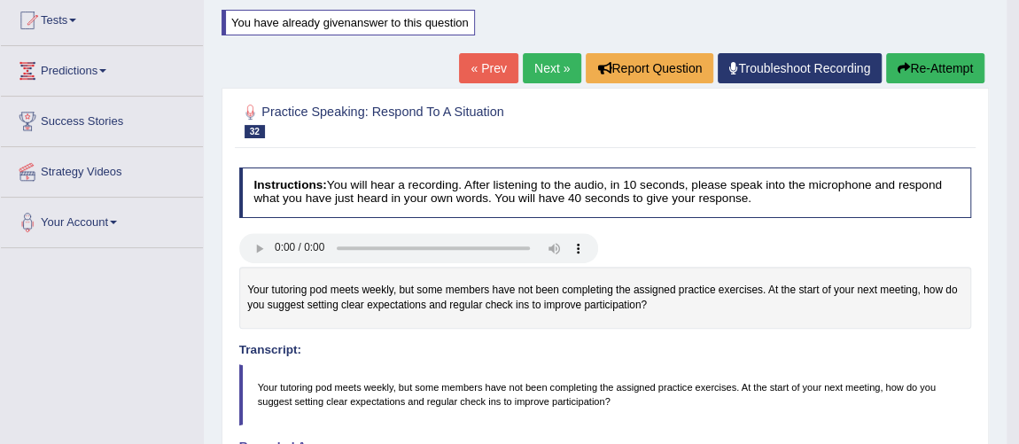
click at [937, 66] on button "Re-Attempt" at bounding box center [935, 68] width 98 height 30
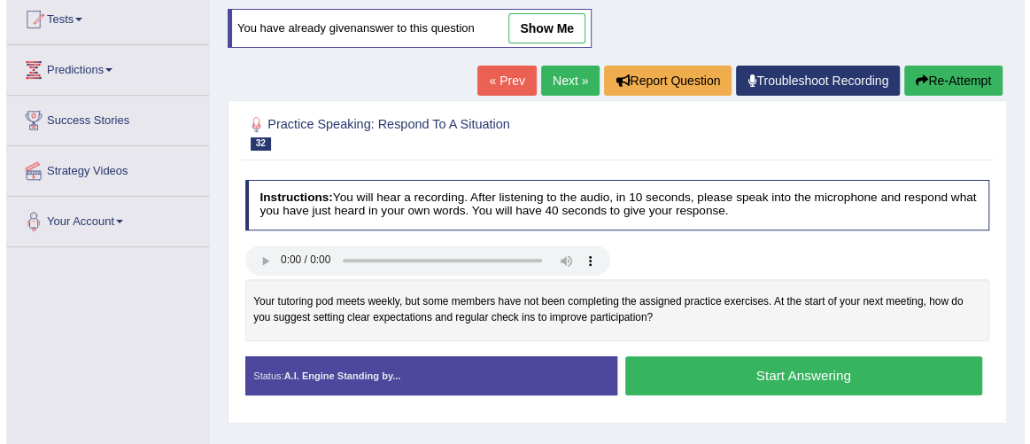
scroll to position [227, 0]
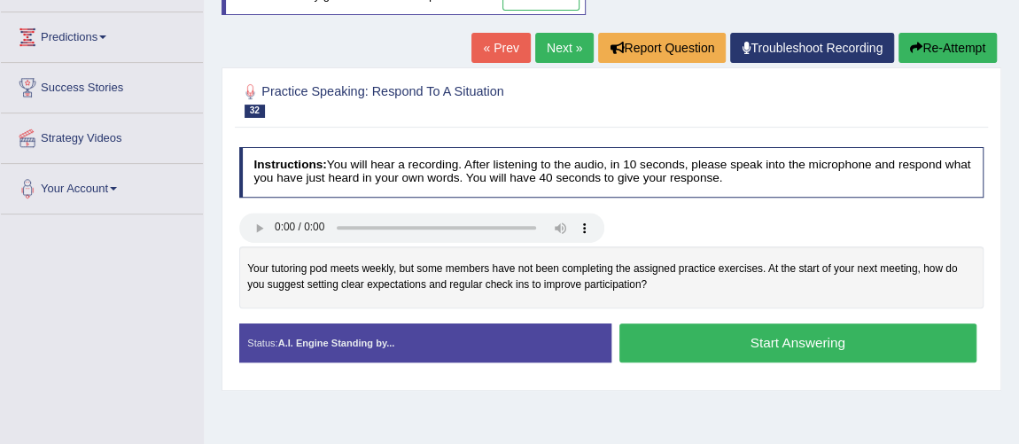
click at [787, 341] on button "Start Answering" at bounding box center [797, 342] width 357 height 38
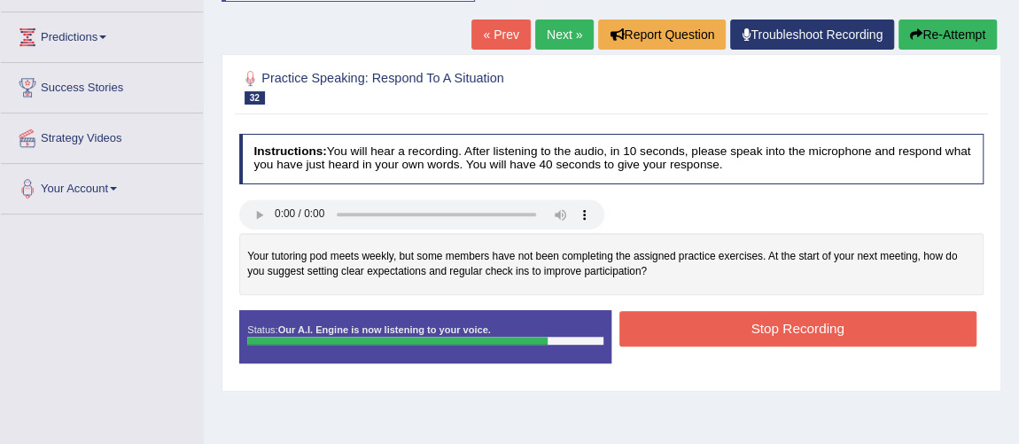
click at [790, 334] on button "Stop Recording" at bounding box center [797, 328] width 357 height 35
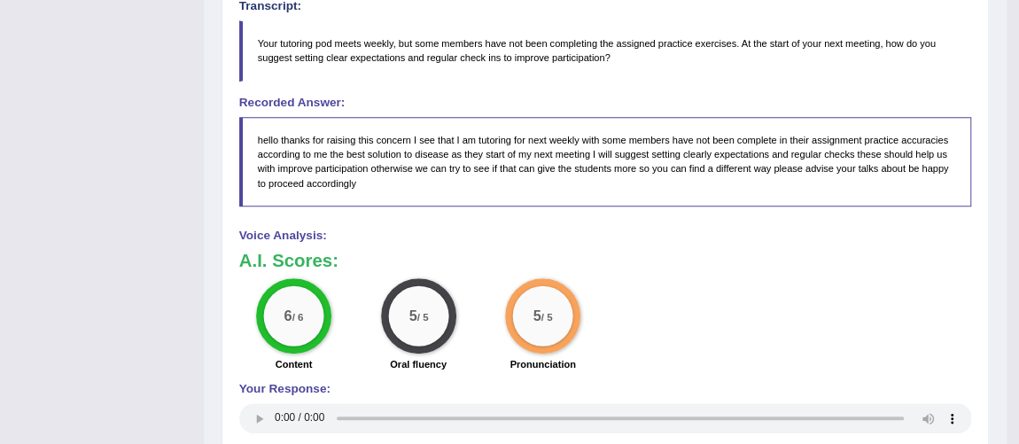
scroll to position [148, 0]
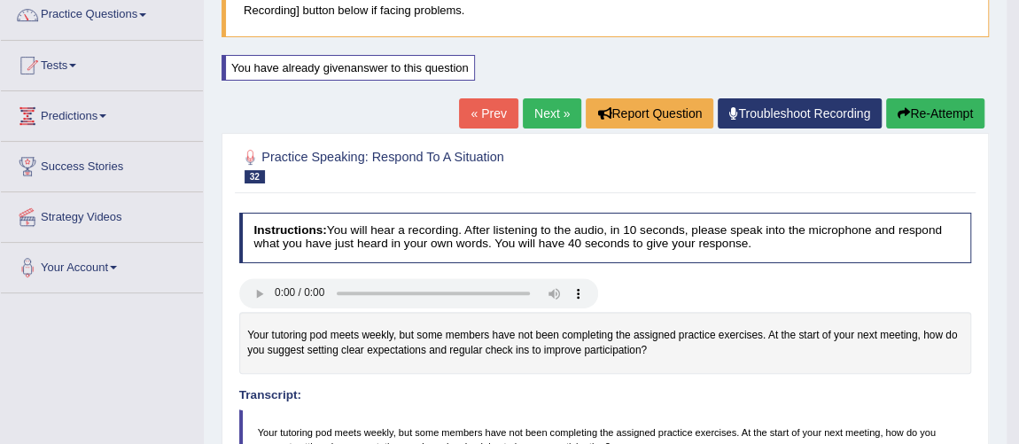
click at [524, 119] on link "Next »" at bounding box center [552, 113] width 58 height 30
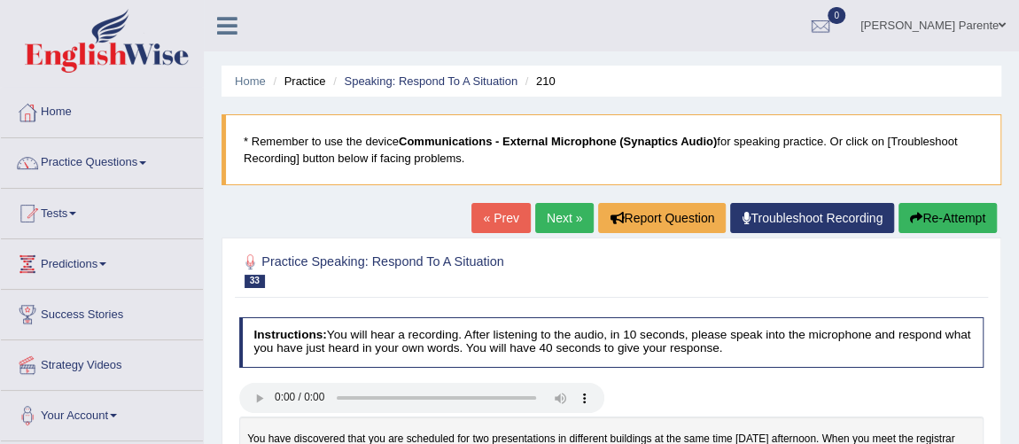
scroll to position [388, 0]
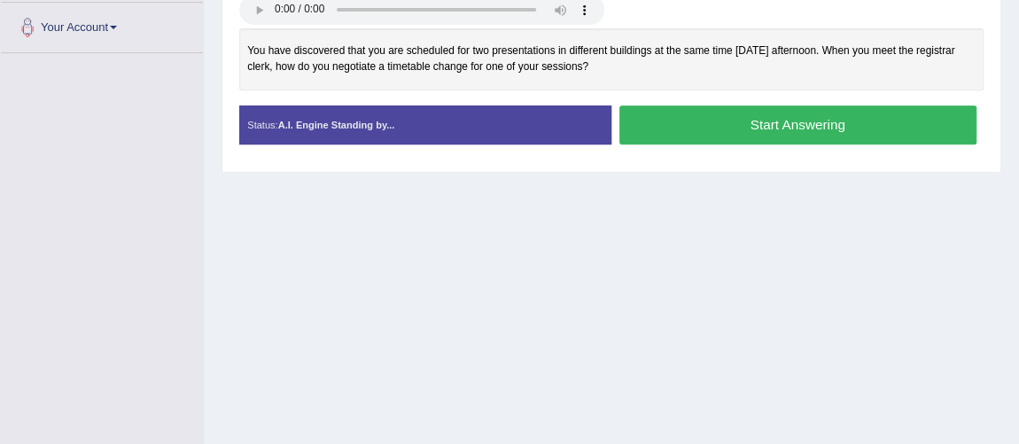
click at [687, 116] on button "Start Answering" at bounding box center [797, 124] width 357 height 38
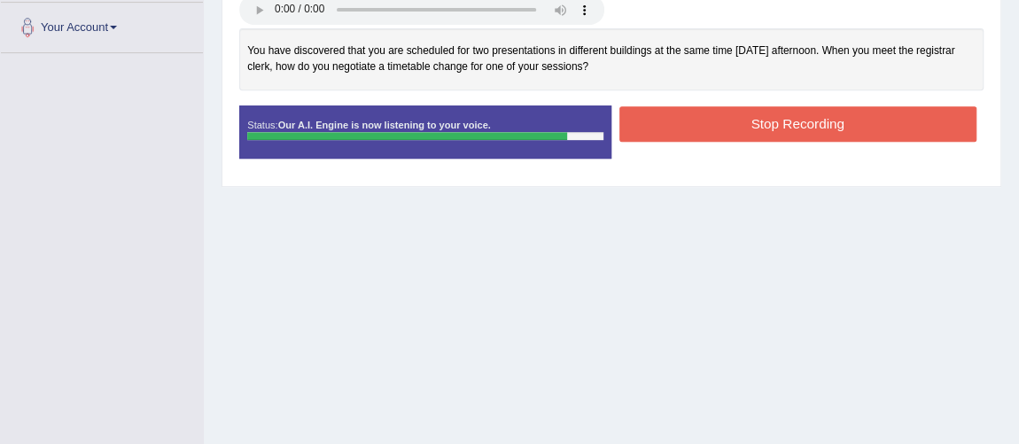
click at [687, 116] on button "Stop Recording" at bounding box center [797, 123] width 357 height 35
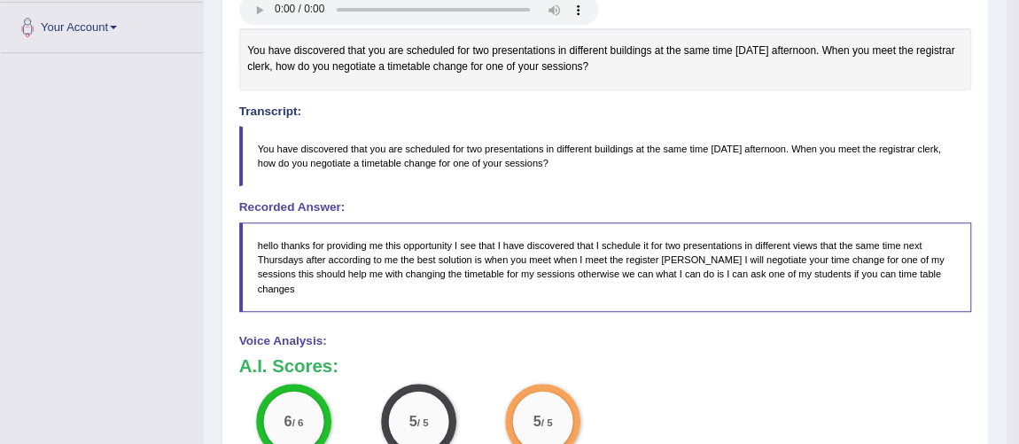
scroll to position [0, 0]
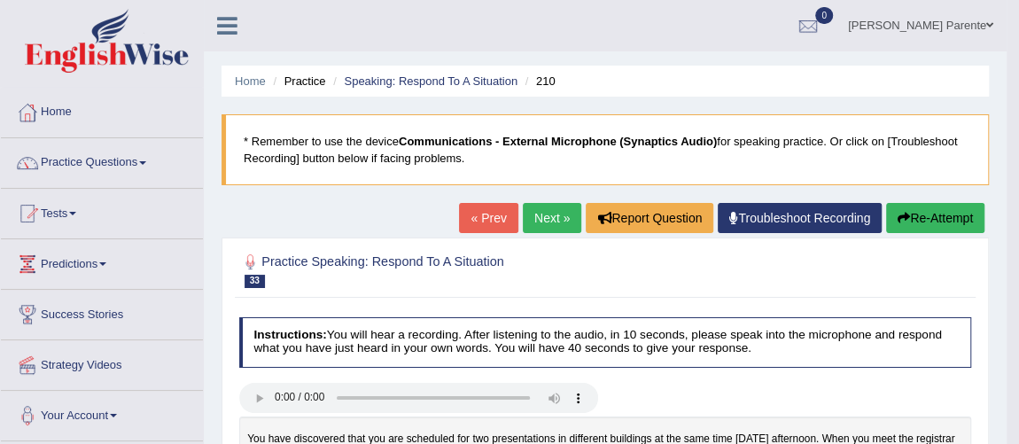
click at [540, 224] on link "Next »" at bounding box center [552, 218] width 58 height 30
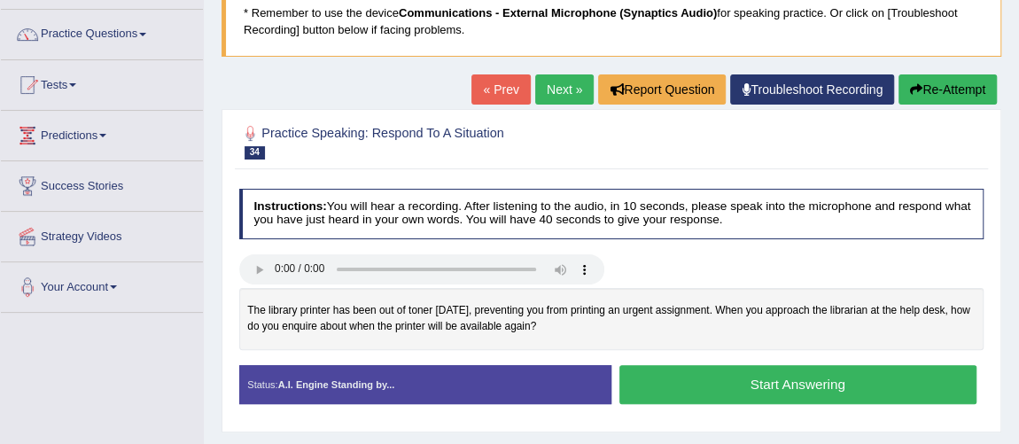
scroll to position [160, 0]
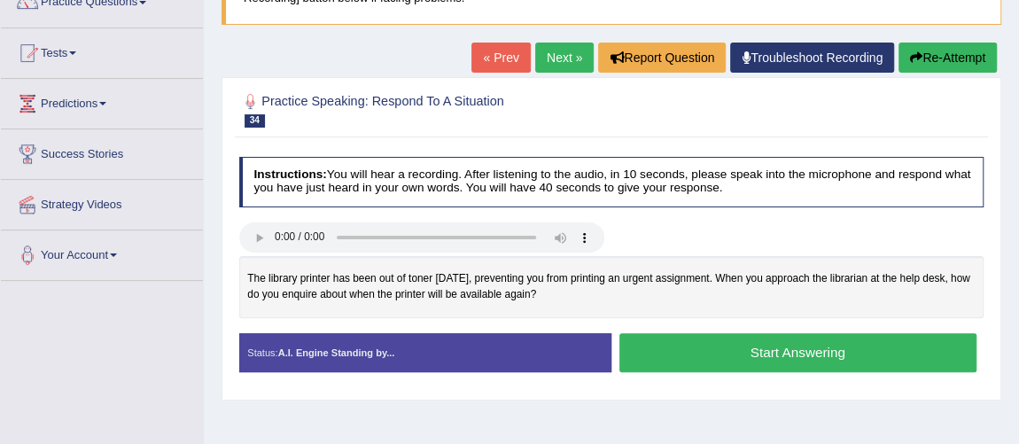
click at [717, 335] on button "Start Answering" at bounding box center [797, 352] width 357 height 38
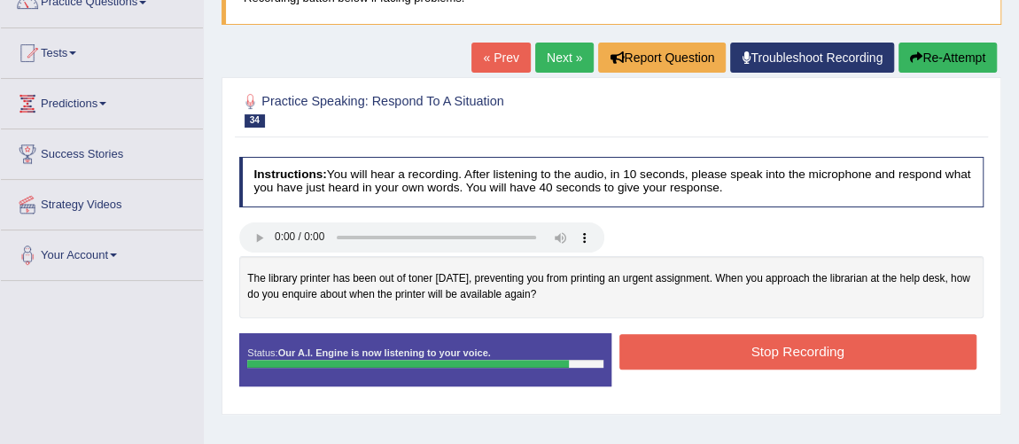
click at [717, 335] on button "Stop Recording" at bounding box center [797, 351] width 357 height 35
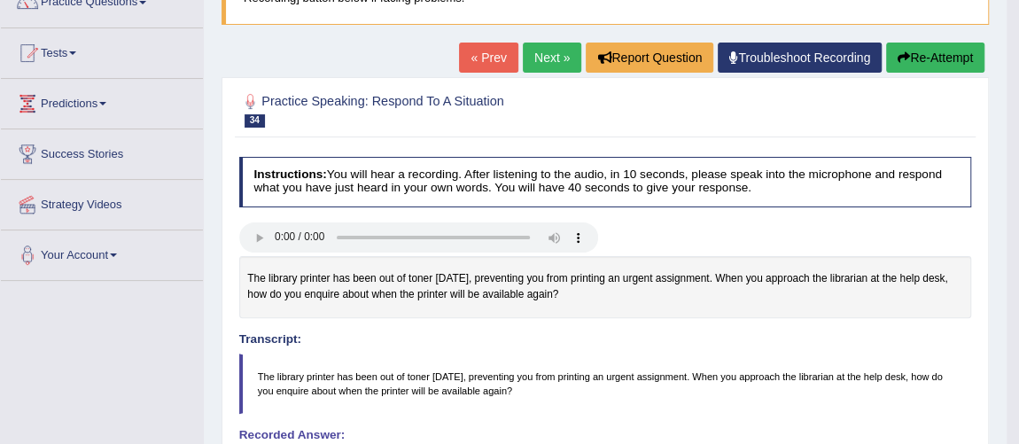
scroll to position [0, 0]
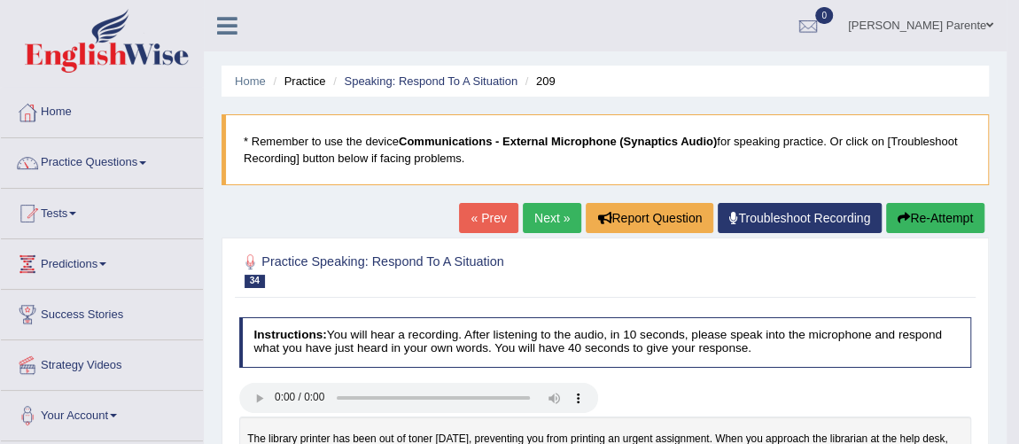
click at [548, 222] on link "Next »" at bounding box center [552, 218] width 58 height 30
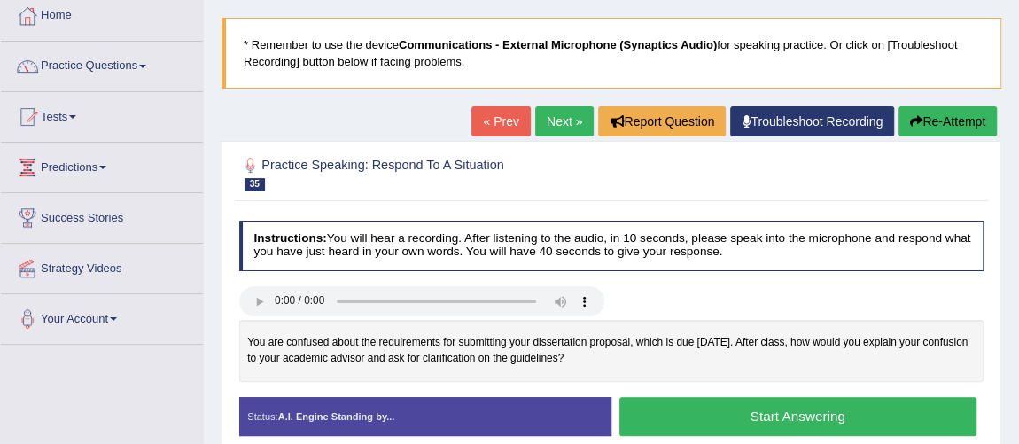
scroll to position [128, 0]
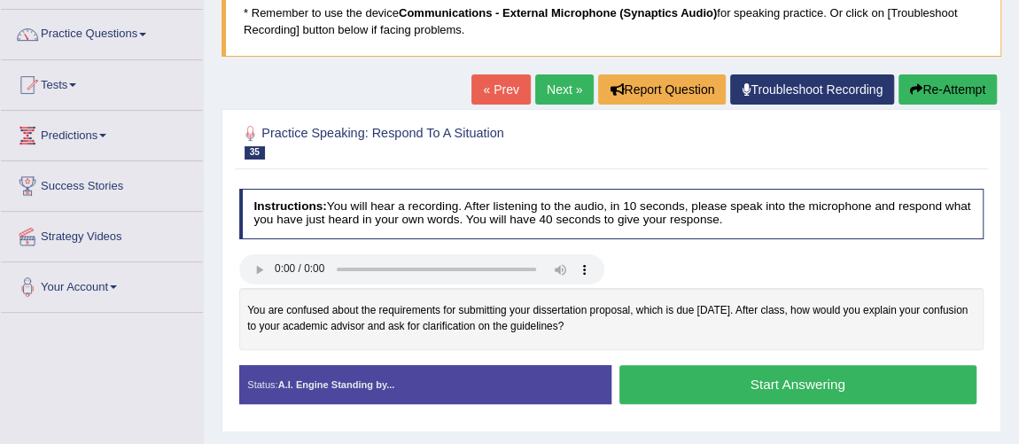
click at [752, 383] on button "Start Answering" at bounding box center [797, 384] width 357 height 38
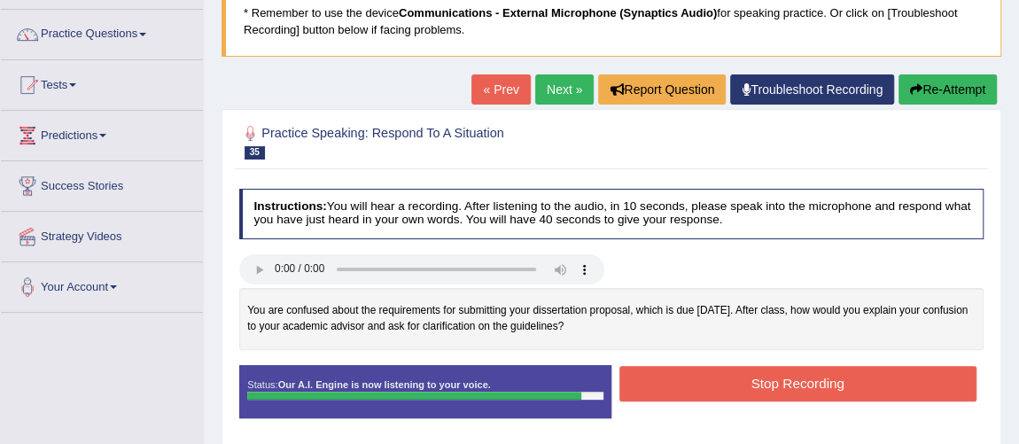
click at [752, 383] on button "Stop Recording" at bounding box center [797, 383] width 357 height 35
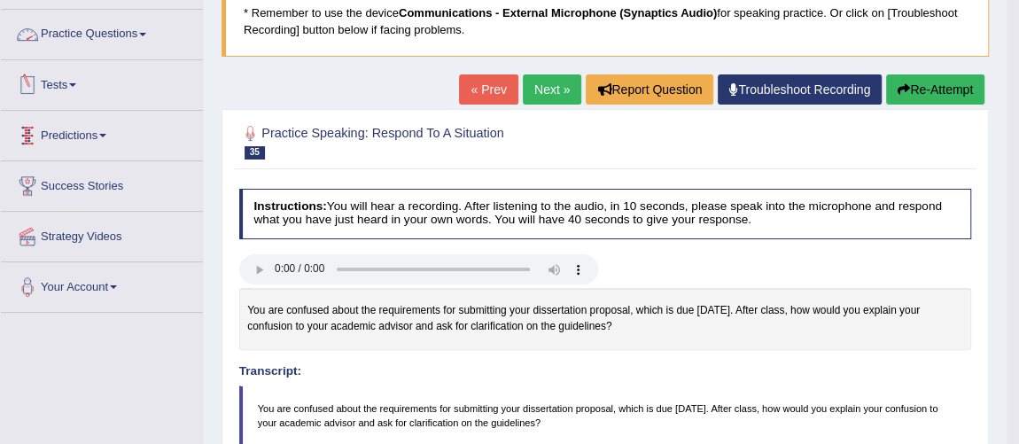
click at [110, 32] on link "Practice Questions" at bounding box center [102, 32] width 202 height 44
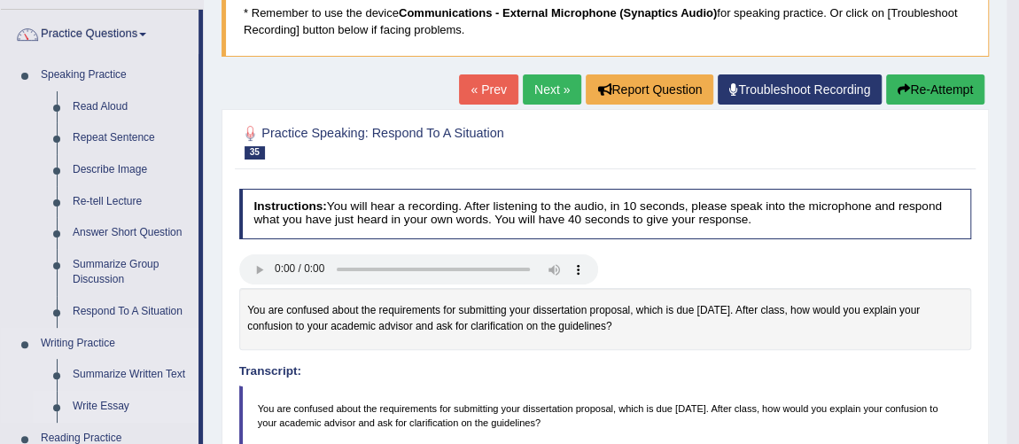
click at [107, 407] on link "Write Essay" at bounding box center [132, 407] width 134 height 32
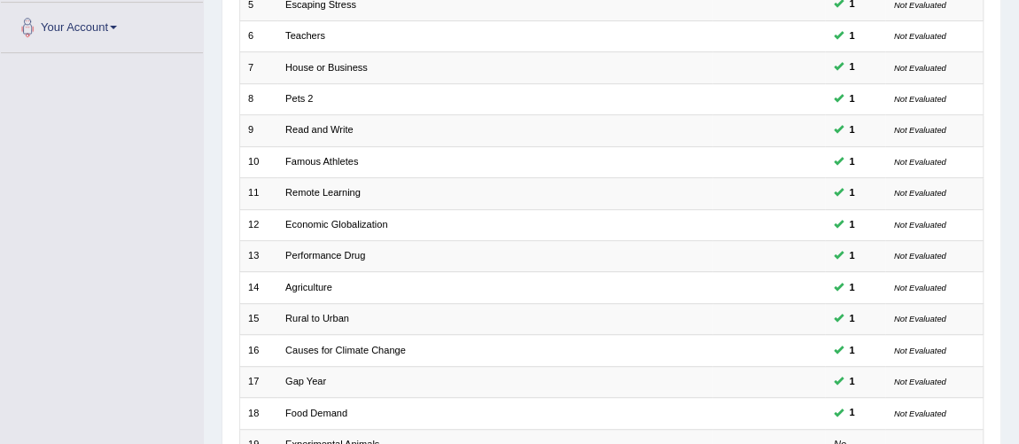
scroll to position [571, 0]
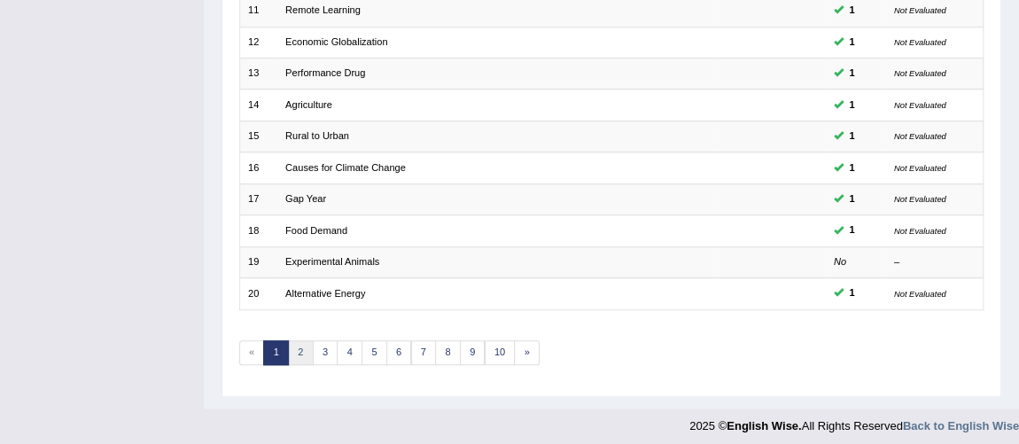
click at [298, 345] on link "2" at bounding box center [301, 352] width 26 height 25
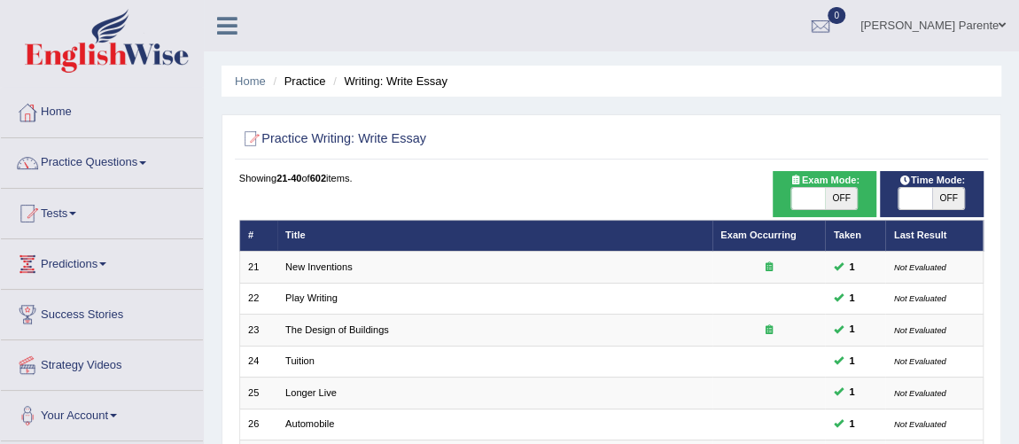
scroll to position [388, 0]
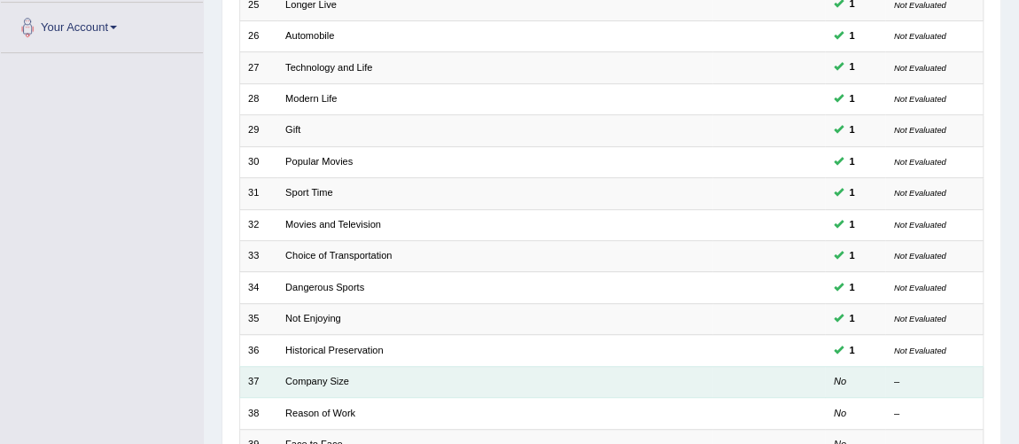
click at [314, 380] on td "Company Size" at bounding box center [494, 381] width 435 height 31
click at [321, 380] on td "Company Size" at bounding box center [494, 381] width 435 height 31
click at [325, 377] on link "Company Size" at bounding box center [317, 381] width 64 height 11
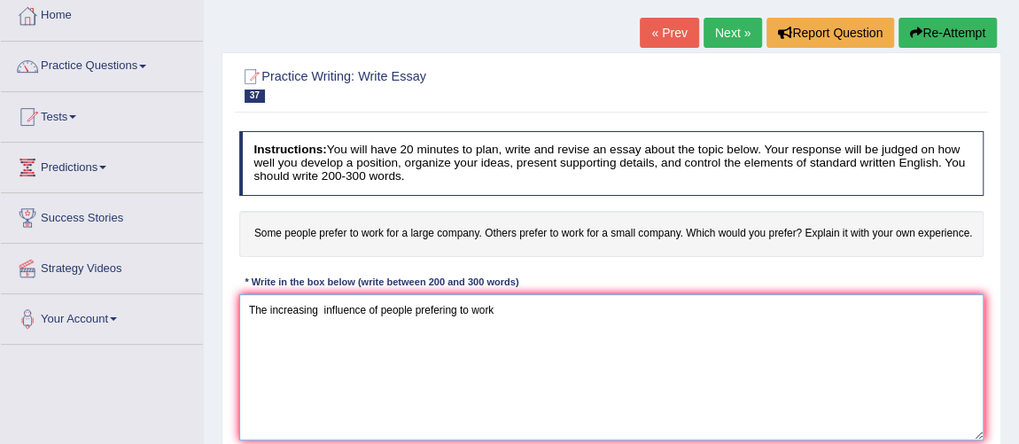
scroll to position [128, 0]
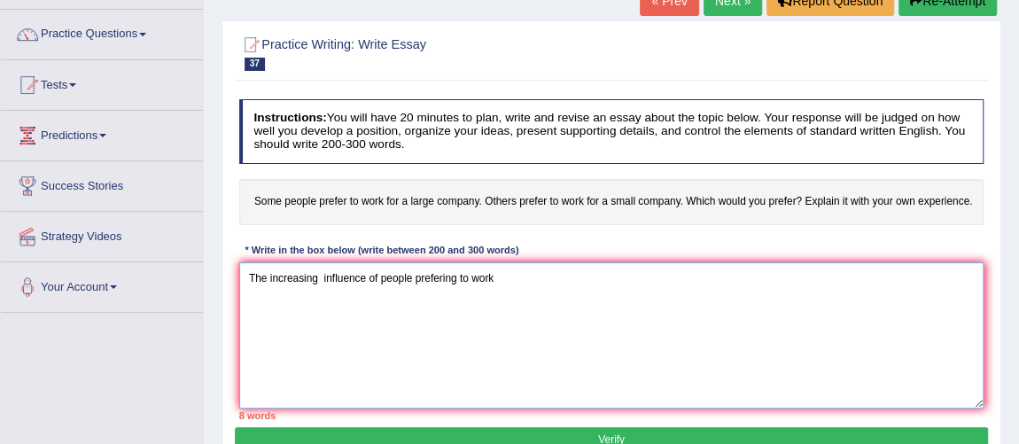
click at [325, 276] on textarea "The increasing influence of people prefering to work" at bounding box center [611, 335] width 745 height 146
click at [615, 265] on textarea "The increasing influence of people prefering to work" at bounding box center [611, 335] width 745 height 146
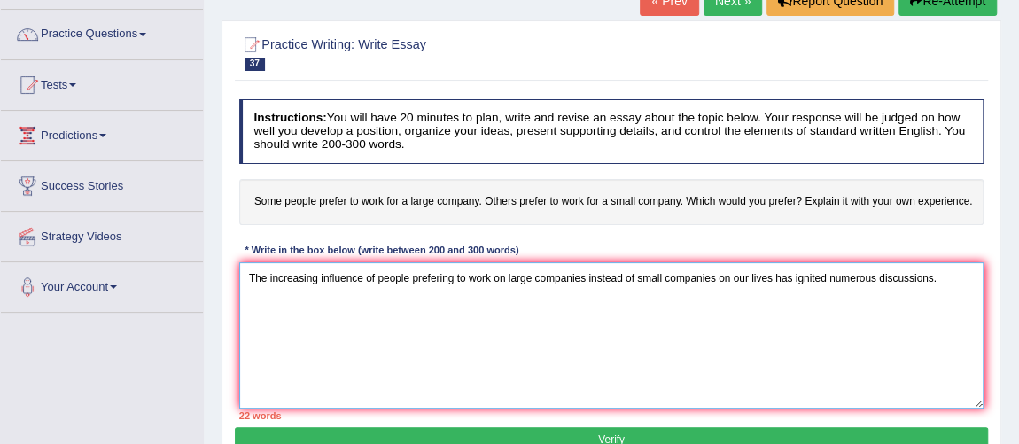
scroll to position [160, 0]
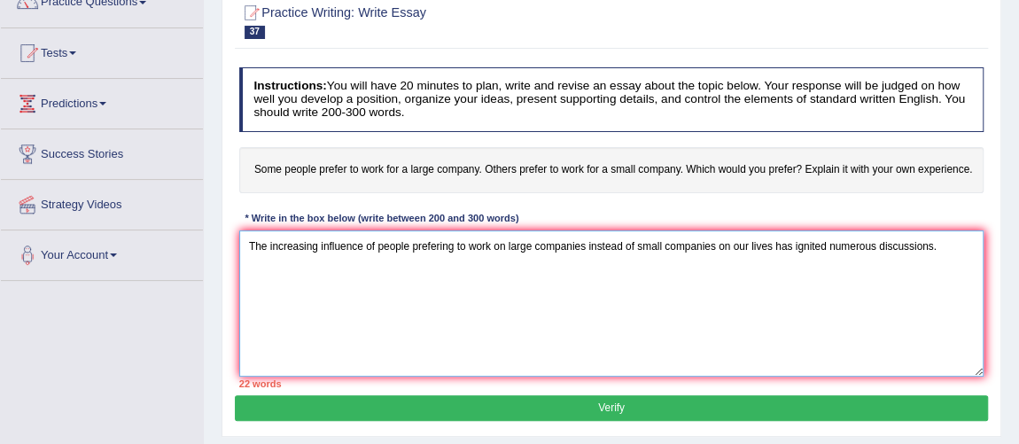
click at [449, 251] on textarea "The increasing influence of people prefering to work on large companies instead…" at bounding box center [611, 303] width 745 height 146
click at [430, 250] on textarea "The increasing influence of people chosing to work on large companies instead o…" at bounding box center [611, 303] width 745 height 146
click at [950, 248] on textarea "The increasing influence of people choosing to work on large companies instead …" at bounding box center [611, 303] width 745 height 146
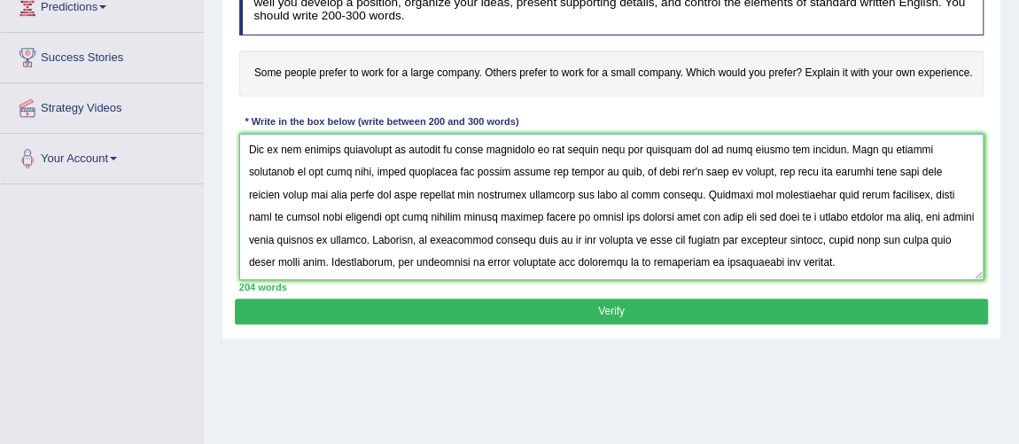
scroll to position [148, 0]
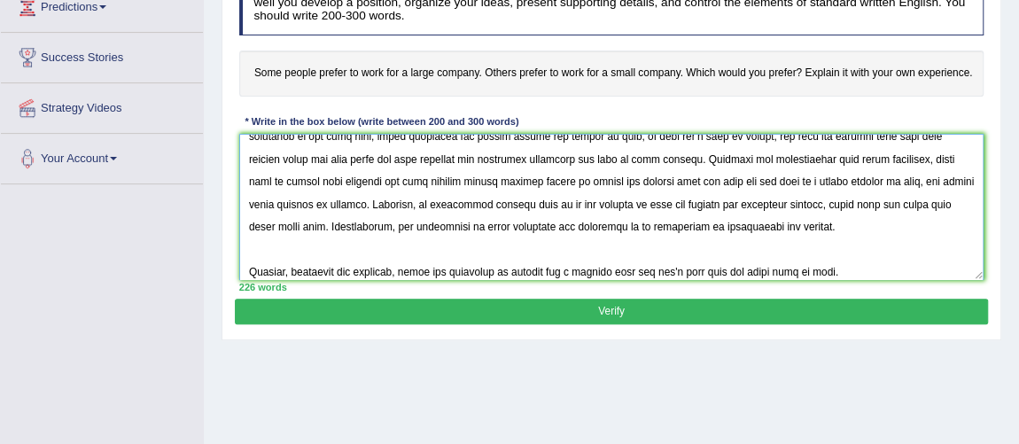
click at [575, 273] on textarea at bounding box center [611, 207] width 745 height 146
click at [661, 269] on textarea at bounding box center [611, 207] width 745 height 146
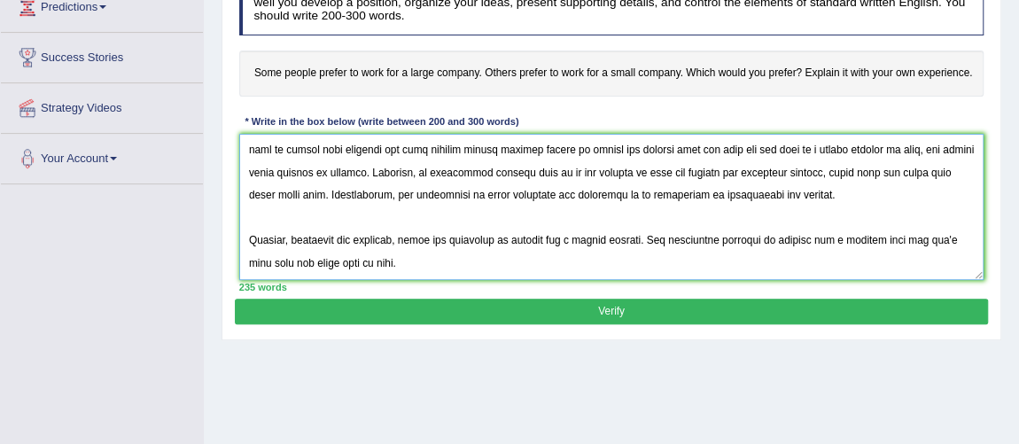
click at [485, 268] on textarea at bounding box center [611, 207] width 745 height 146
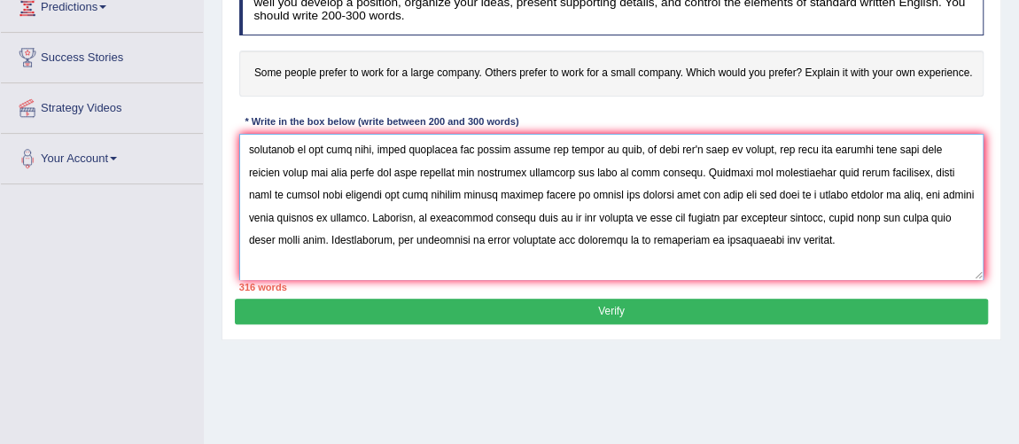
scroll to position [0, 0]
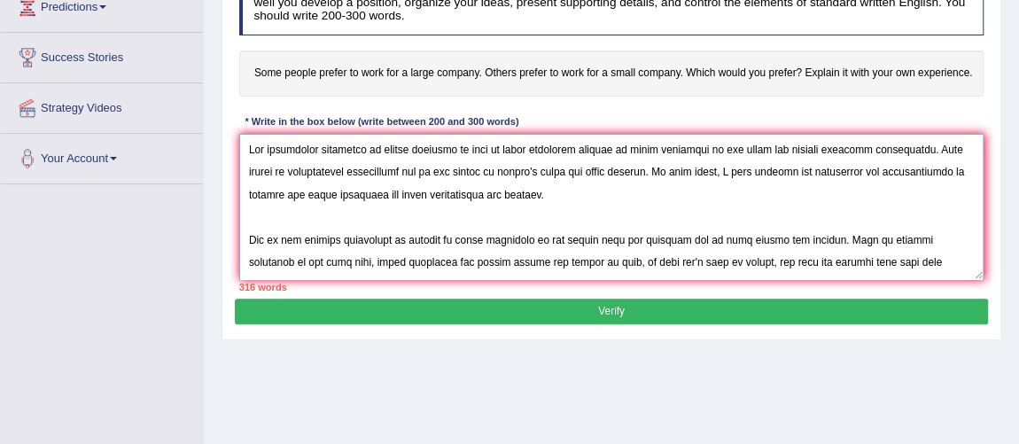
click at [505, 153] on textarea at bounding box center [611, 207] width 745 height 146
click at [642, 175] on textarea at bounding box center [611, 207] width 745 height 146
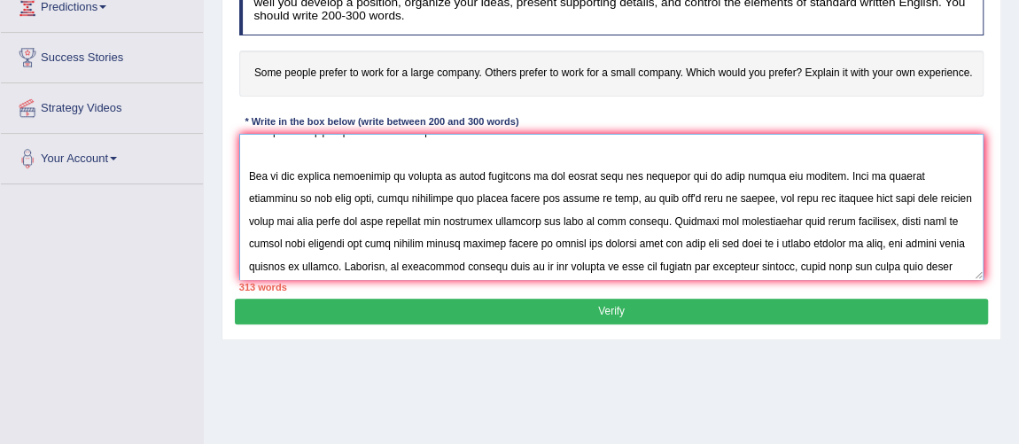
scroll to position [113, 0]
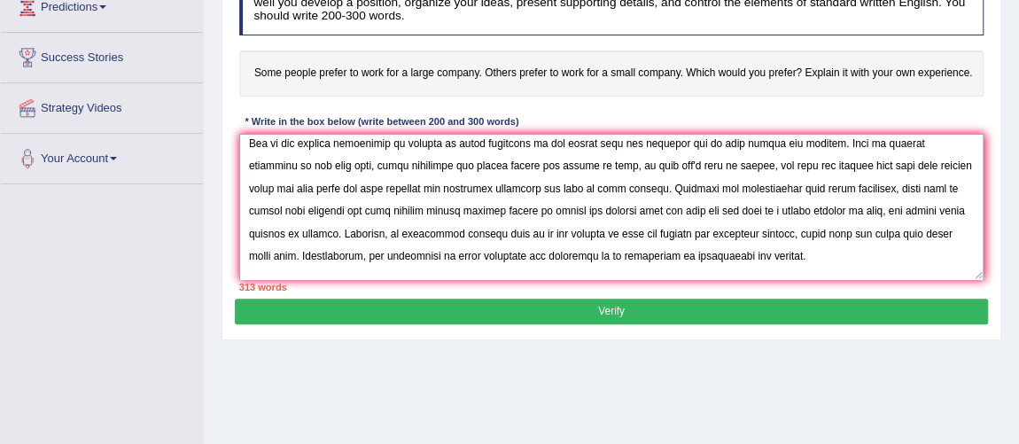
click at [455, 139] on textarea at bounding box center [611, 207] width 745 height 146
click at [718, 163] on textarea at bounding box center [611, 207] width 745 height 146
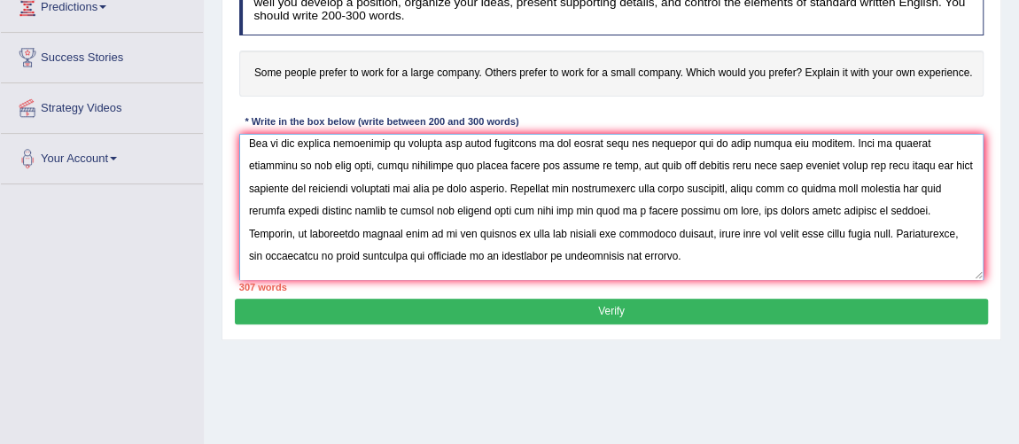
click at [624, 164] on textarea at bounding box center [611, 207] width 745 height 146
click at [474, 187] on textarea at bounding box center [611, 207] width 745 height 146
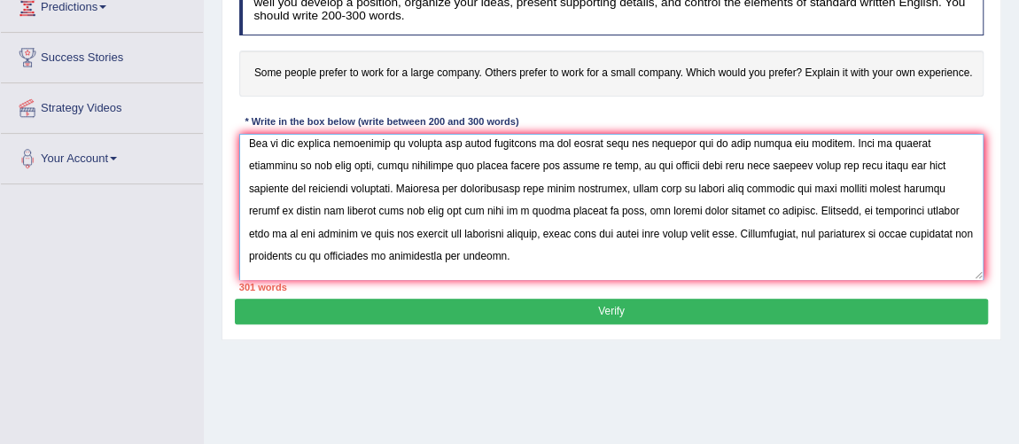
click at [580, 192] on textarea at bounding box center [611, 207] width 745 height 146
click at [644, 184] on textarea at bounding box center [611, 207] width 745 height 146
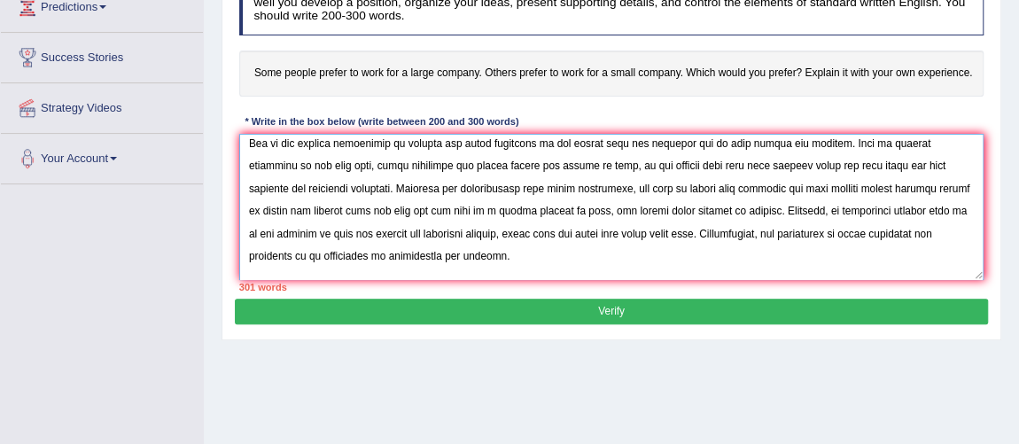
click at [423, 213] on textarea at bounding box center [611, 207] width 745 height 146
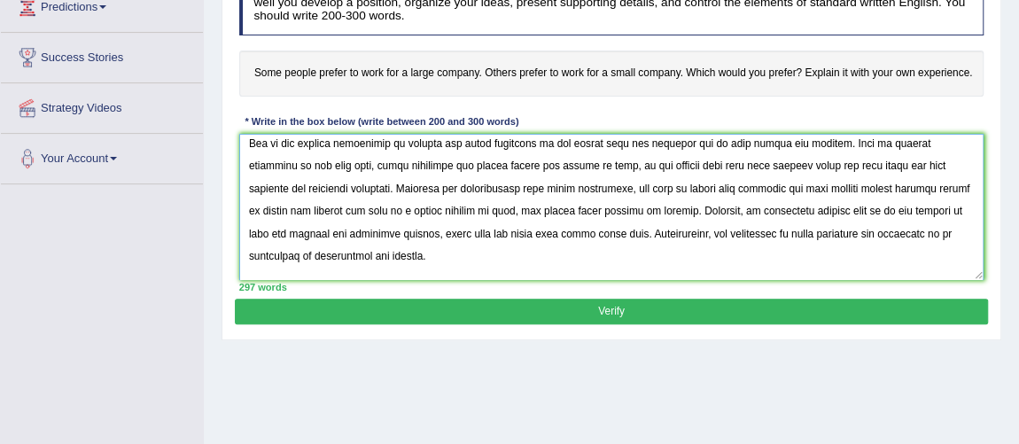
scroll to position [151, 0]
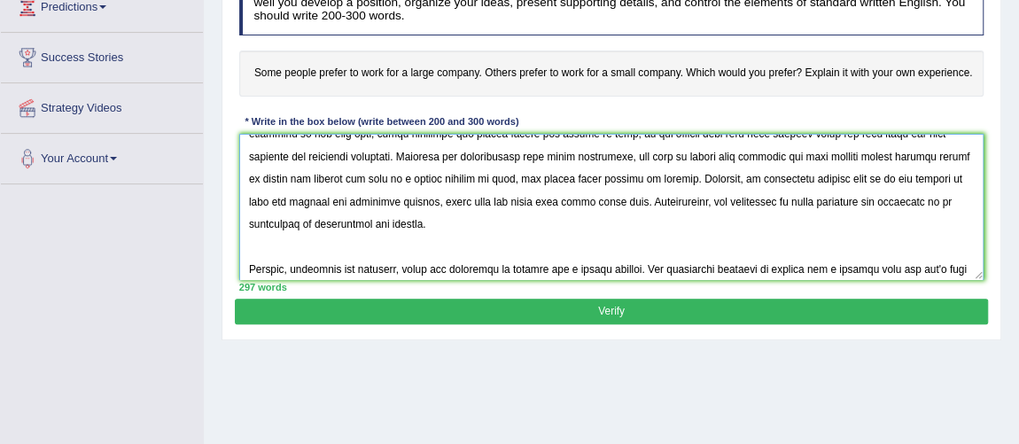
click at [961, 179] on textarea at bounding box center [611, 207] width 745 height 146
click at [394, 195] on textarea at bounding box center [611, 207] width 745 height 146
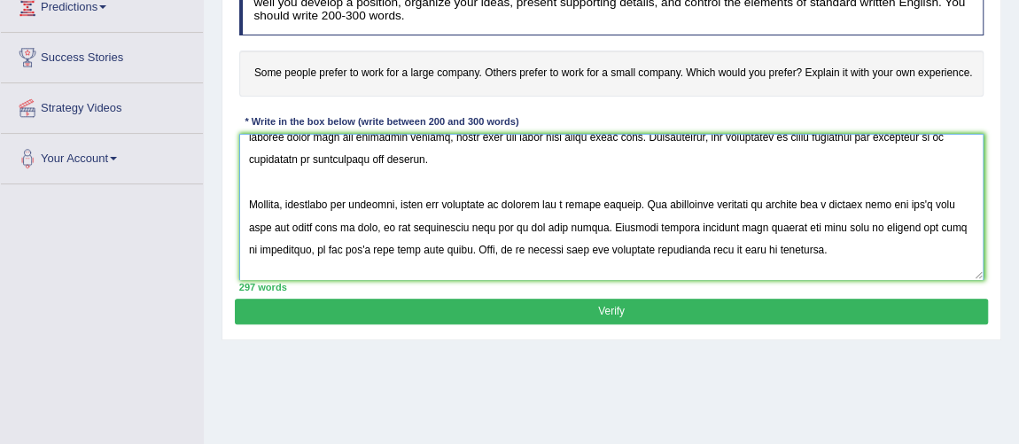
scroll to position [265, 0]
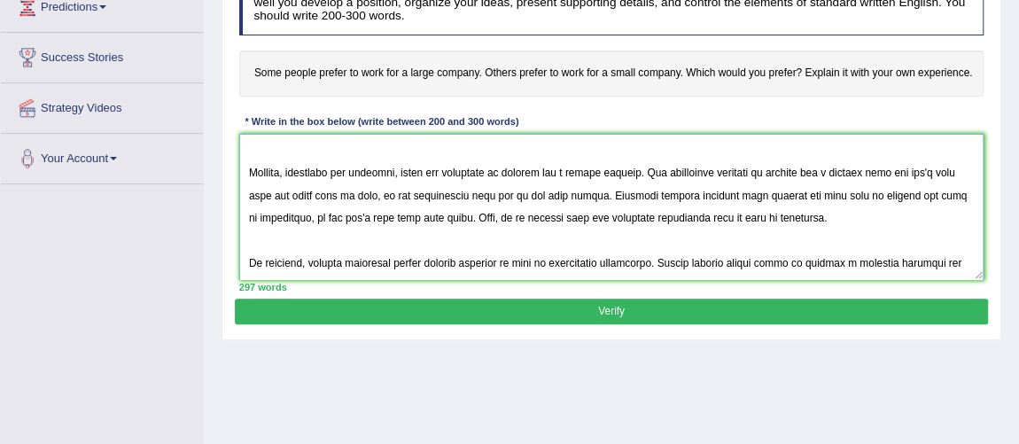
click at [897, 199] on textarea at bounding box center [611, 207] width 745 height 146
click at [903, 199] on textarea at bounding box center [611, 207] width 745 height 146
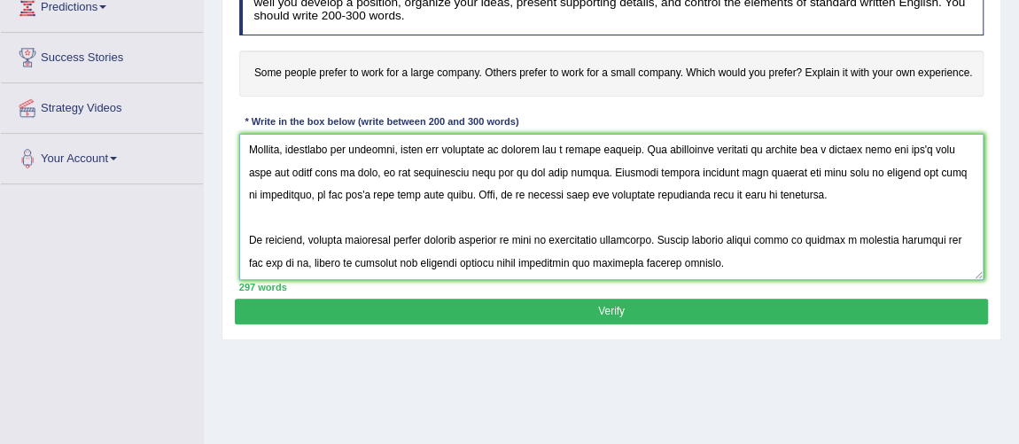
click at [896, 197] on textarea at bounding box center [611, 207] width 745 height 146
type textarea "The increasing influence of people choosing to work for large companies instead…"
click at [769, 299] on button "Verify" at bounding box center [611, 312] width 752 height 26
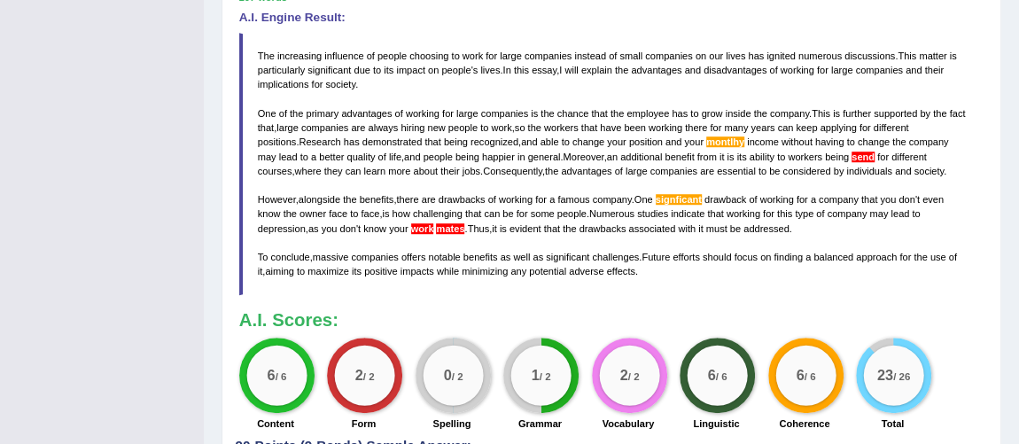
scroll to position [523, 0]
